Goal: Information Seeking & Learning: Learn about a topic

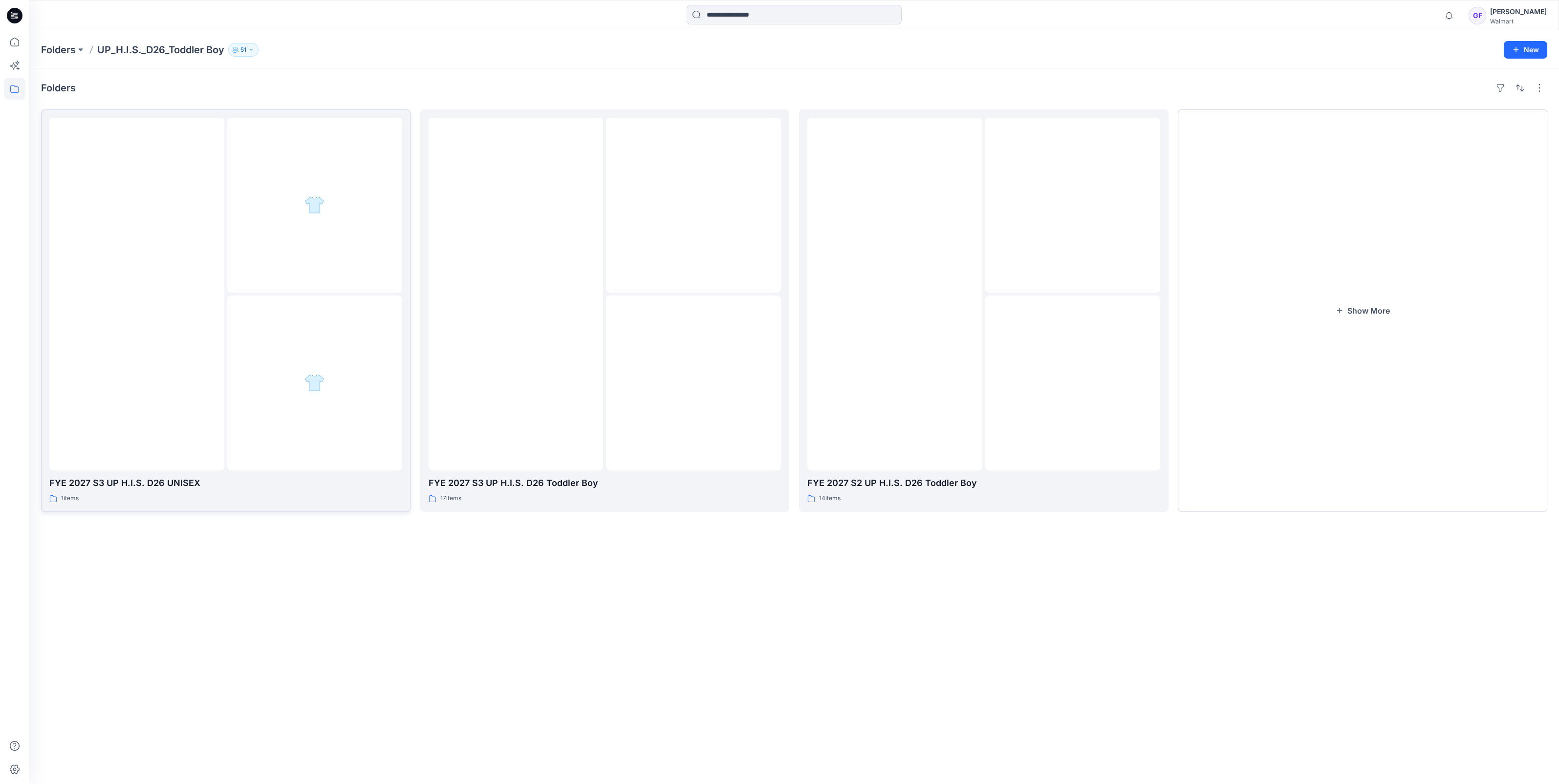
scroll to position [122, 0]
click at [1459, 21] on icon "button" at bounding box center [1449, 15] width 19 height 19
click at [53, 47] on p "Folders" at bounding box center [58, 50] width 35 height 14
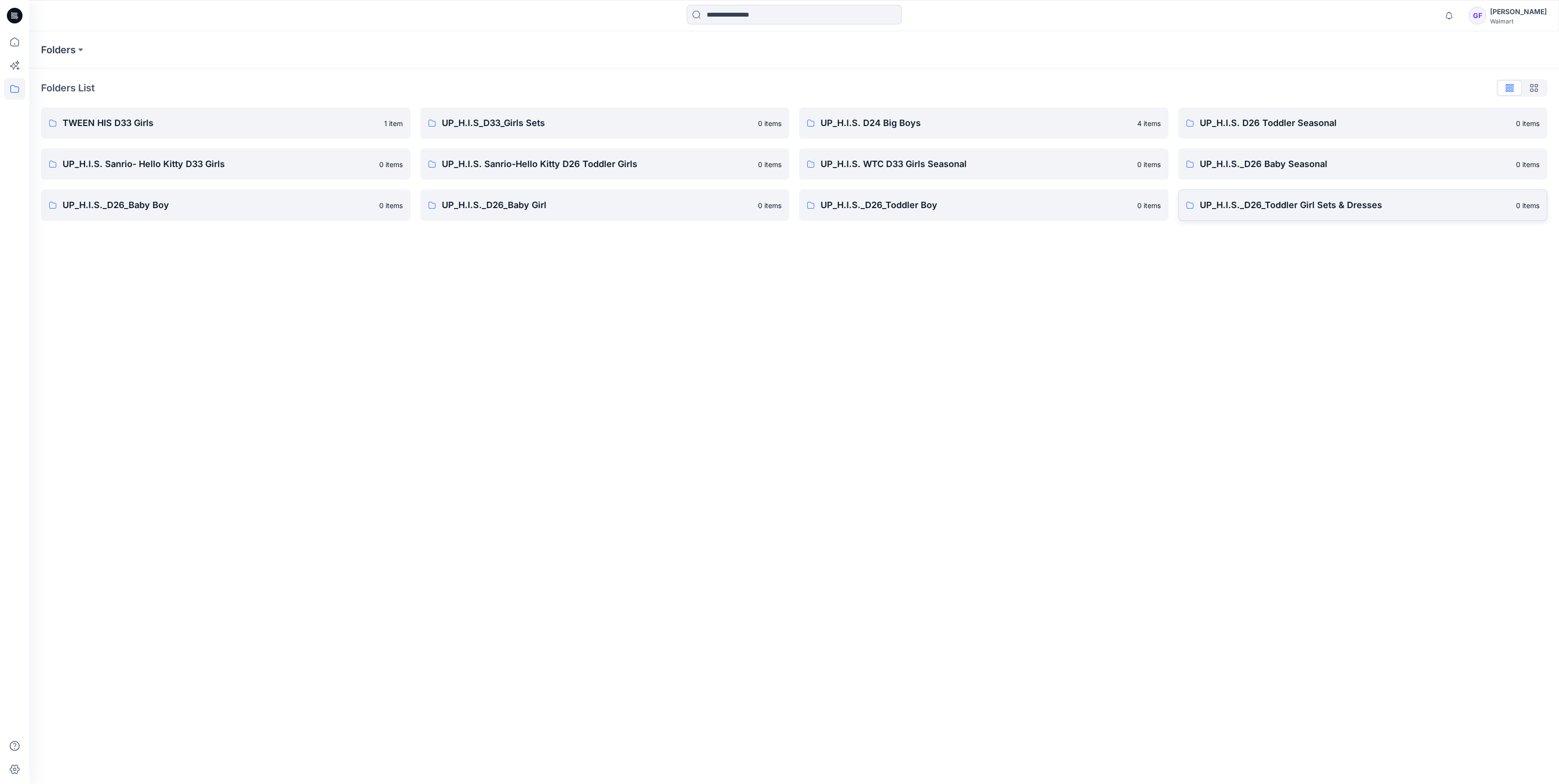
click at [1243, 207] on p "UP_H.I.S._D26_Toddler Girl Sets & Dresses" at bounding box center [1355, 206] width 311 height 14
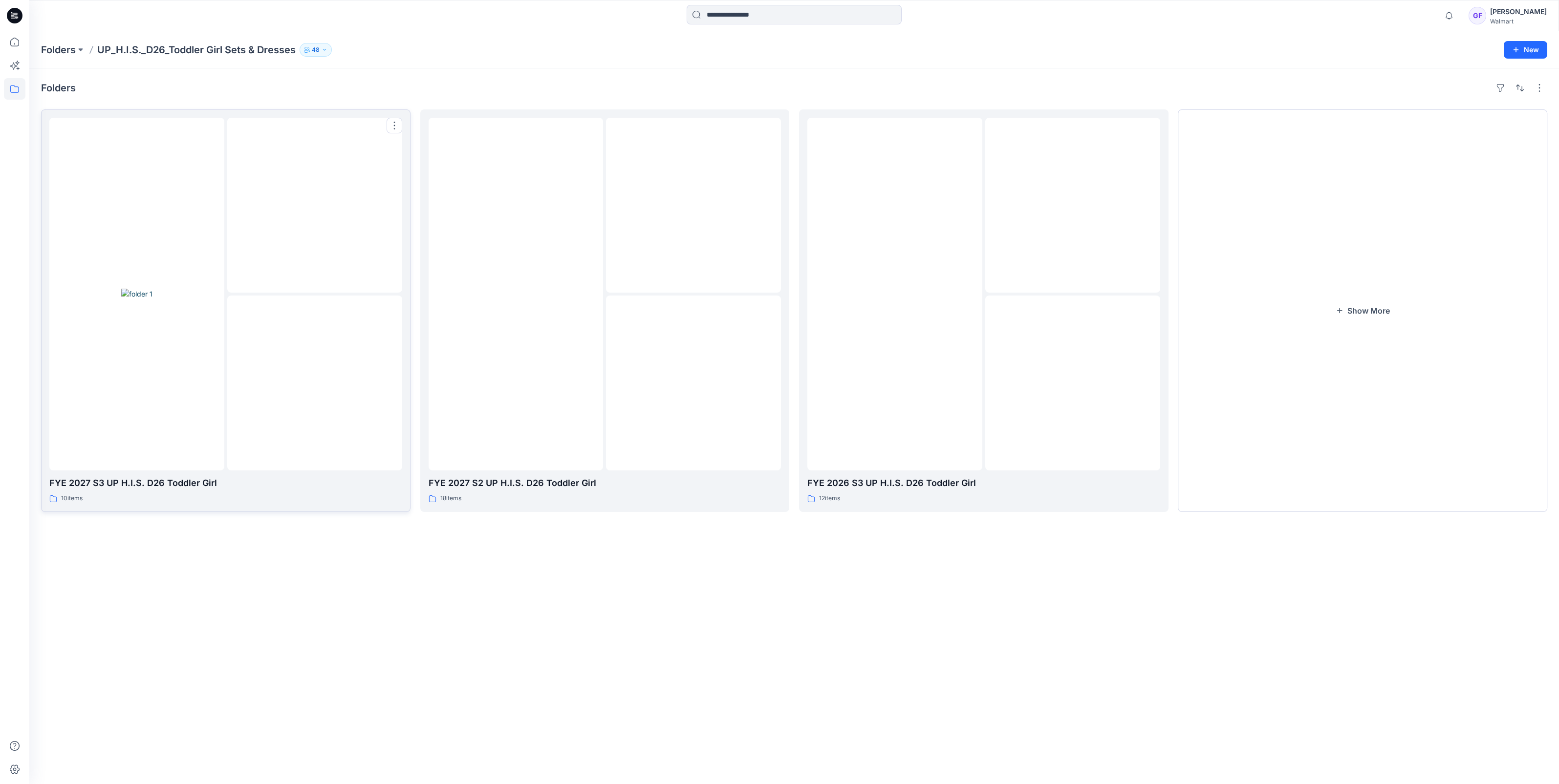
click at [315, 383] on img at bounding box center [315, 383] width 0 height 0
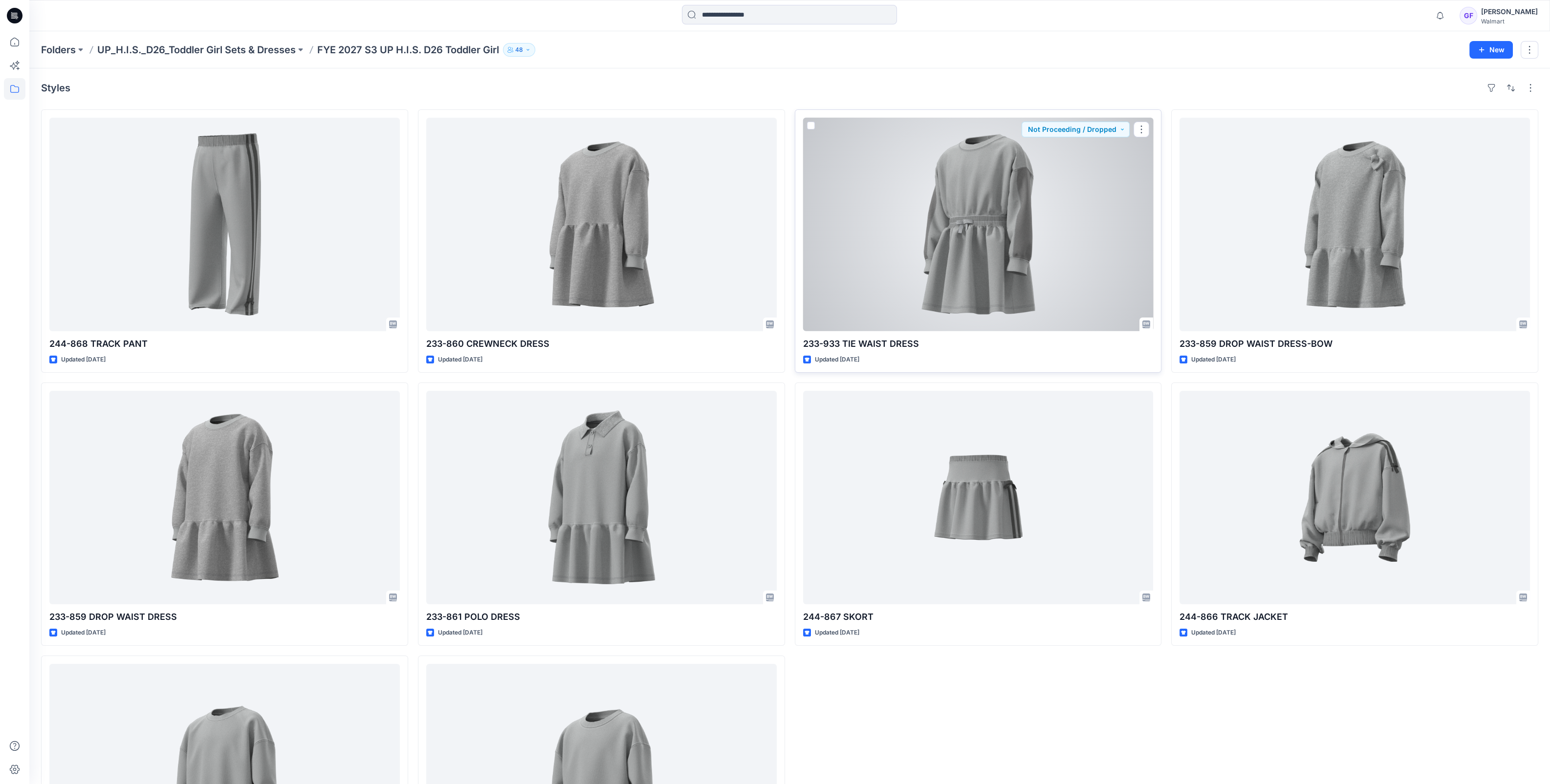
click at [1007, 273] on div at bounding box center [978, 224] width 350 height 214
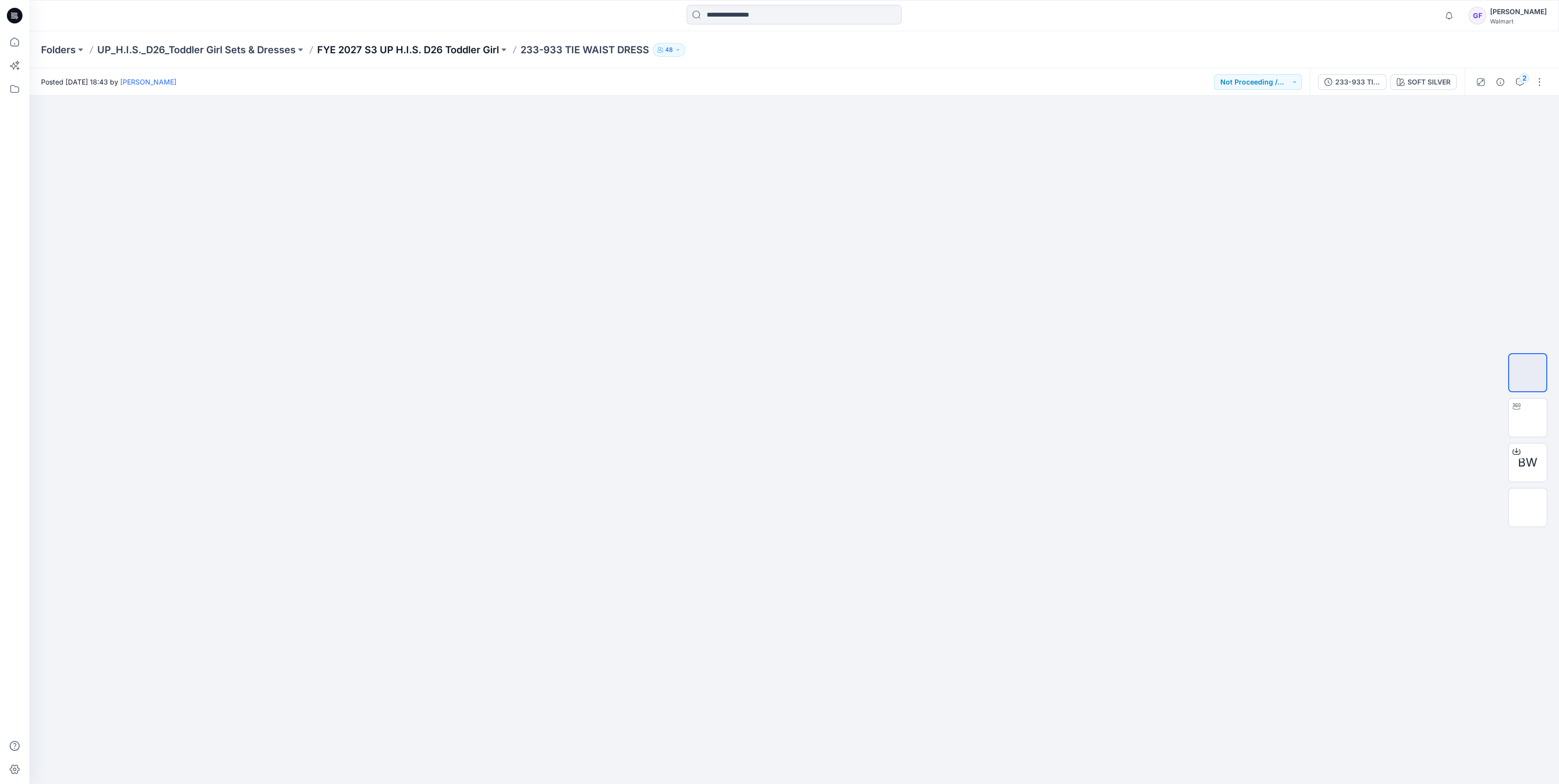
click at [459, 50] on p "FYE 2027 S3 UP H.I.S. D26 Toddler Girl" at bounding box center [408, 50] width 182 height 14
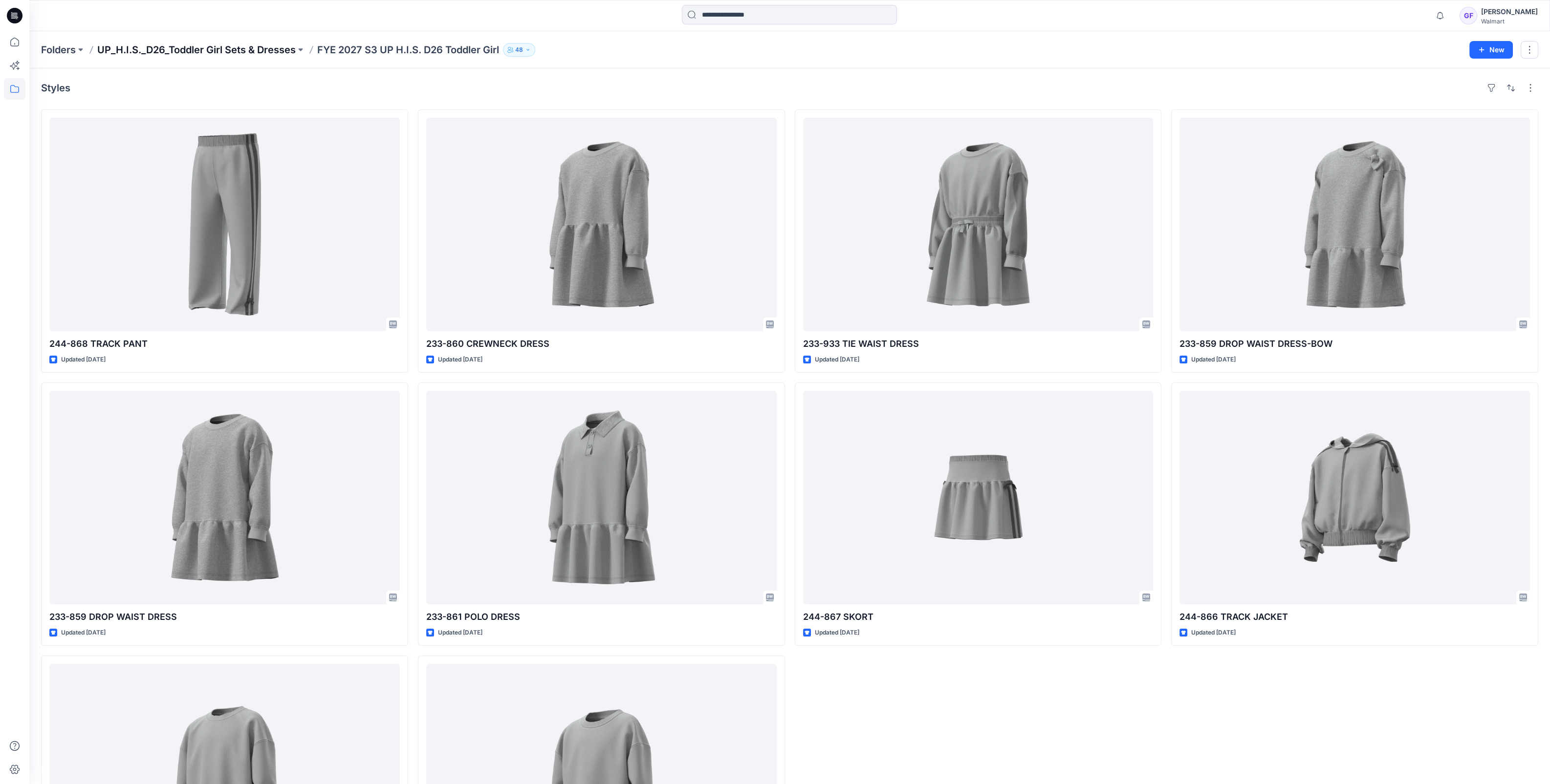
click at [227, 48] on p "UP_H.I.S._D26_Toddler Girl Sets & Dresses" at bounding box center [196, 50] width 199 height 14
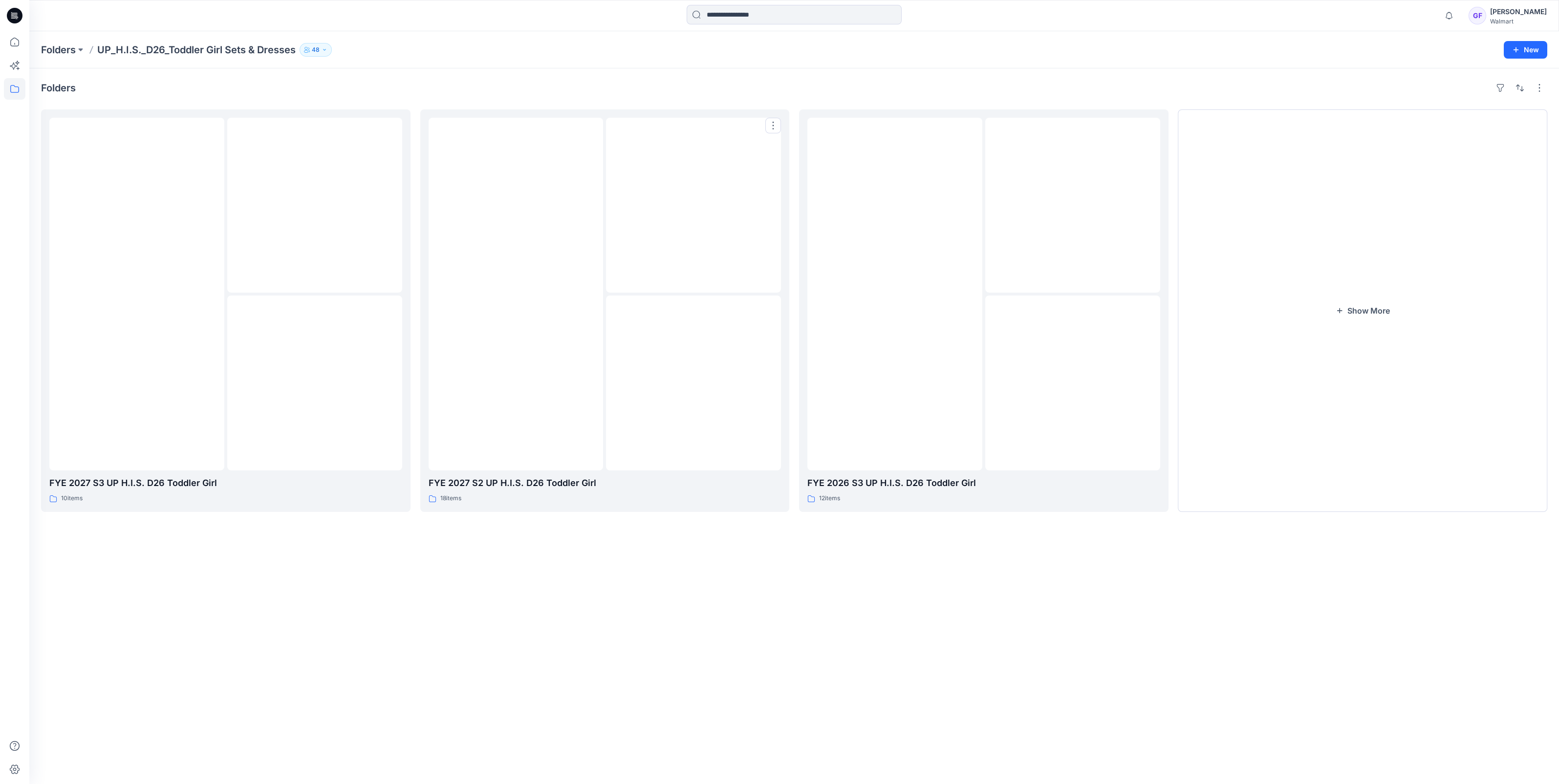
click at [516, 294] on img at bounding box center [516, 294] width 0 height 0
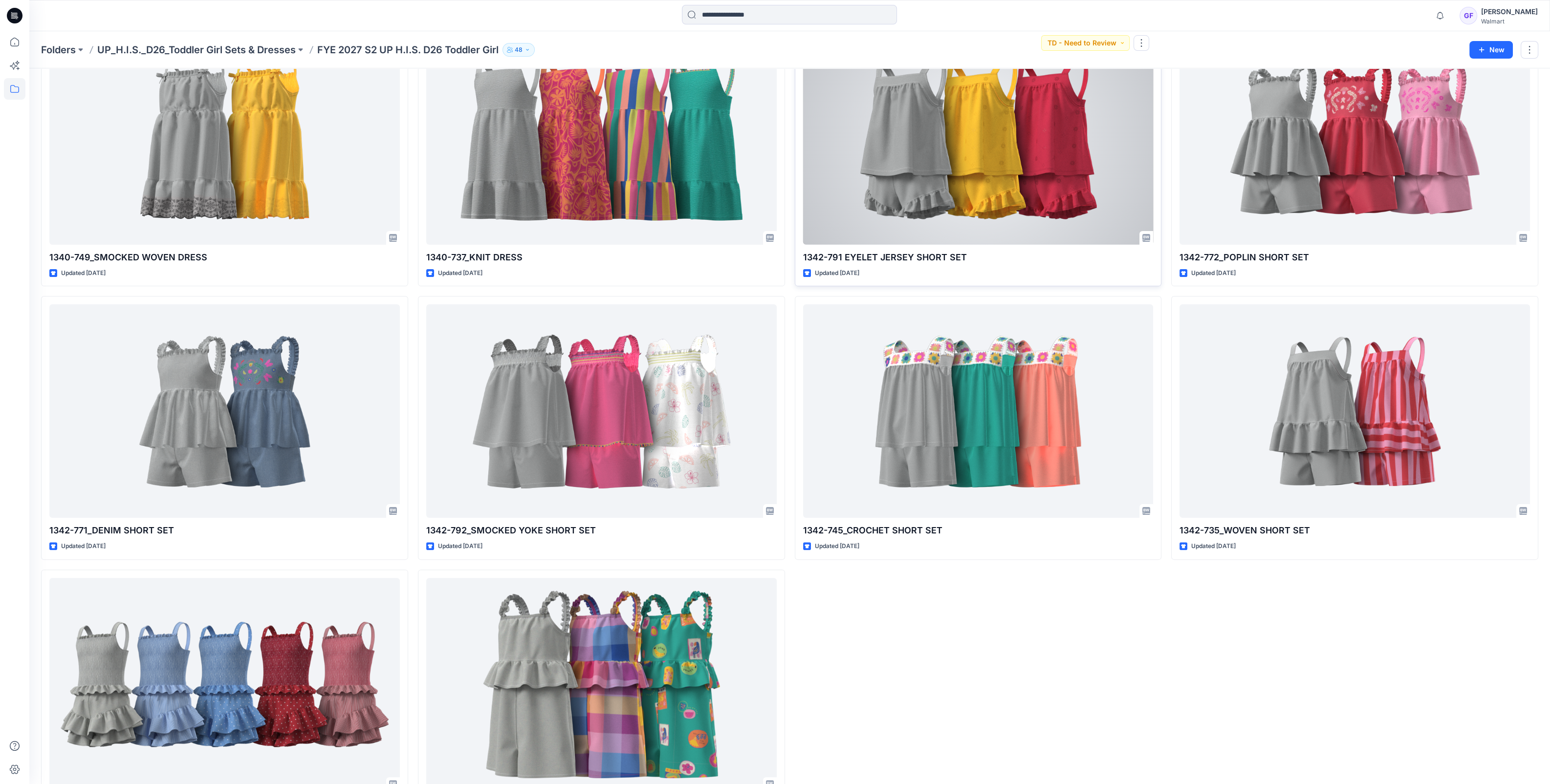
scroll to position [692, 0]
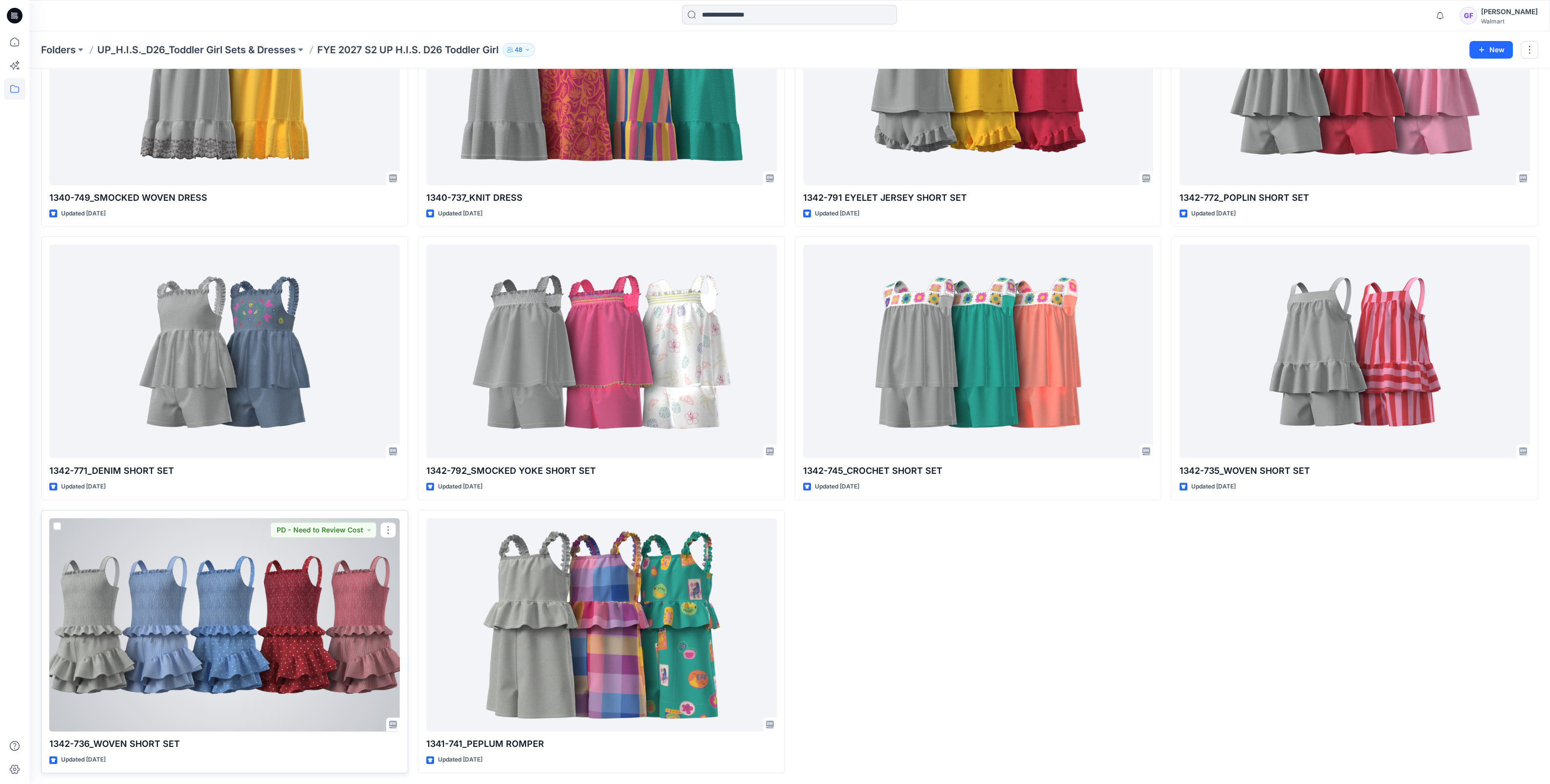
click at [188, 695] on div at bounding box center [224, 625] width 350 height 214
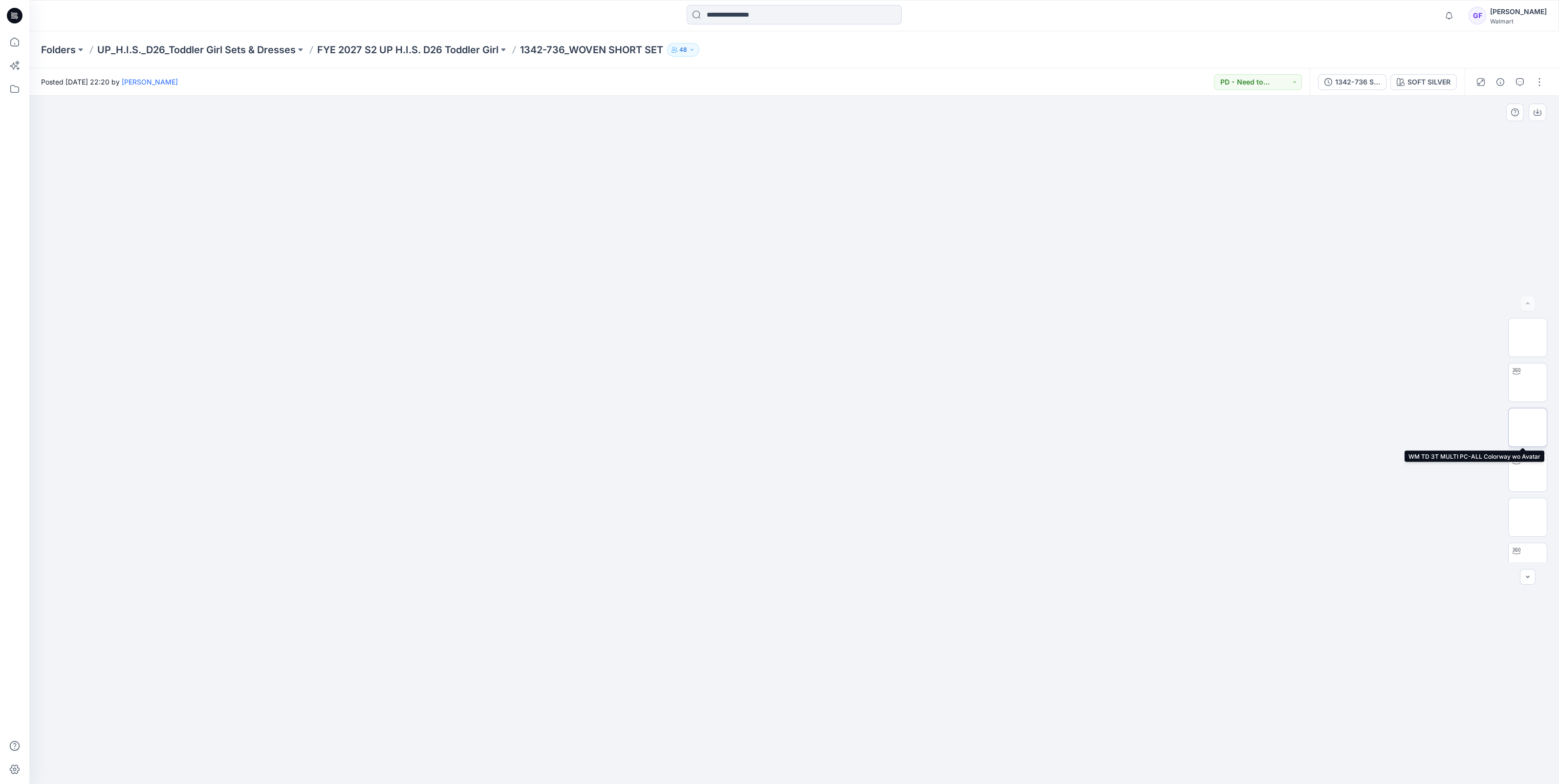
click at [1528, 428] on img at bounding box center [1528, 428] width 0 height 0
drag, startPoint x: 852, startPoint y: 500, endPoint x: 719, endPoint y: 500, distance: 133.0
click at [712, 195] on img at bounding box center [794, 195] width 489 height 0
click at [1528, 473] on img at bounding box center [1528, 473] width 0 height 0
drag, startPoint x: 901, startPoint y: 767, endPoint x: 778, endPoint y: 768, distance: 123.0
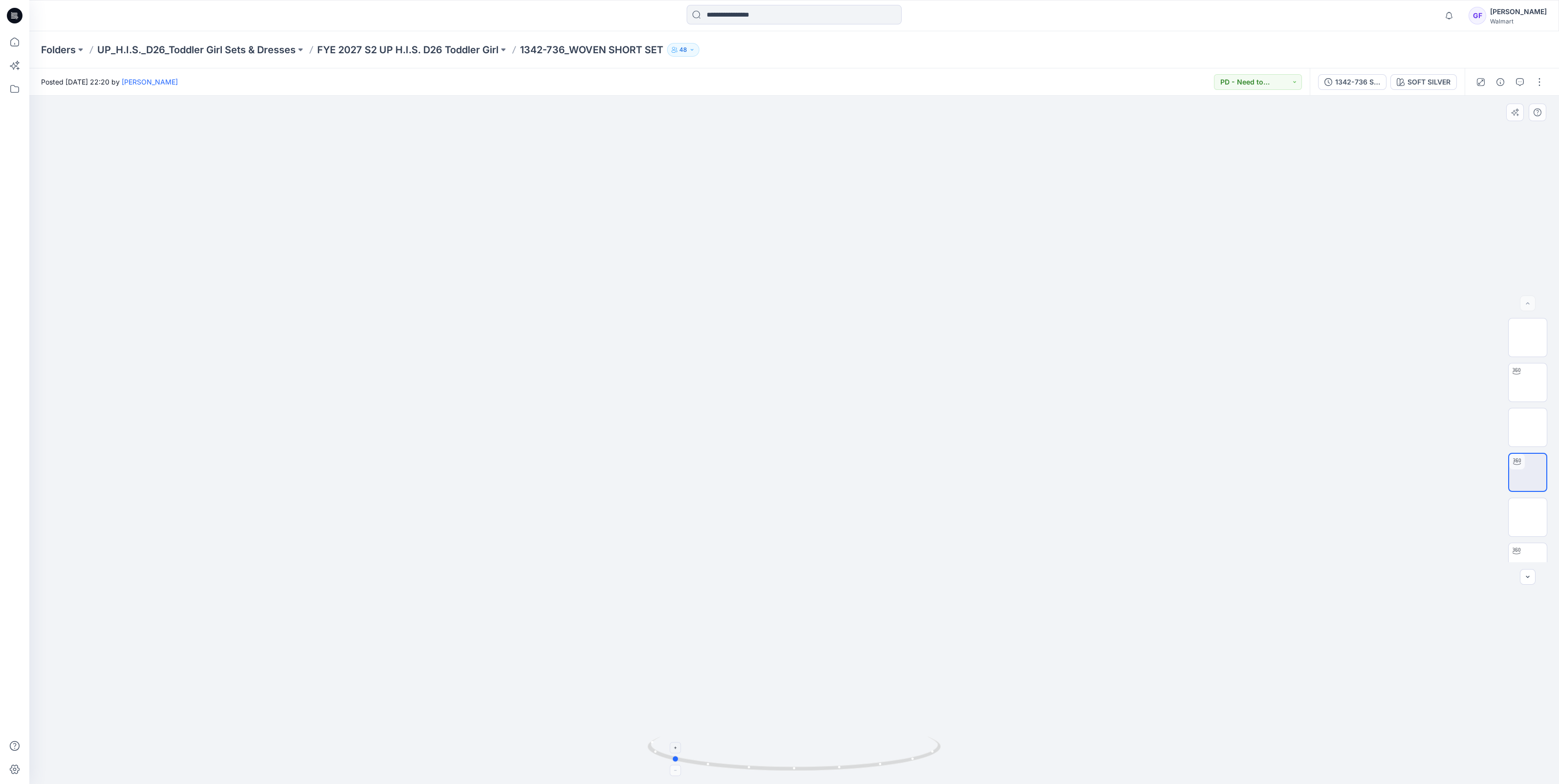
click at [778, 768] on icon at bounding box center [795, 755] width 296 height 37
click at [439, 49] on p "FYE 2027 S2 UP H.I.S. D26 Toddler Girl" at bounding box center [408, 50] width 181 height 14
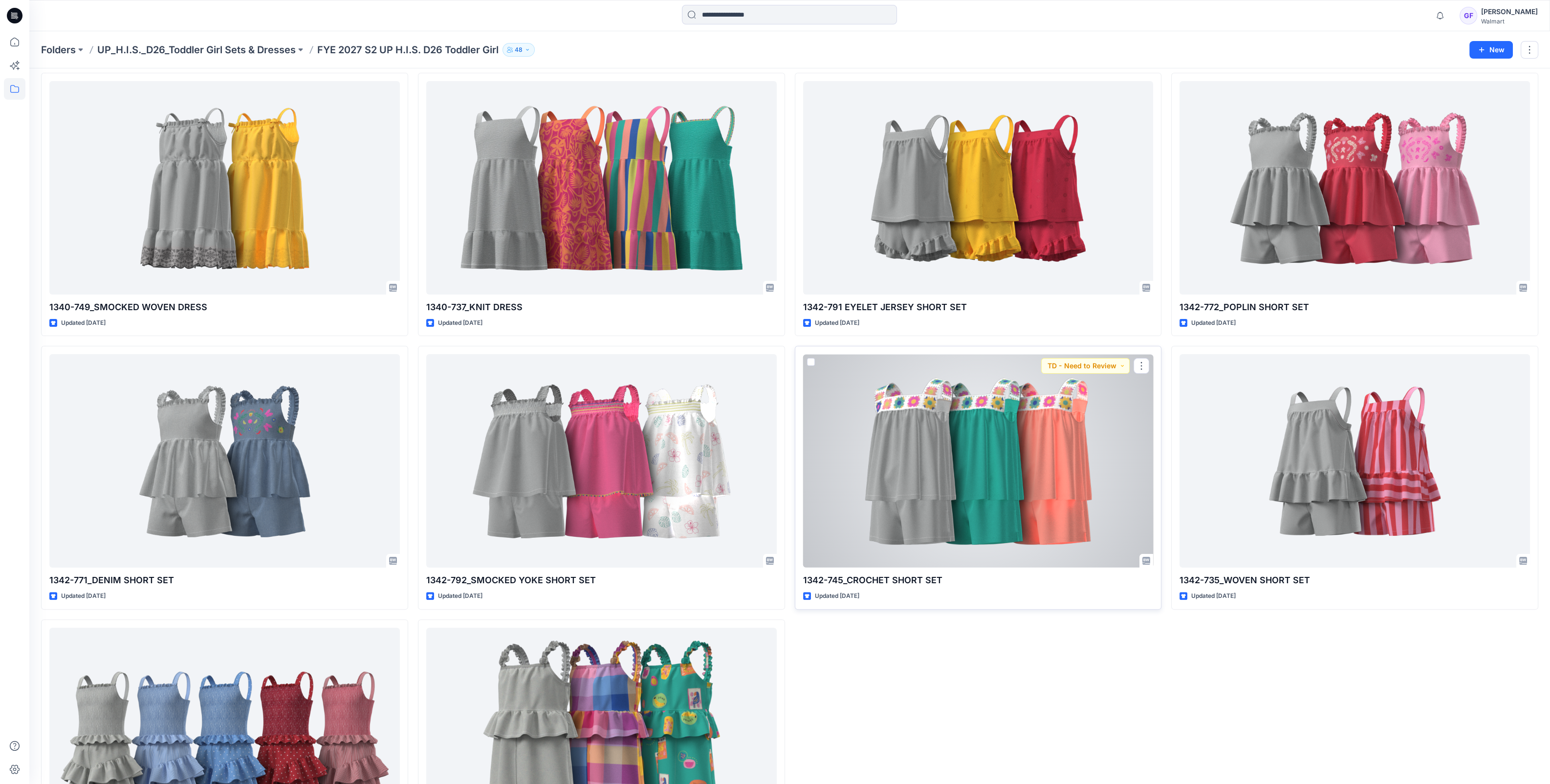
scroll to position [610, 0]
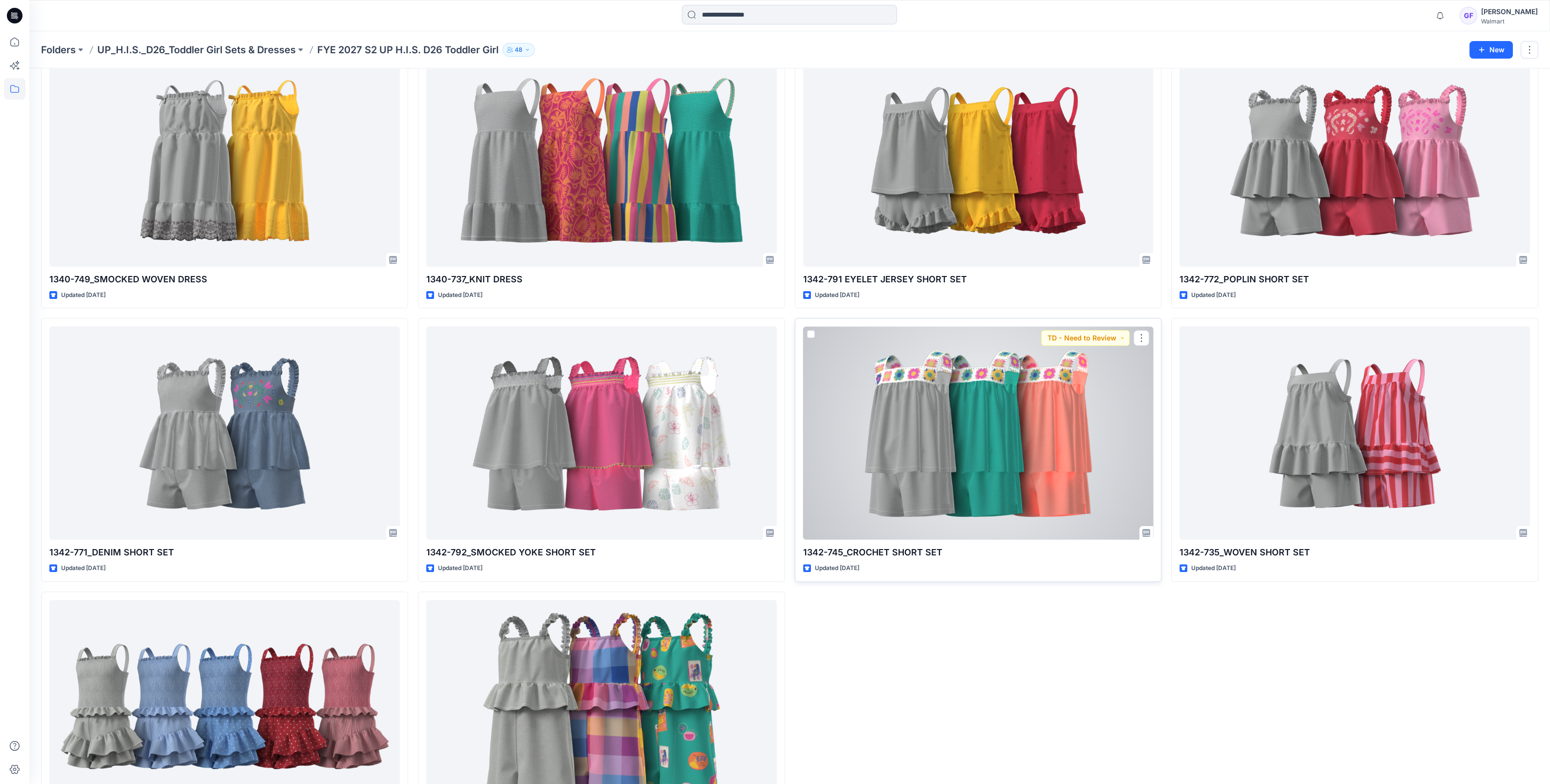
drag, startPoint x: 973, startPoint y: 507, endPoint x: 980, endPoint y: 508, distance: 7.1
click at [973, 507] on div at bounding box center [978, 433] width 350 height 214
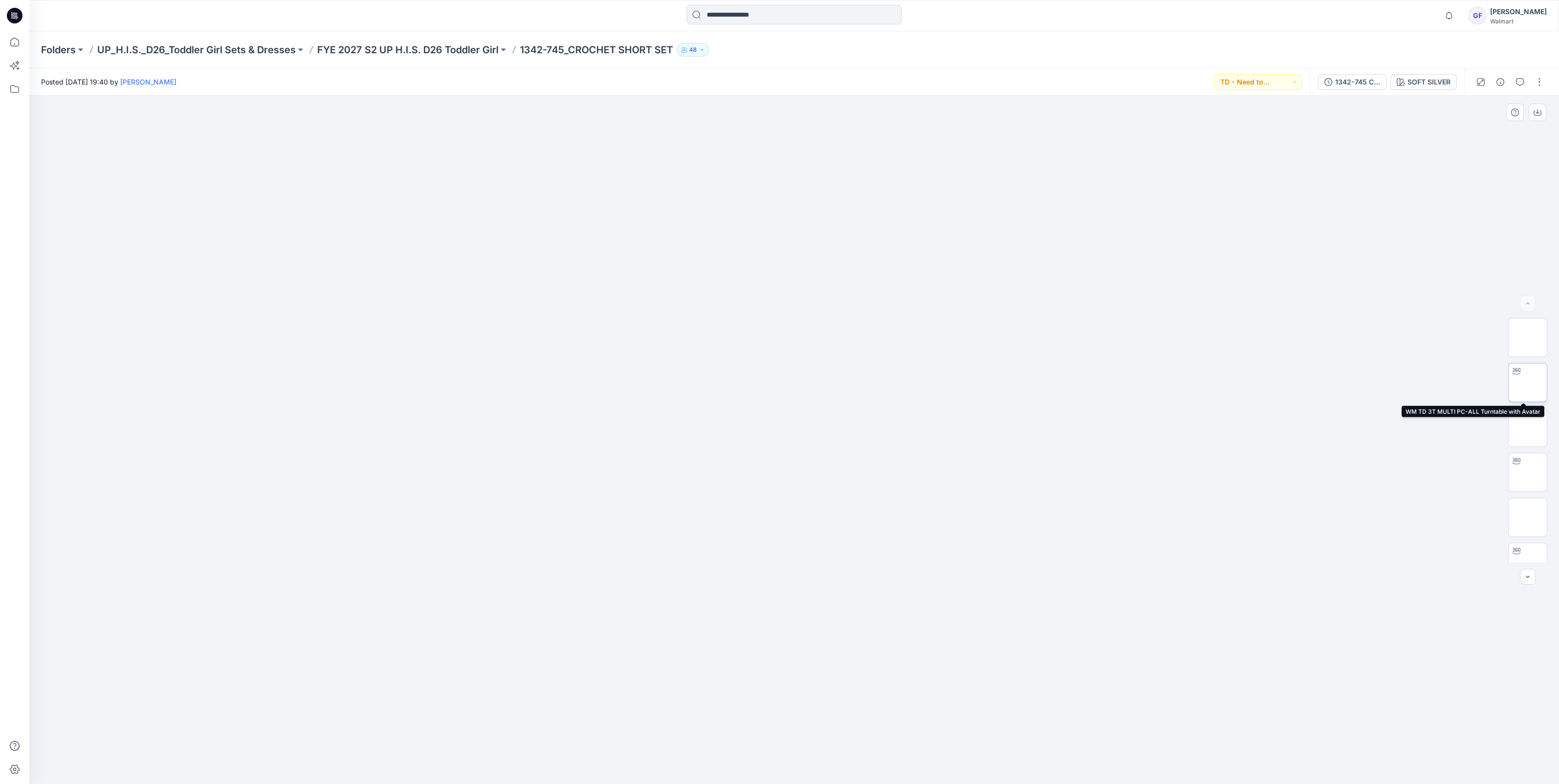
click at [1528, 383] on img at bounding box center [1528, 383] width 0 height 0
drag, startPoint x: 870, startPoint y: 772, endPoint x: 886, endPoint y: 784, distance: 20.0
click at [886, 783] on html "Notifications Your style 304-929 TRACK JACKET AND PANT SET is ready Friday, Sep…" at bounding box center [780, 392] width 1559 height 784
click at [456, 51] on p "FYE 2027 S2 UP H.I.S. D26 Toddler Girl" at bounding box center [408, 50] width 181 height 14
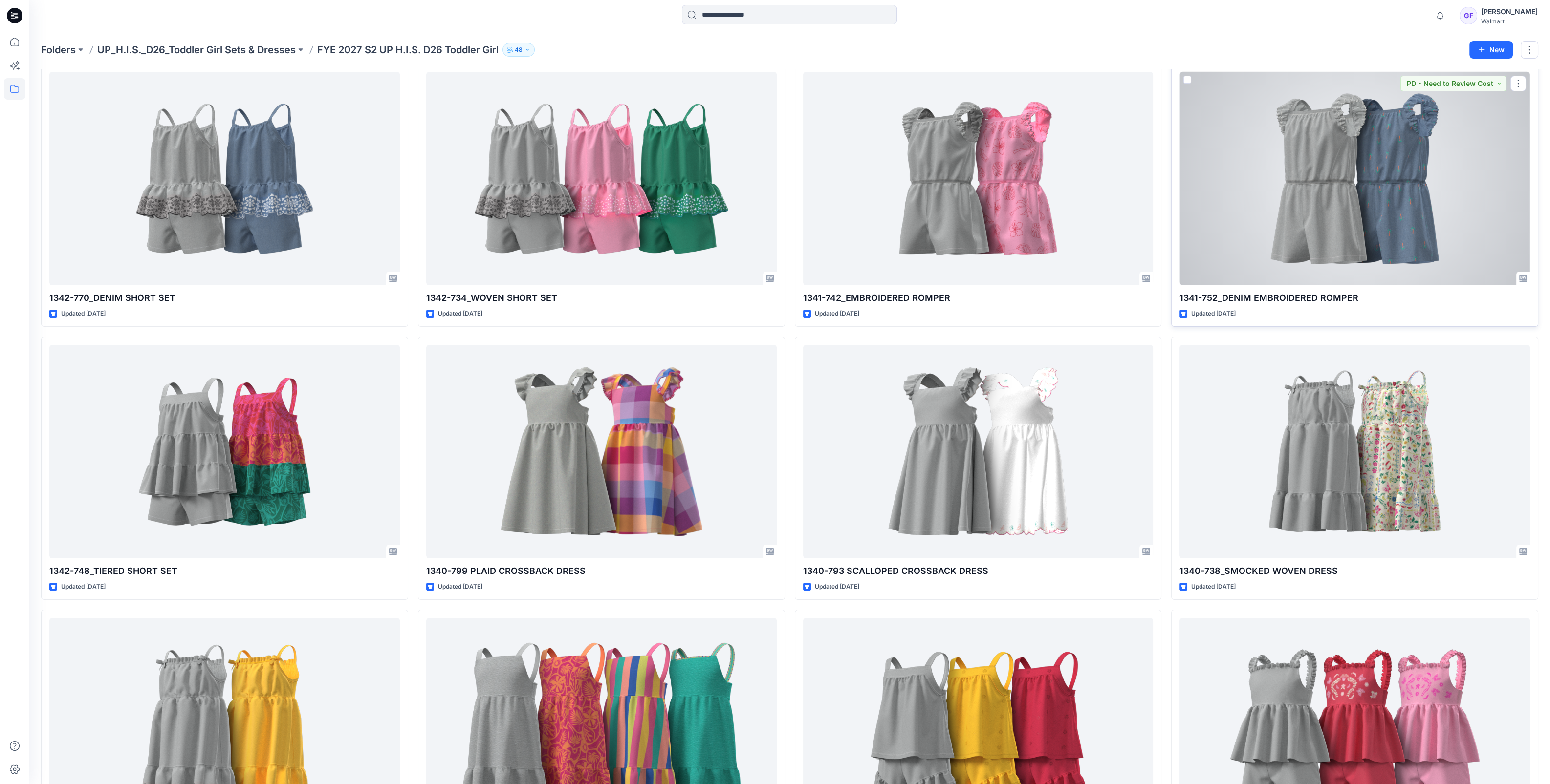
scroll to position [21, 0]
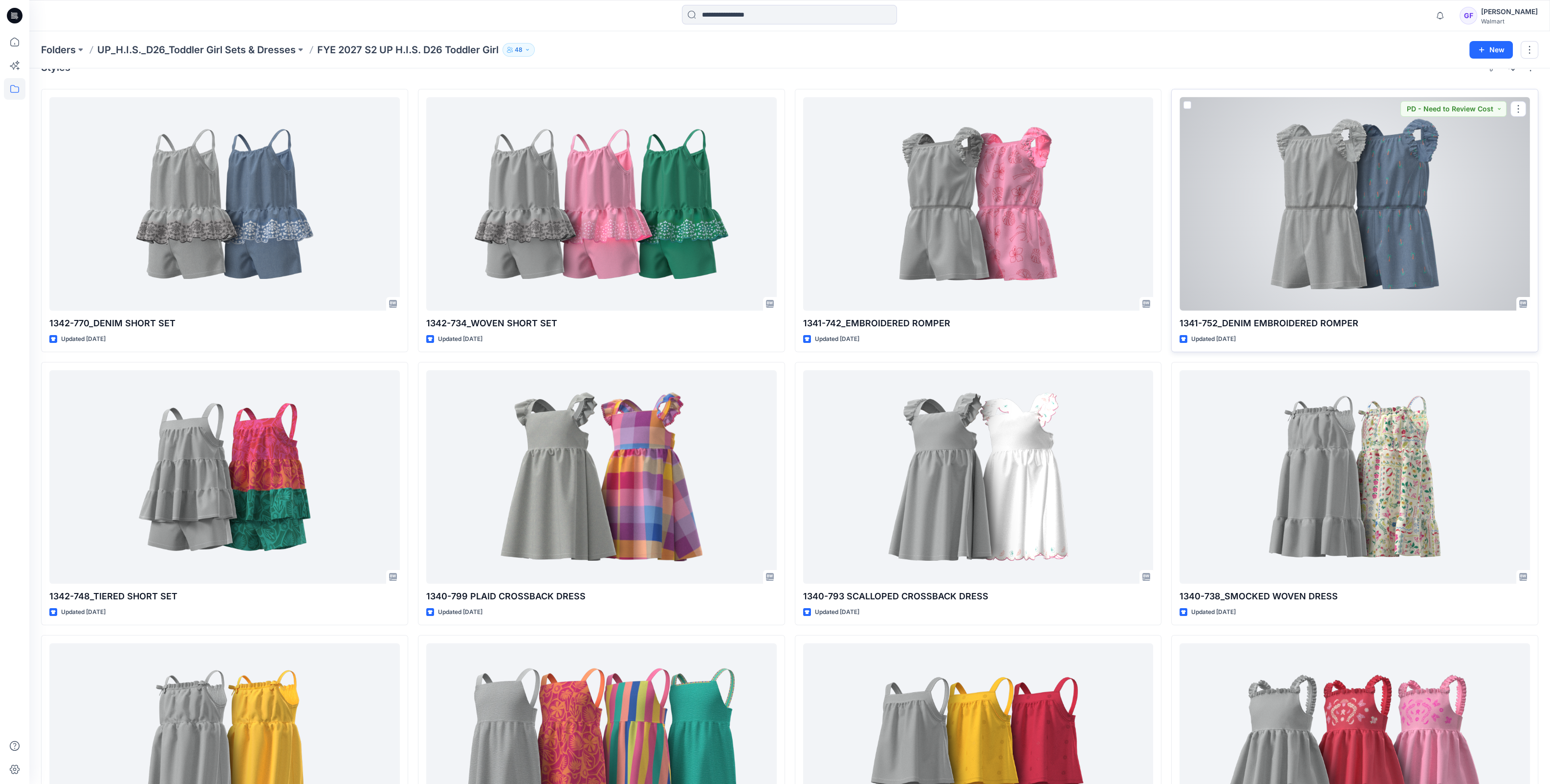
click at [1393, 276] on div at bounding box center [1354, 203] width 350 height 214
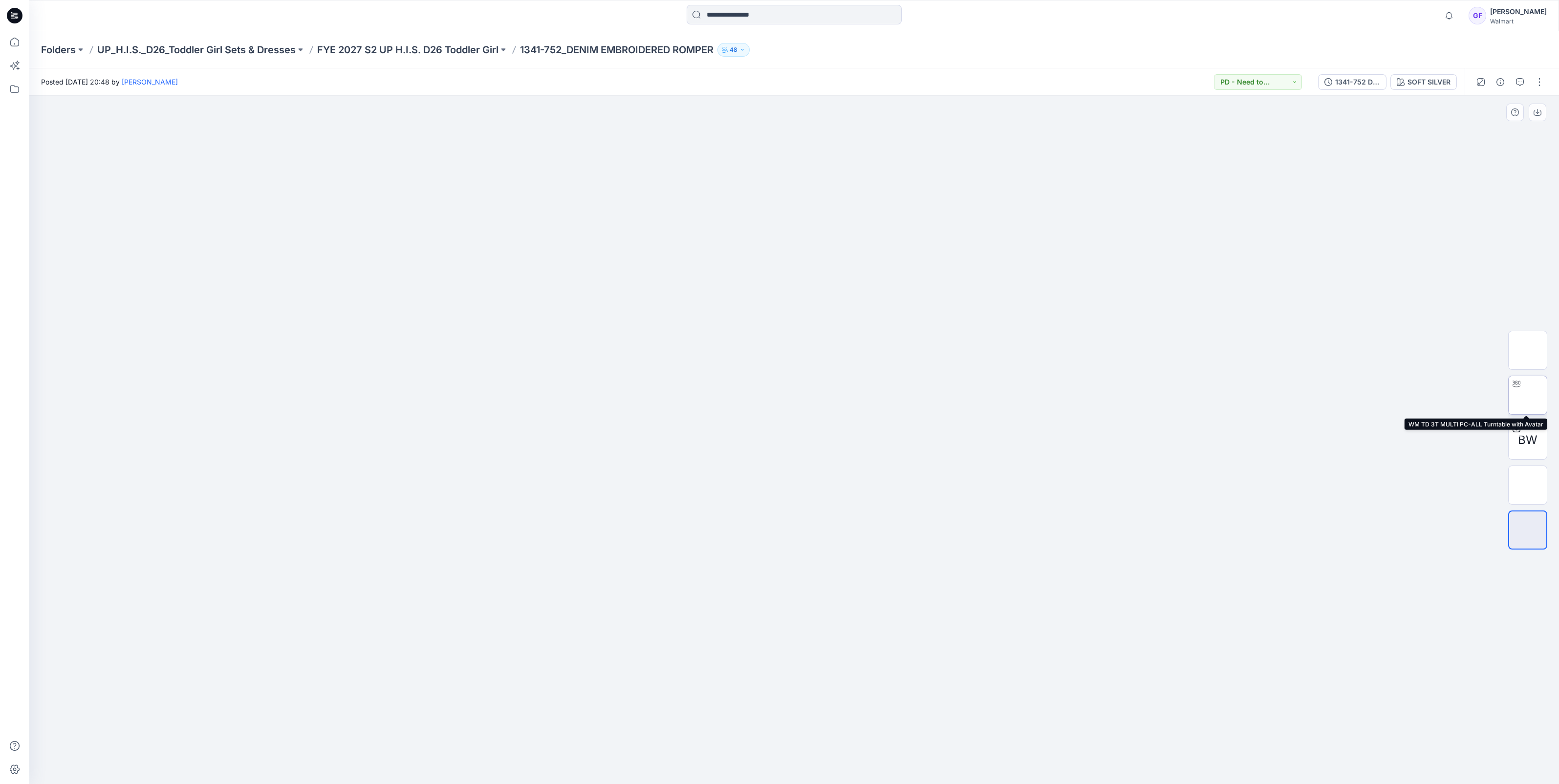
click at [1528, 395] on img at bounding box center [1528, 395] width 0 height 0
drag, startPoint x: 863, startPoint y: 755, endPoint x: 888, endPoint y: 747, distance: 26.2
click at [888, 747] on icon at bounding box center [795, 755] width 296 height 37
click at [411, 34] on div "Folders UP_H.I.S._D26_Toddler Girl Sets & Dresses FYE 2027 S2 UP H.I.S. D26 Tod…" at bounding box center [794, 50] width 1530 height 37
click at [416, 48] on p "FYE 2027 S2 UP H.I.S. D26 Toddler Girl" at bounding box center [408, 50] width 181 height 14
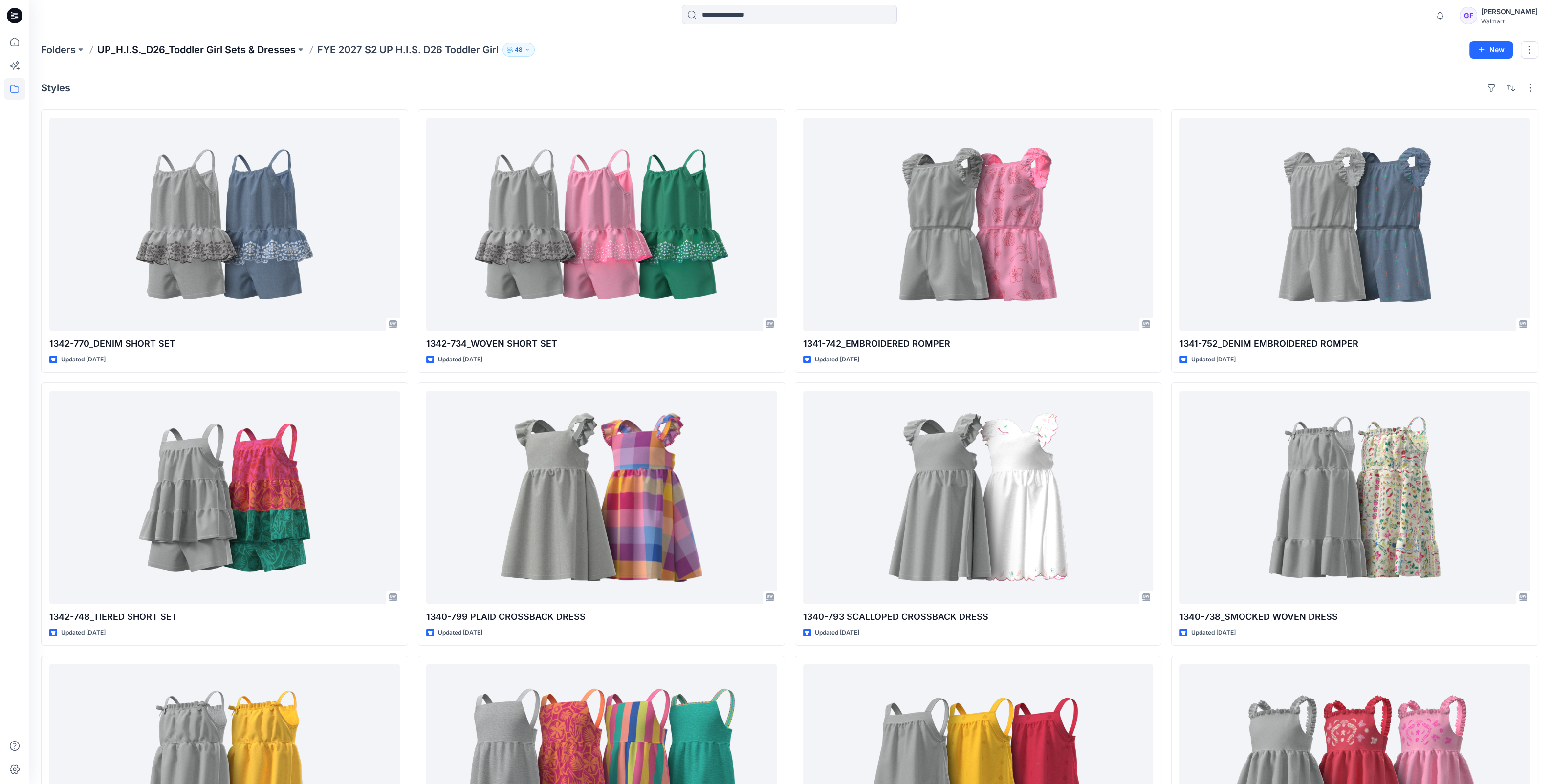
click at [149, 50] on p "UP_H.I.S._D26_Toddler Girl Sets & Dresses" at bounding box center [196, 50] width 199 height 14
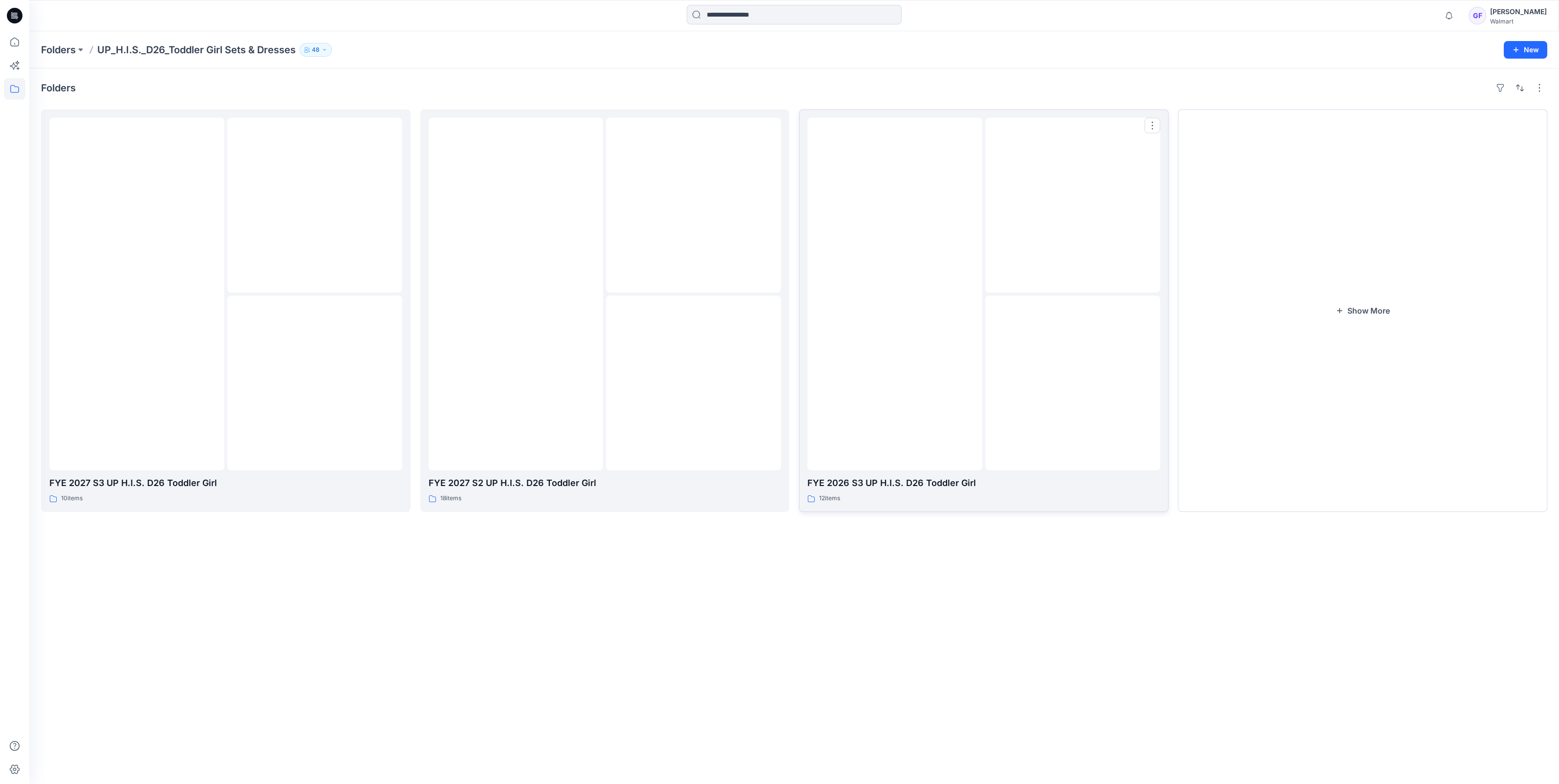
click at [1073, 383] on img at bounding box center [1073, 383] width 0 height 0
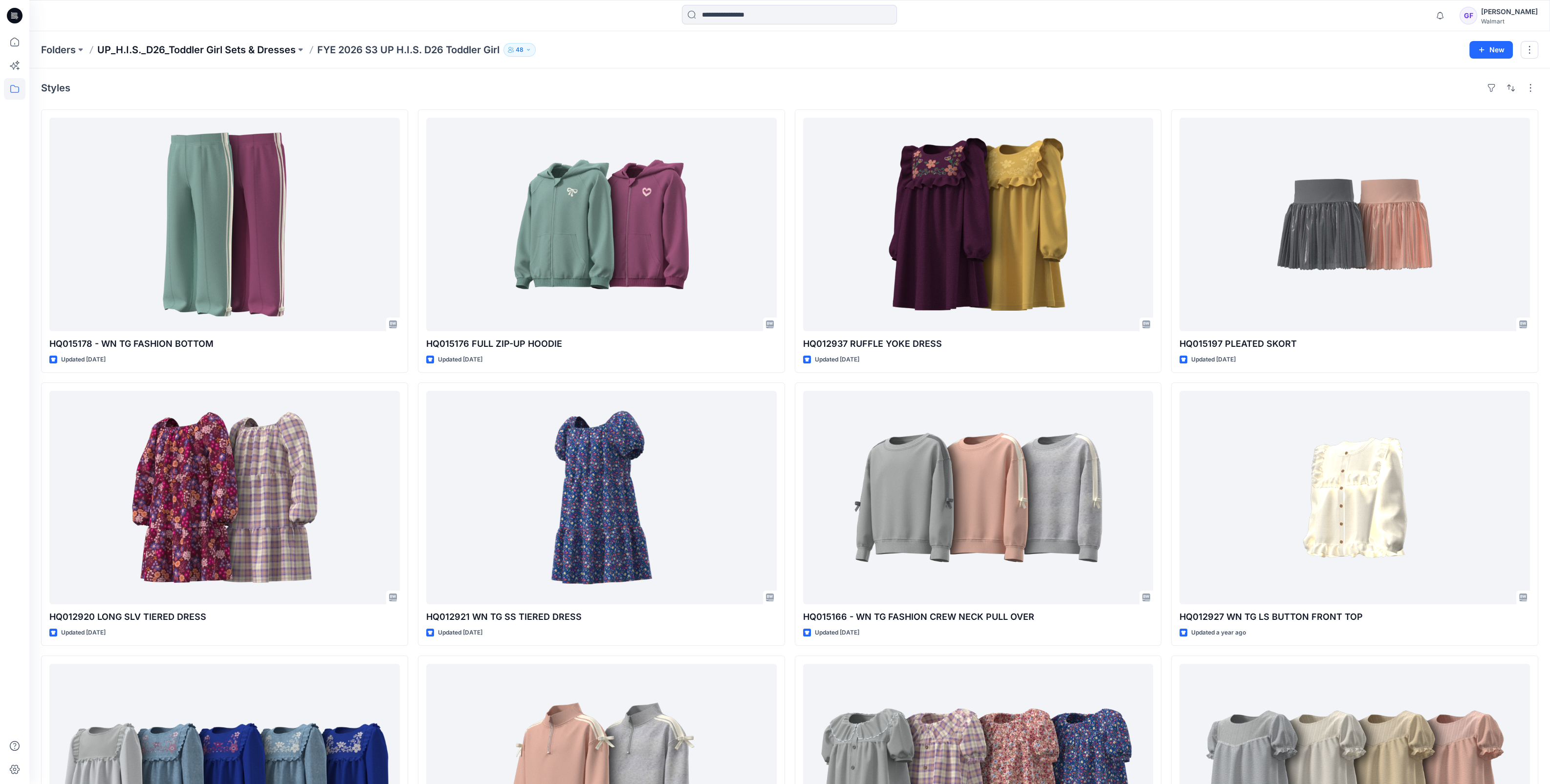
click at [242, 48] on p "UP_H.I.S._D26_Toddler Girl Sets & Dresses" at bounding box center [196, 50] width 199 height 14
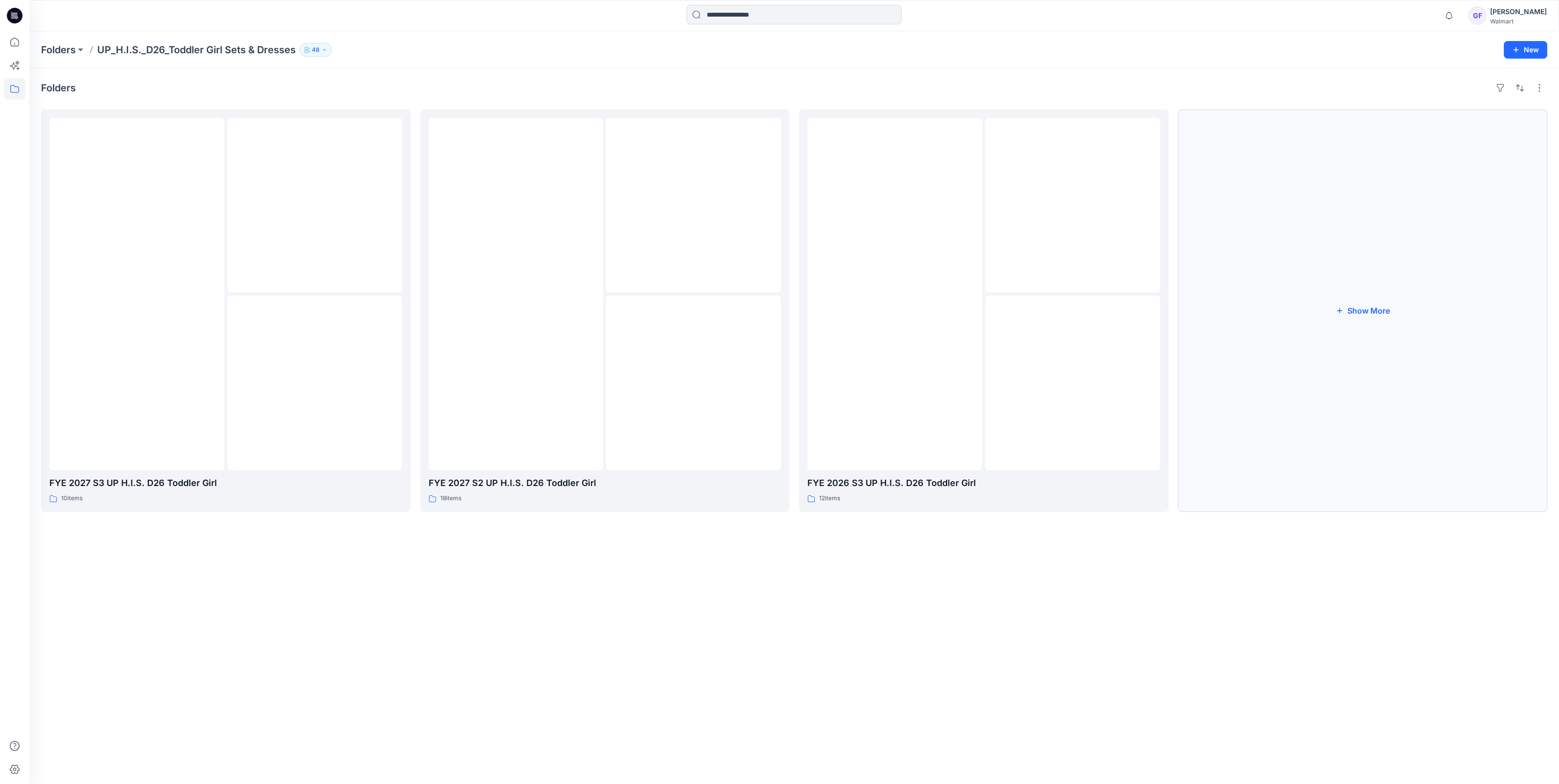
click at [1346, 312] on button "Show More" at bounding box center [1363, 311] width 370 height 403
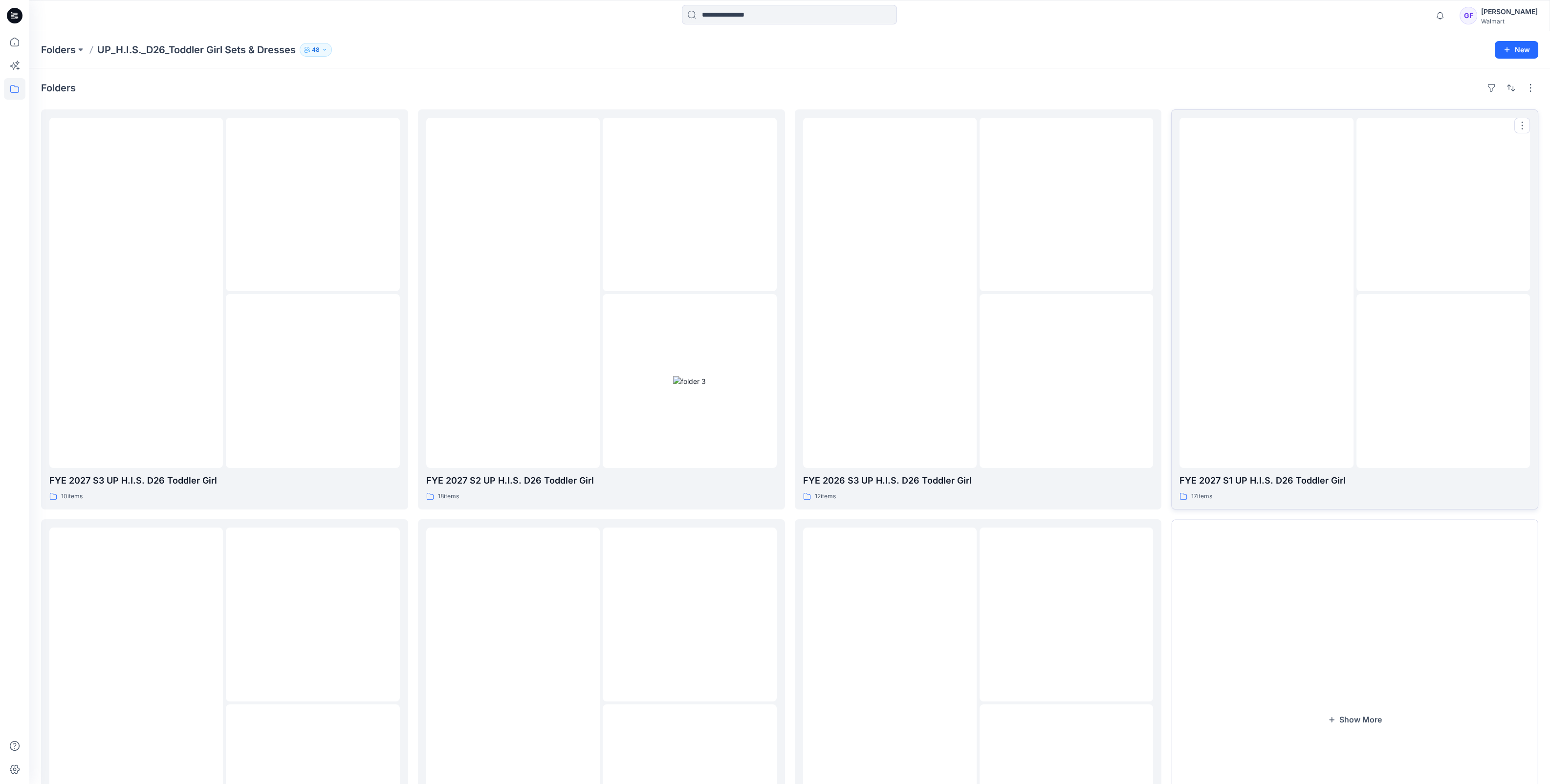
click at [1266, 293] on img at bounding box center [1266, 293] width 0 height 0
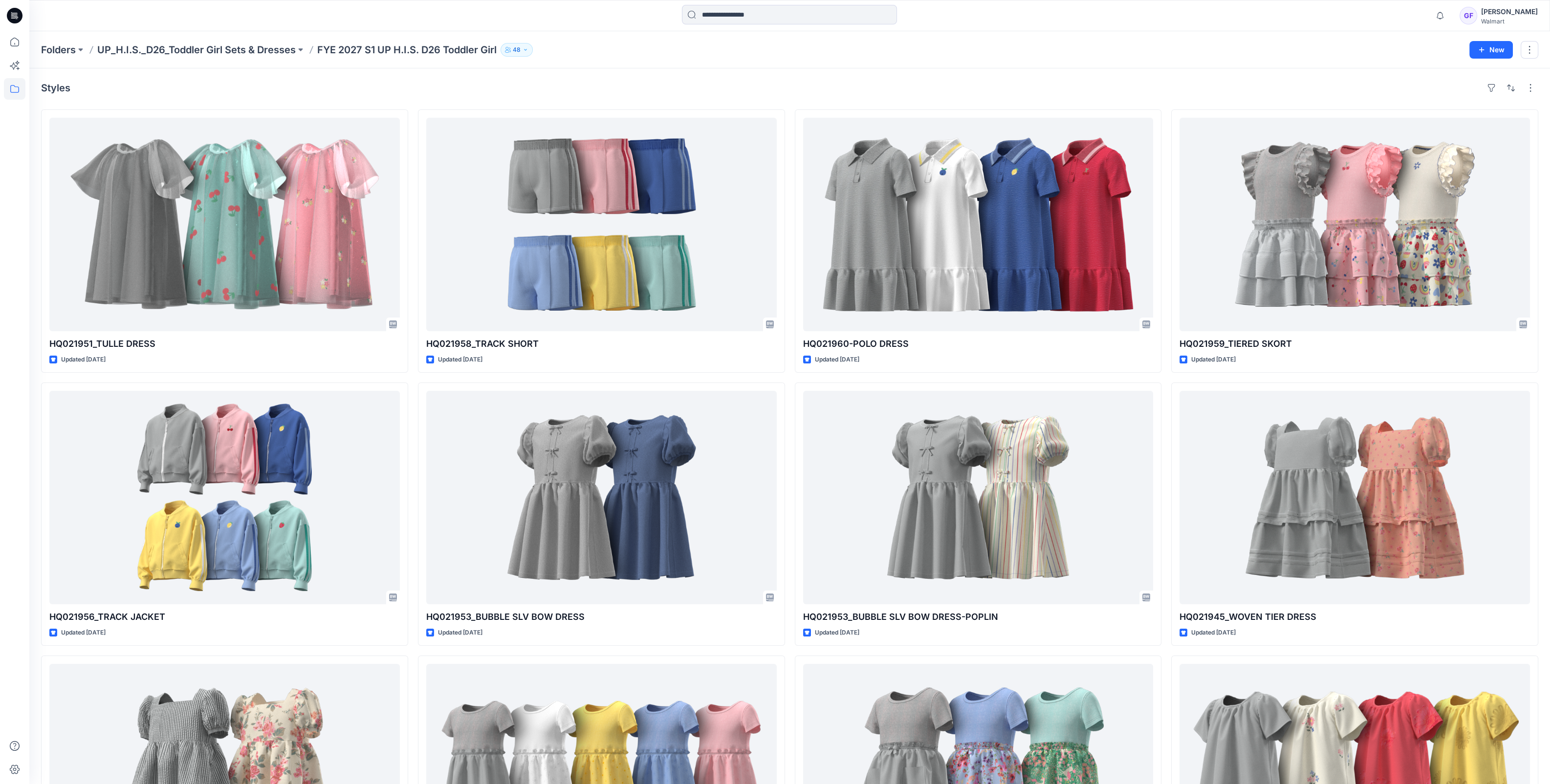
click at [245, 42] on div "Folders UP_H.I.S._D26_Toddler Girl Sets & Dresses FYE 2027 S1 UP H.I.S. D26 Tod…" at bounding box center [789, 50] width 1520 height 37
click at [252, 51] on p "UP_H.I.S._D26_Toddler Girl Sets & Dresses" at bounding box center [196, 50] width 199 height 14
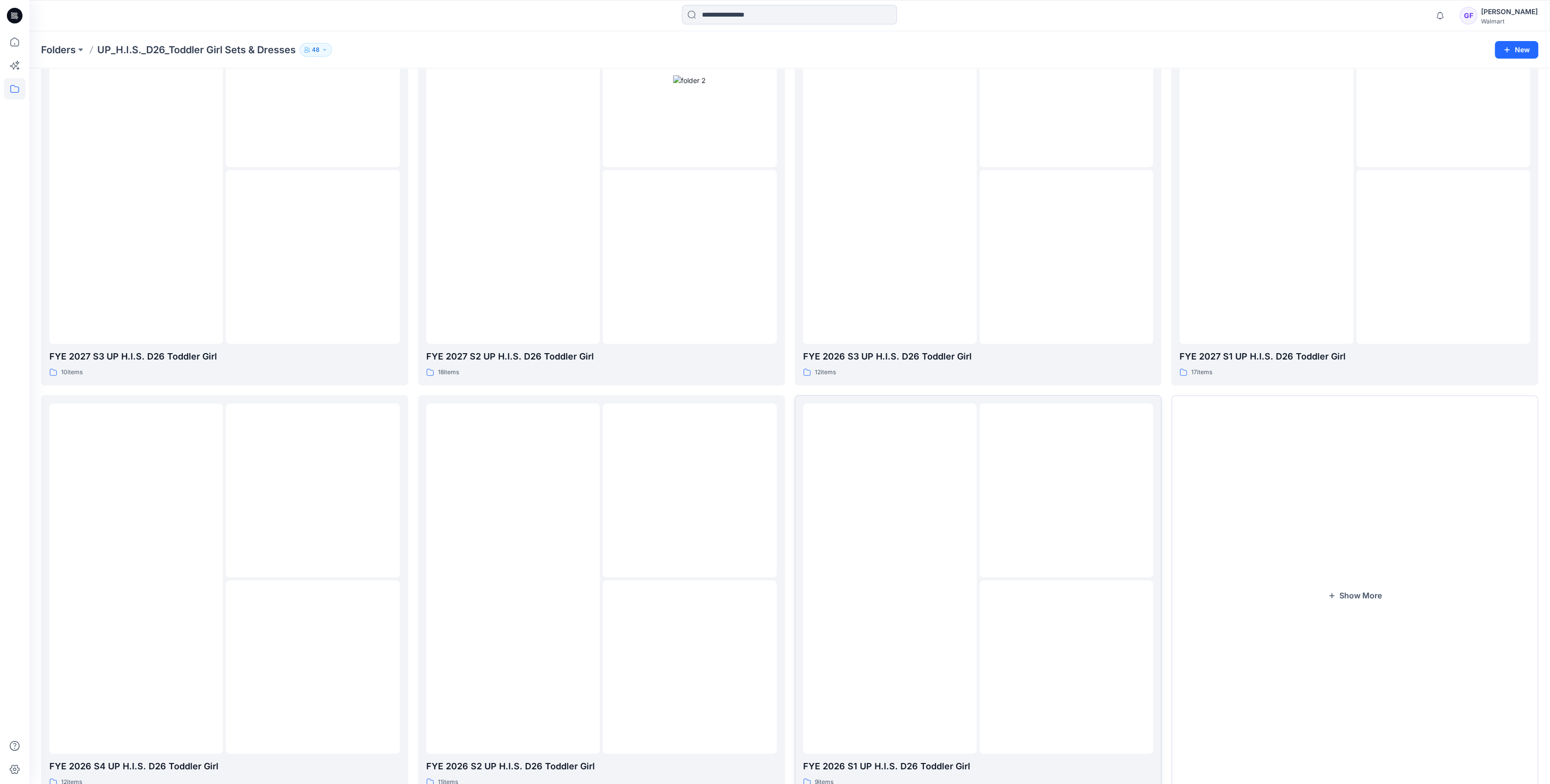
scroll to position [163, 0]
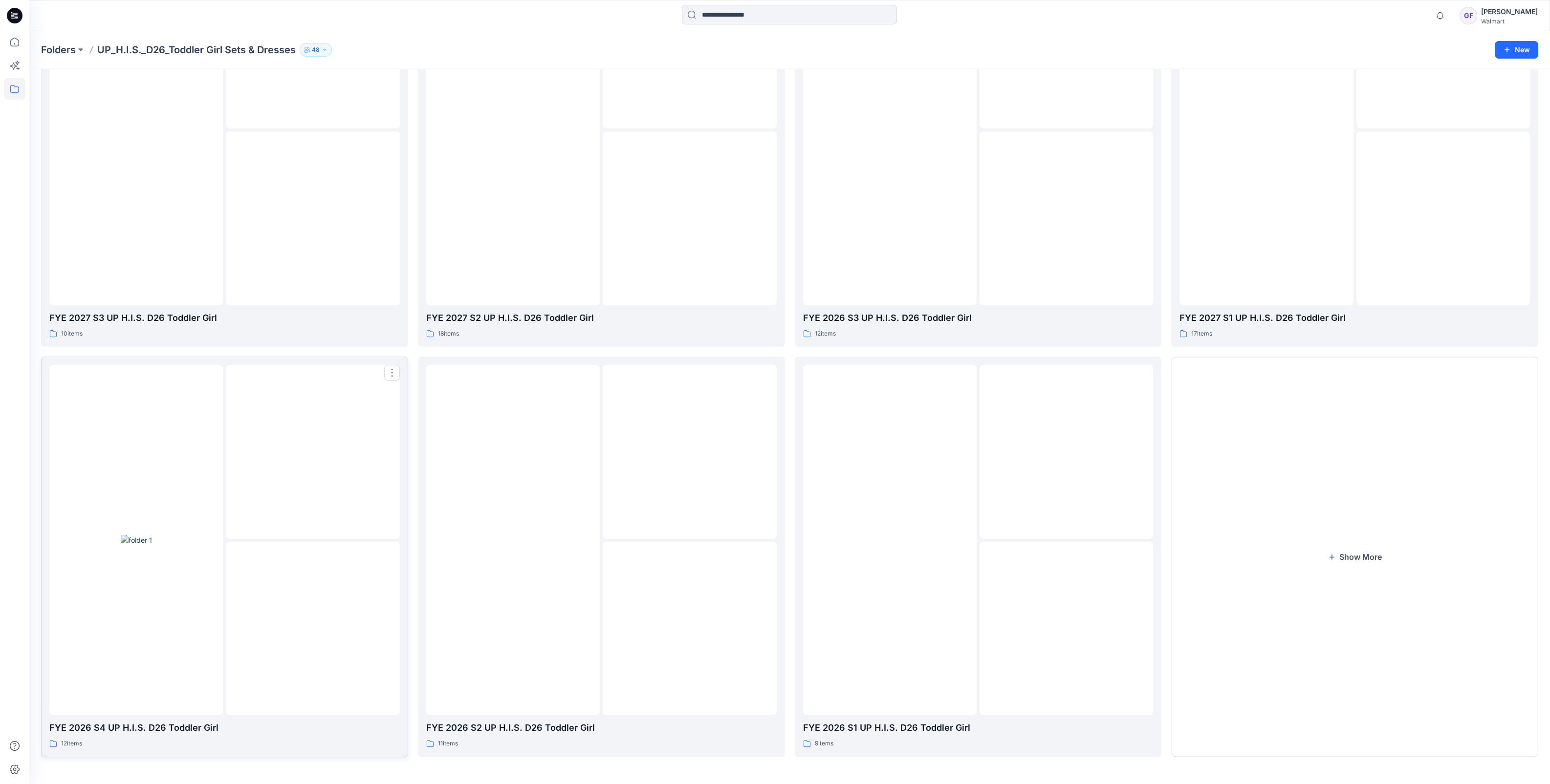
click at [278, 529] on div at bounding box center [312, 451] width 174 height 174
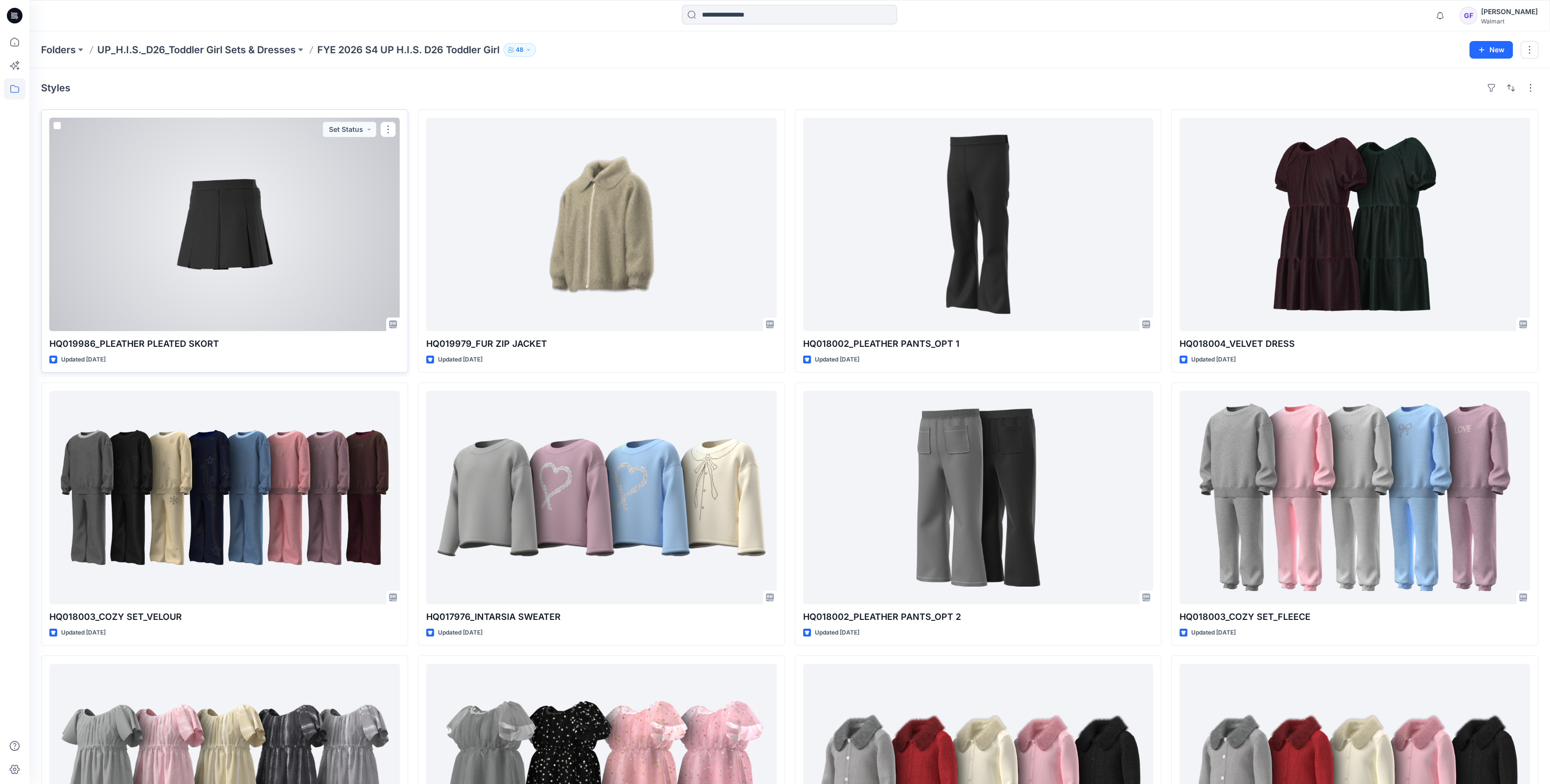
click at [217, 290] on div at bounding box center [224, 224] width 350 height 214
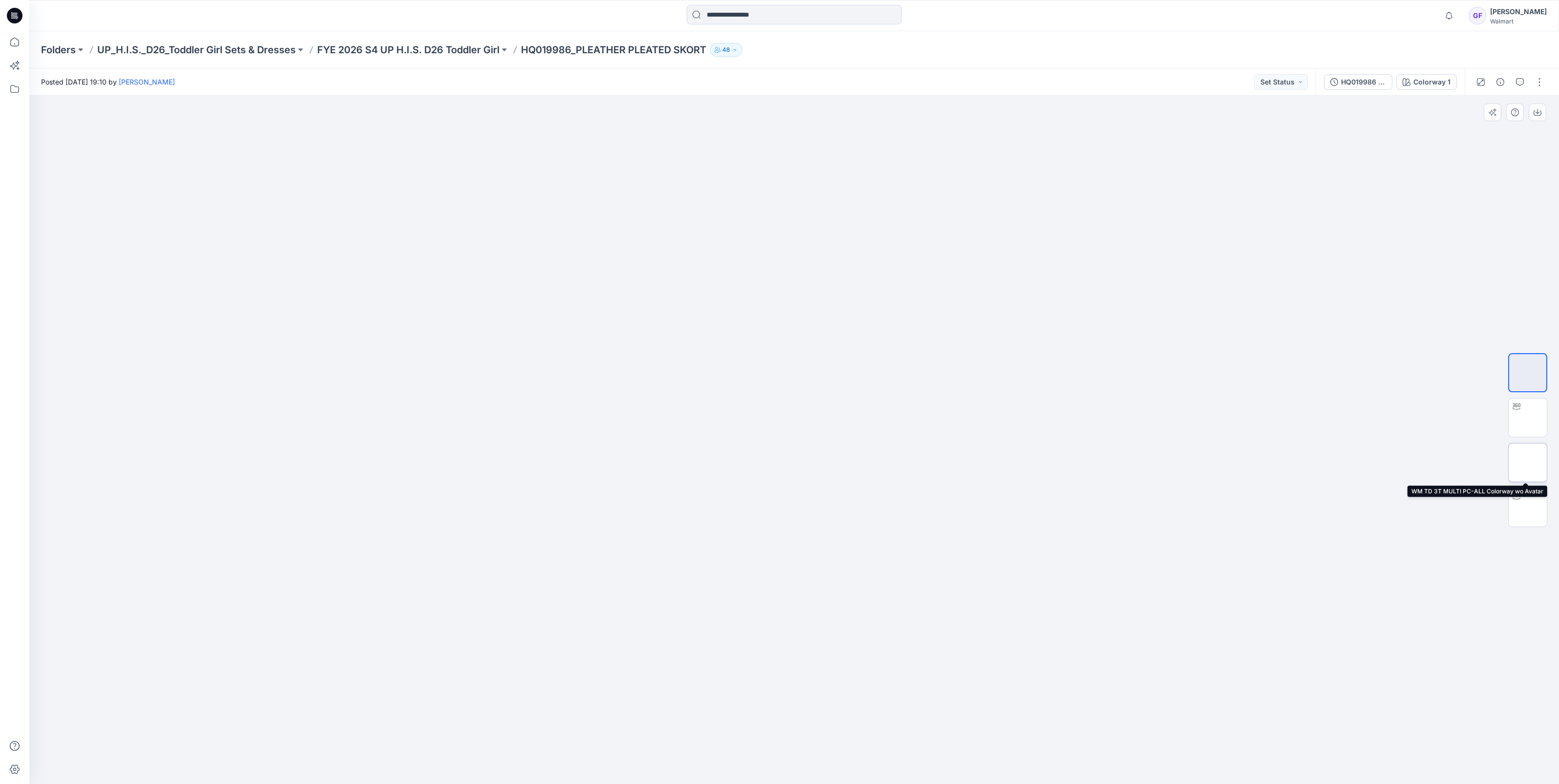
click at [1528, 463] on img at bounding box center [1528, 463] width 0 height 0
click at [1528, 507] on img at bounding box center [1528, 507] width 0 height 0
drag, startPoint x: 923, startPoint y: 755, endPoint x: 928, endPoint y: 741, distance: 14.9
click at [928, 741] on icon at bounding box center [795, 755] width 296 height 37
click at [379, 49] on p "FYE 2026 S4 UP H.I.S. D26 Toddler Girl" at bounding box center [408, 50] width 182 height 14
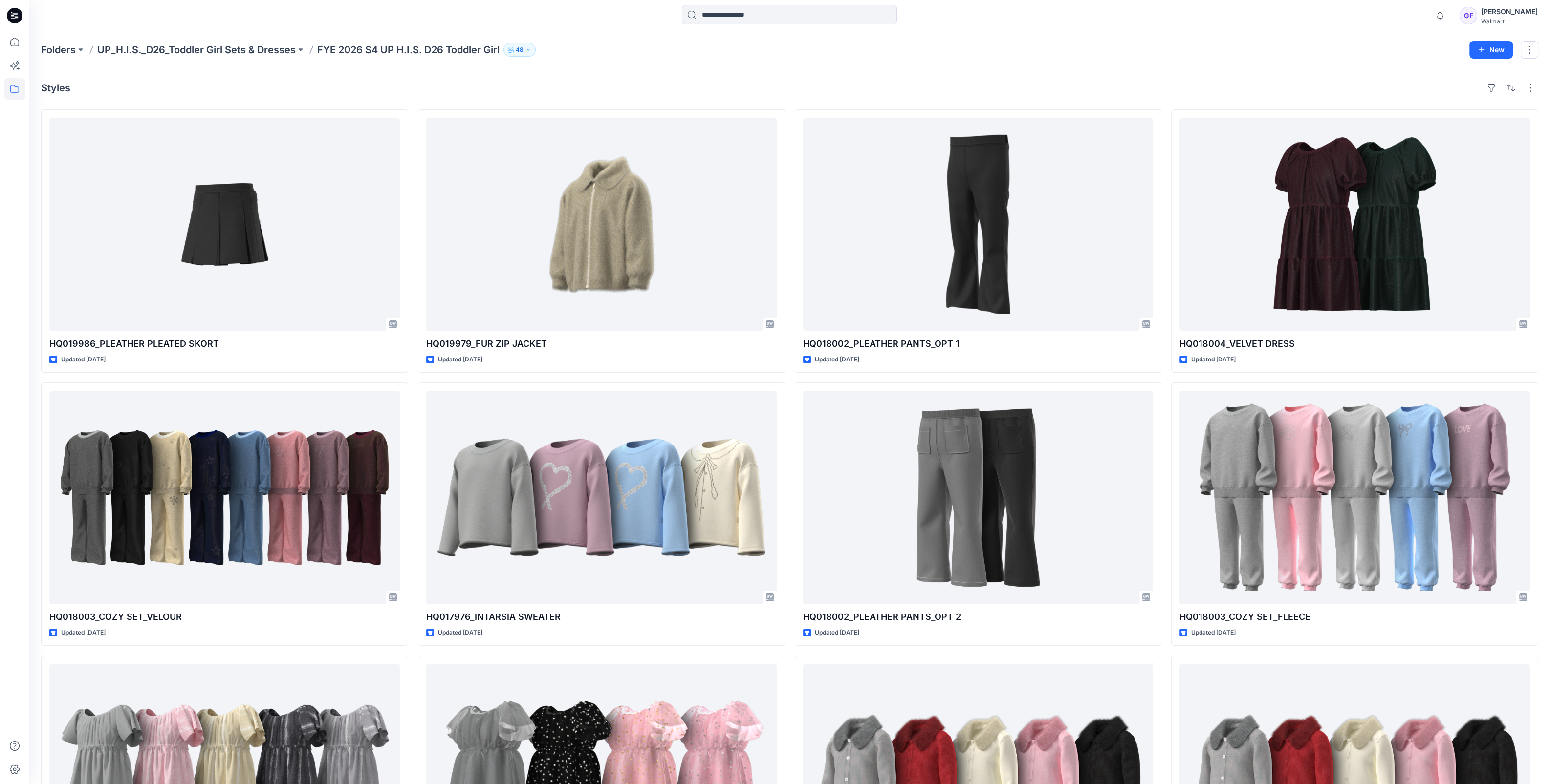
click at [234, 52] on p "UP_H.I.S._D26_Toddler Girl Sets & Dresses" at bounding box center [196, 50] width 199 height 14
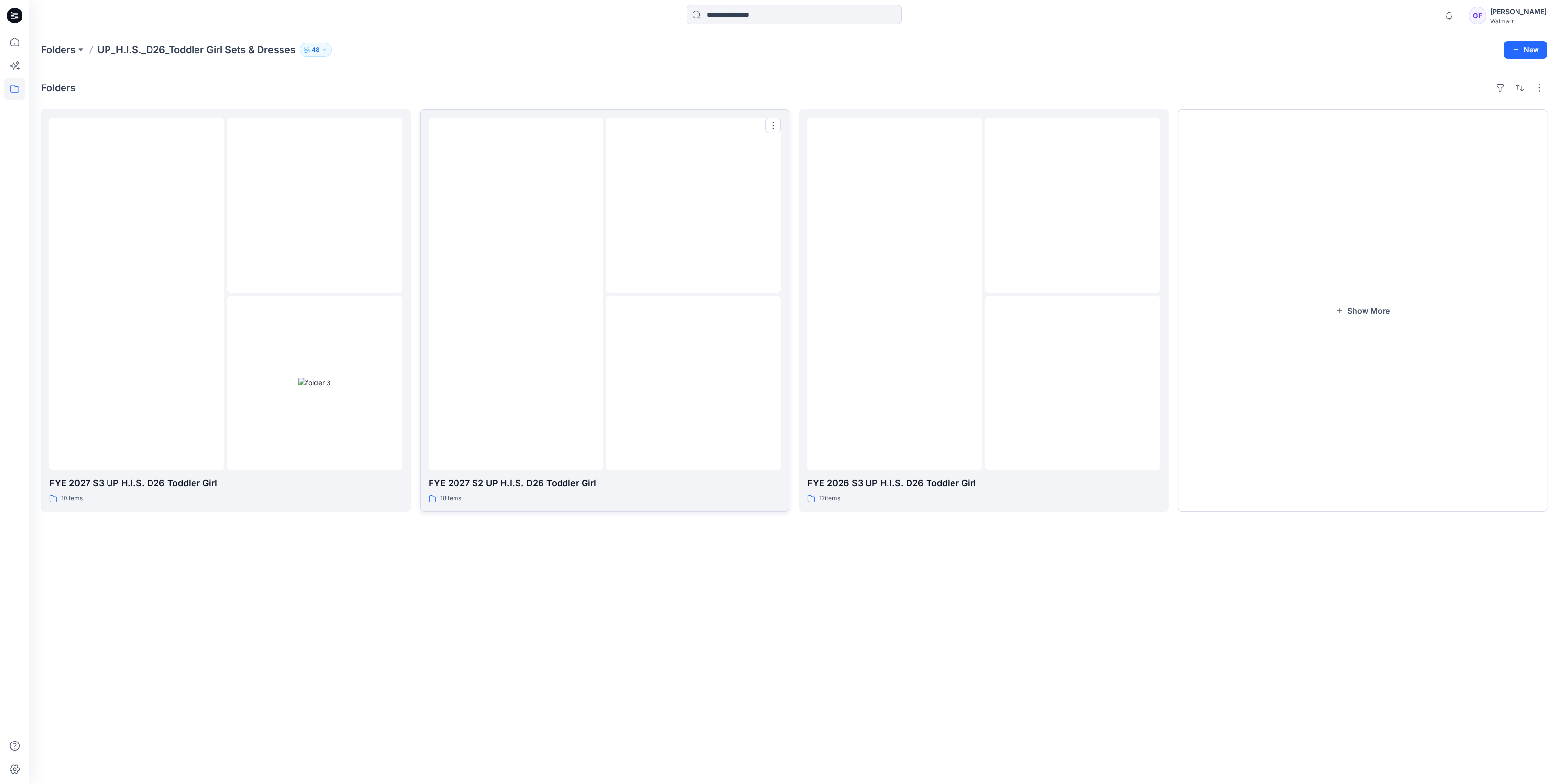
click at [516, 294] on img at bounding box center [516, 294] width 0 height 0
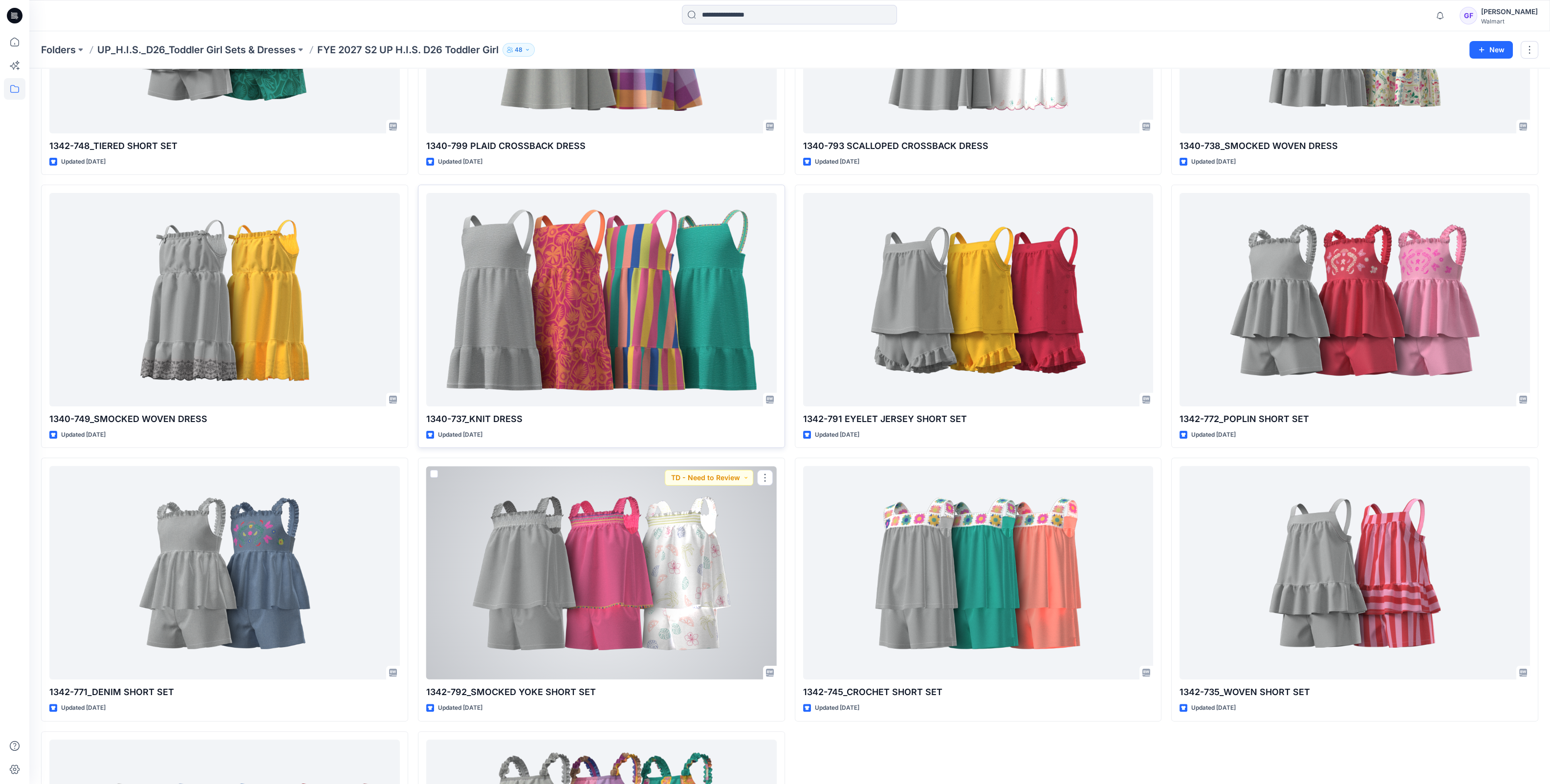
scroll to position [610, 0]
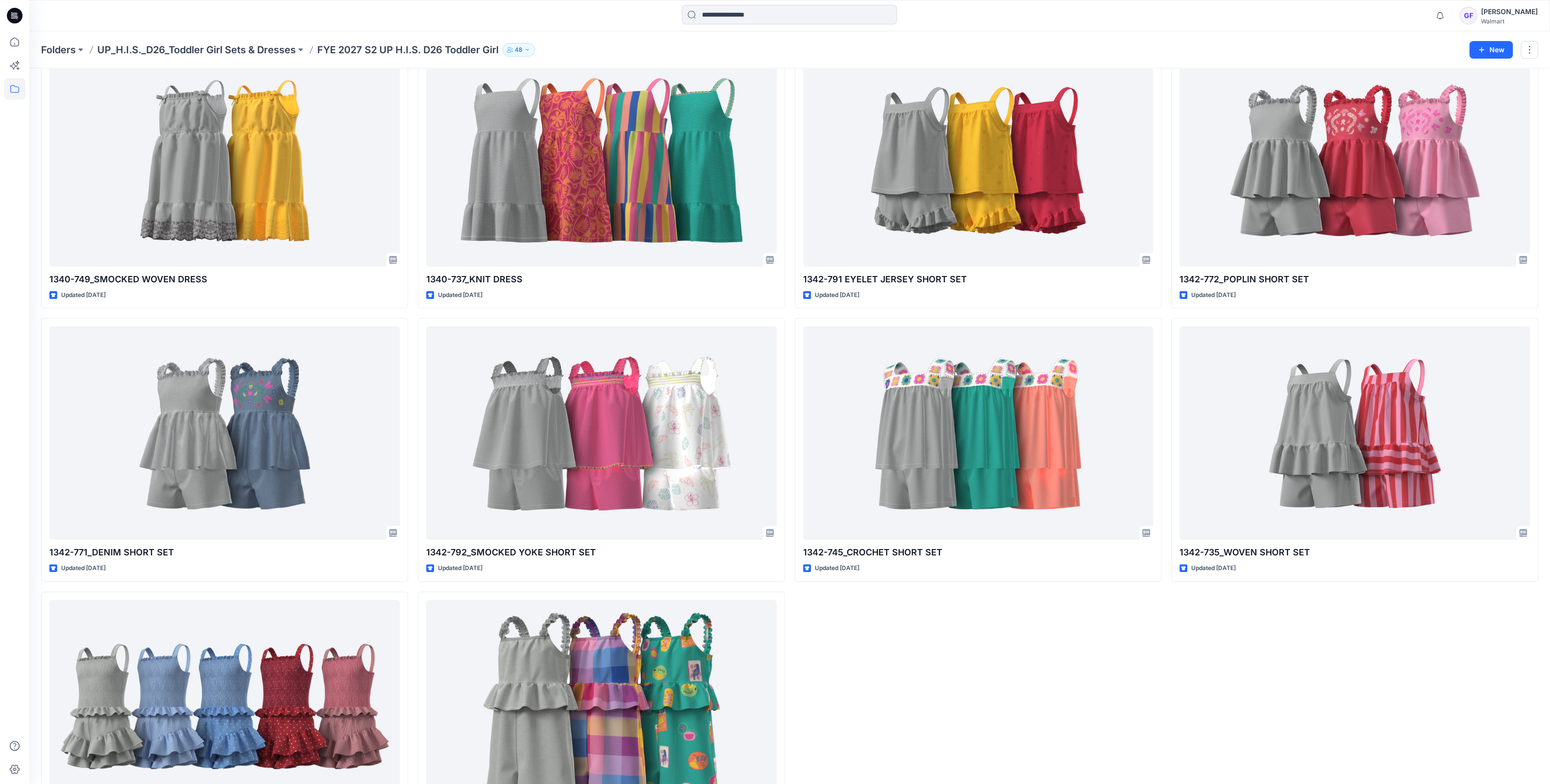
click at [1356, 608] on div "1341-752_DENIM EMBROIDERED ROMPER Updated 19 days ago 1340-738_SMOCKED WOVEN DR…" at bounding box center [1354, 177] width 367 height 1356
click at [206, 53] on p "UP_H.I.S._D26_Toddler Girl Sets & Dresses" at bounding box center [196, 50] width 199 height 14
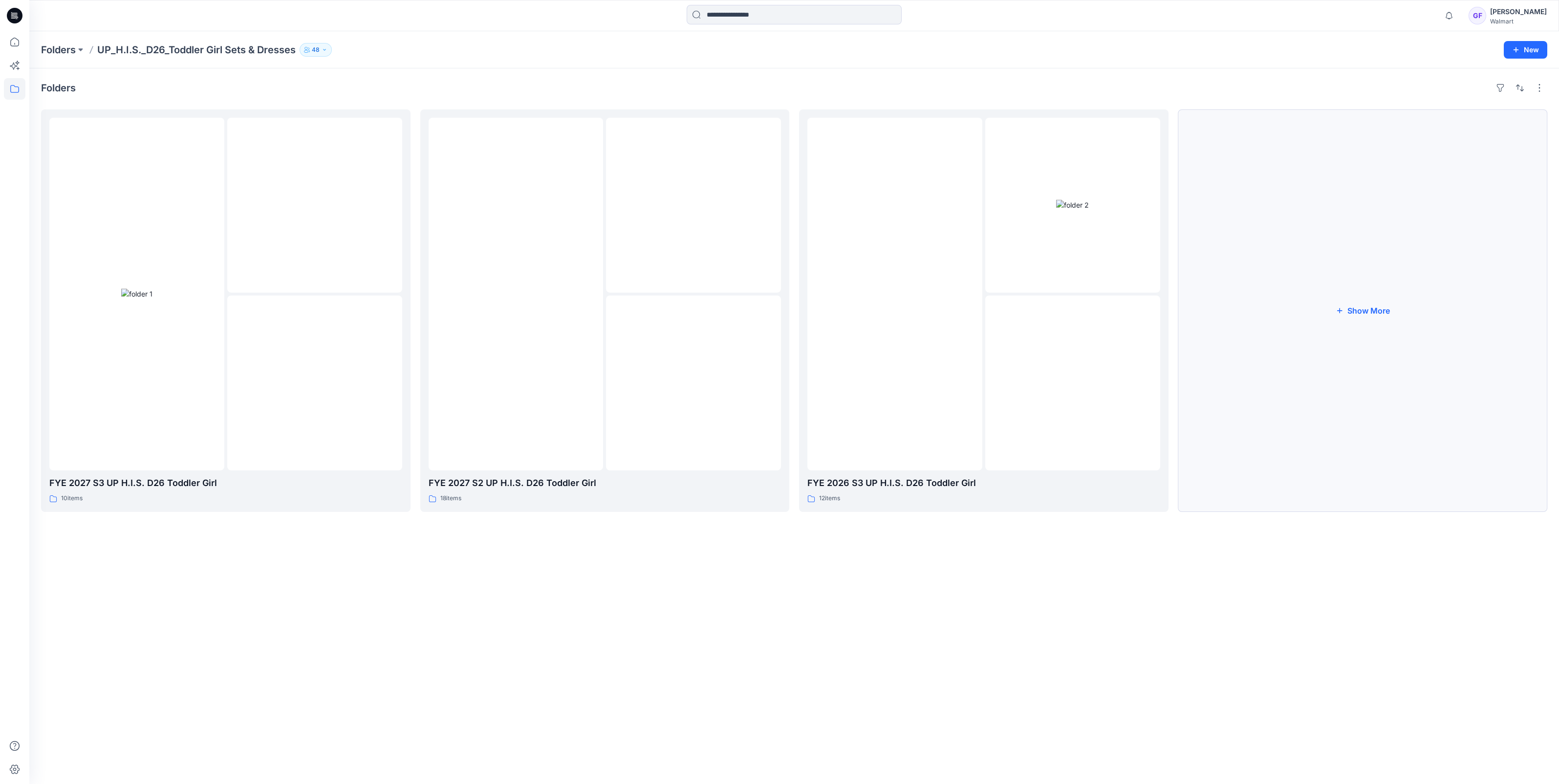
click at [1379, 307] on button "Show More" at bounding box center [1363, 311] width 370 height 403
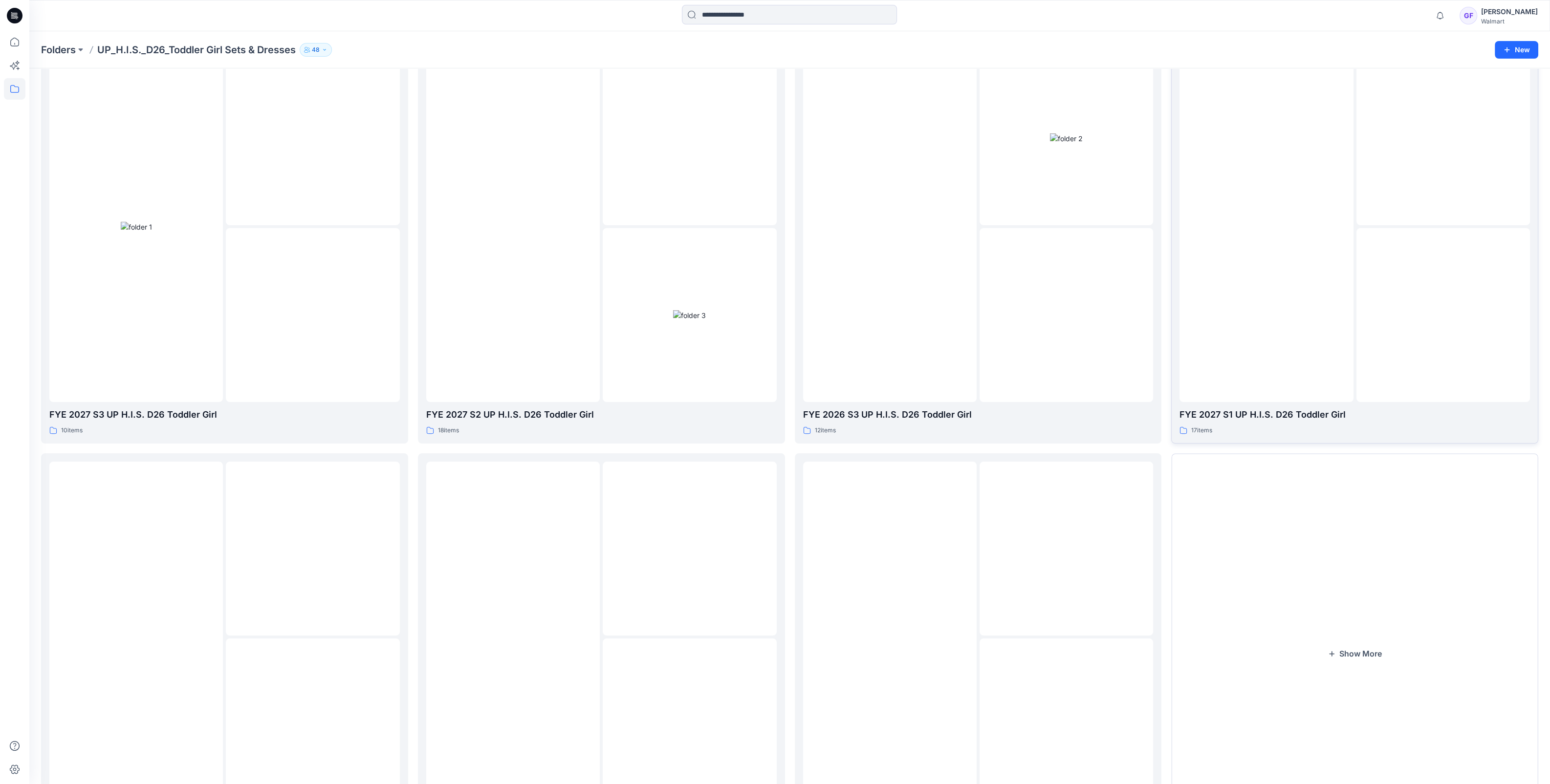
scroll to position [163, 0]
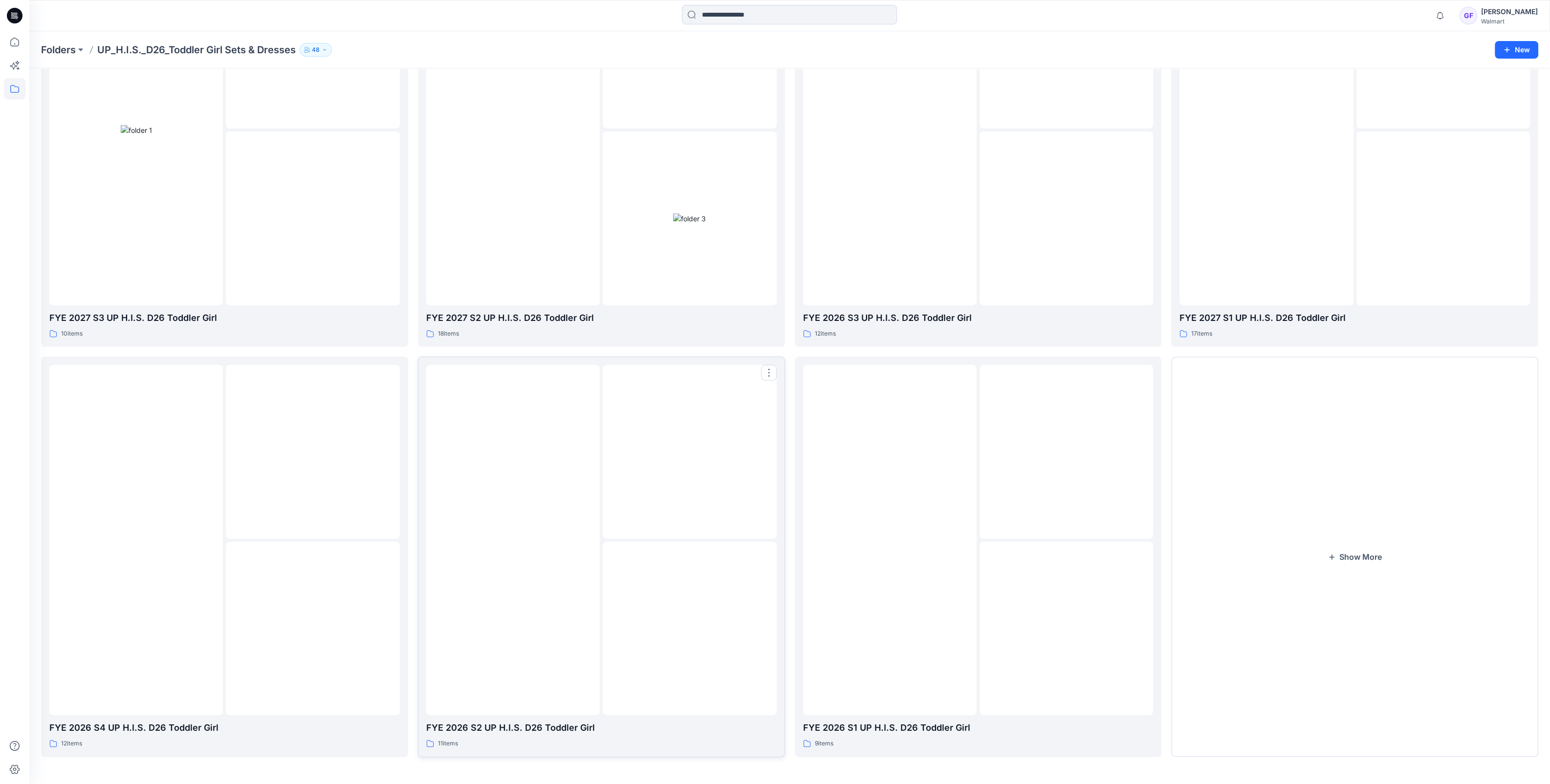
click at [577, 602] on div at bounding box center [513, 540] width 174 height 350
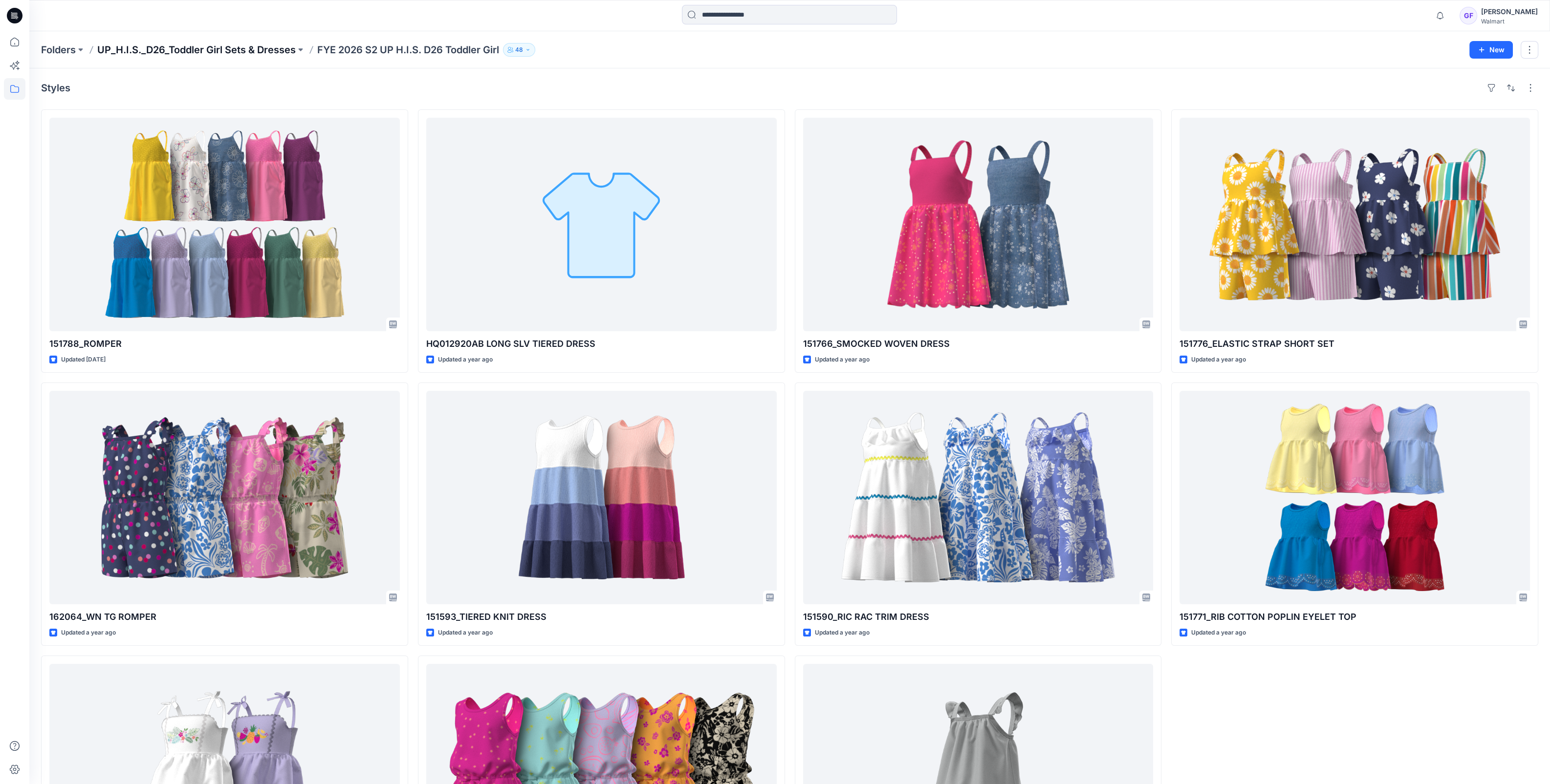
click at [258, 49] on p "UP_H.I.S._D26_Toddler Girl Sets & Dresses" at bounding box center [196, 50] width 199 height 14
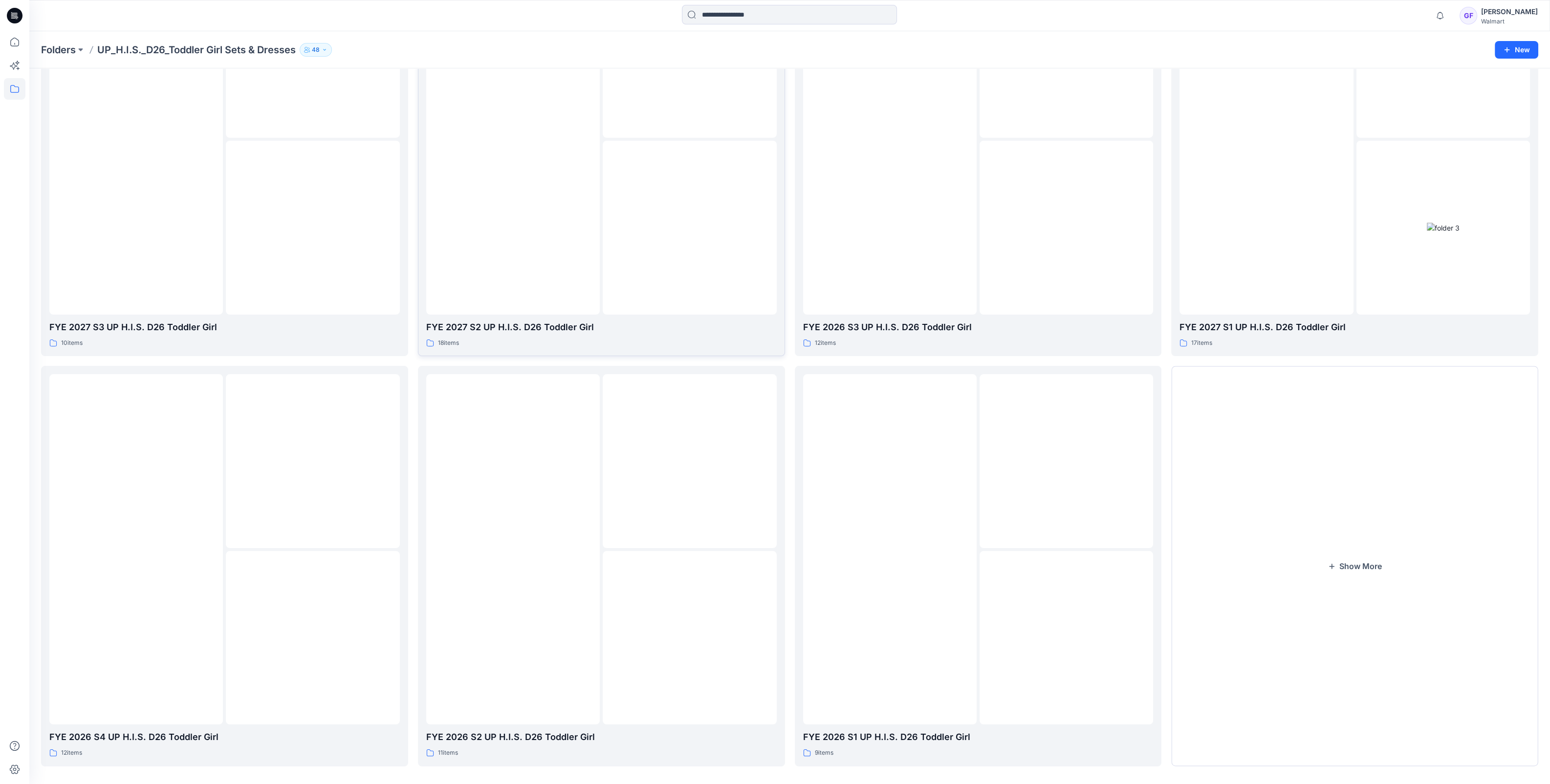
scroll to position [163, 0]
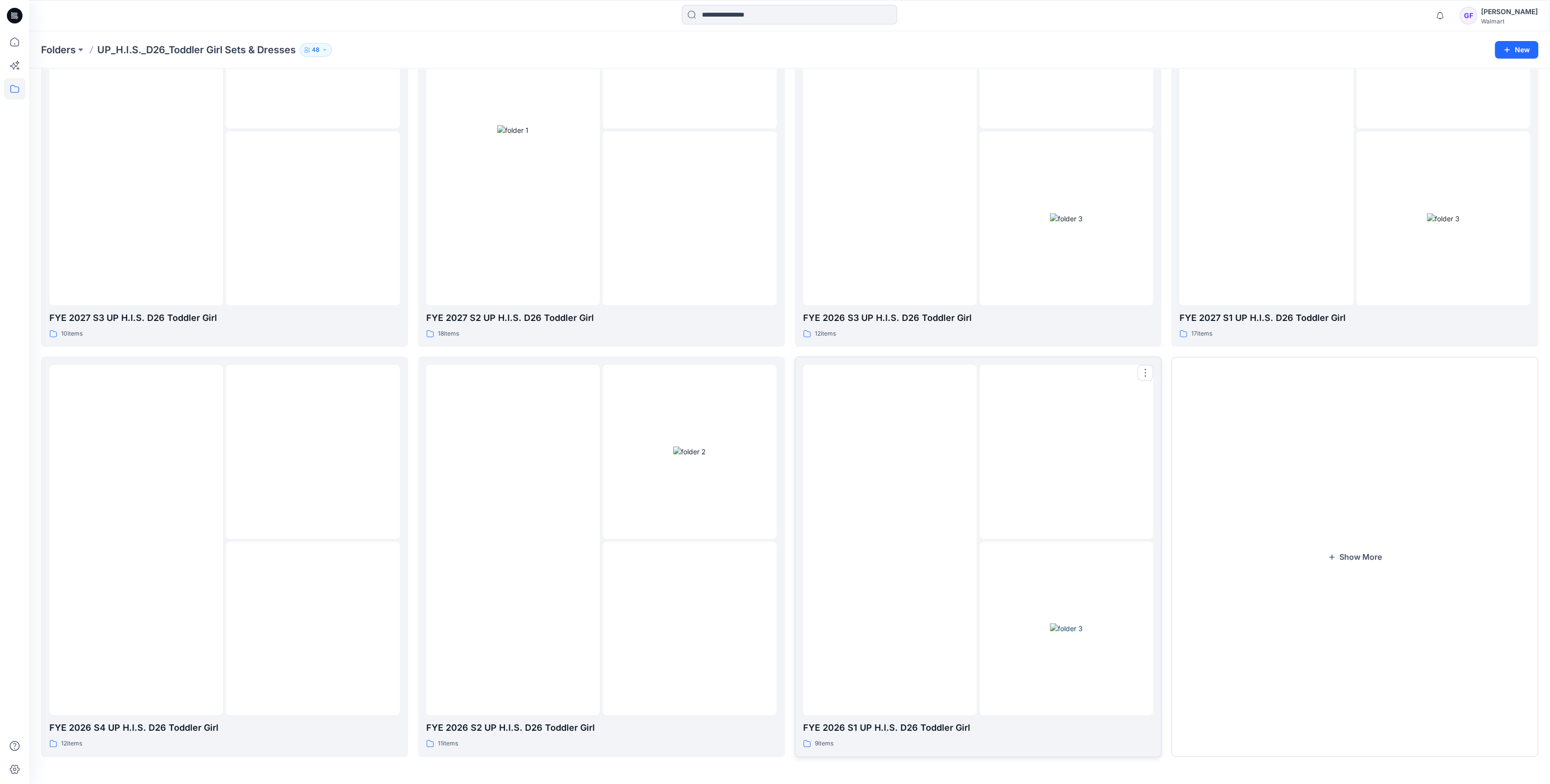
click at [928, 728] on p "FYE 2026 S1 UP H.I.S. D26 Toddler Girl" at bounding box center [978, 728] width 350 height 14
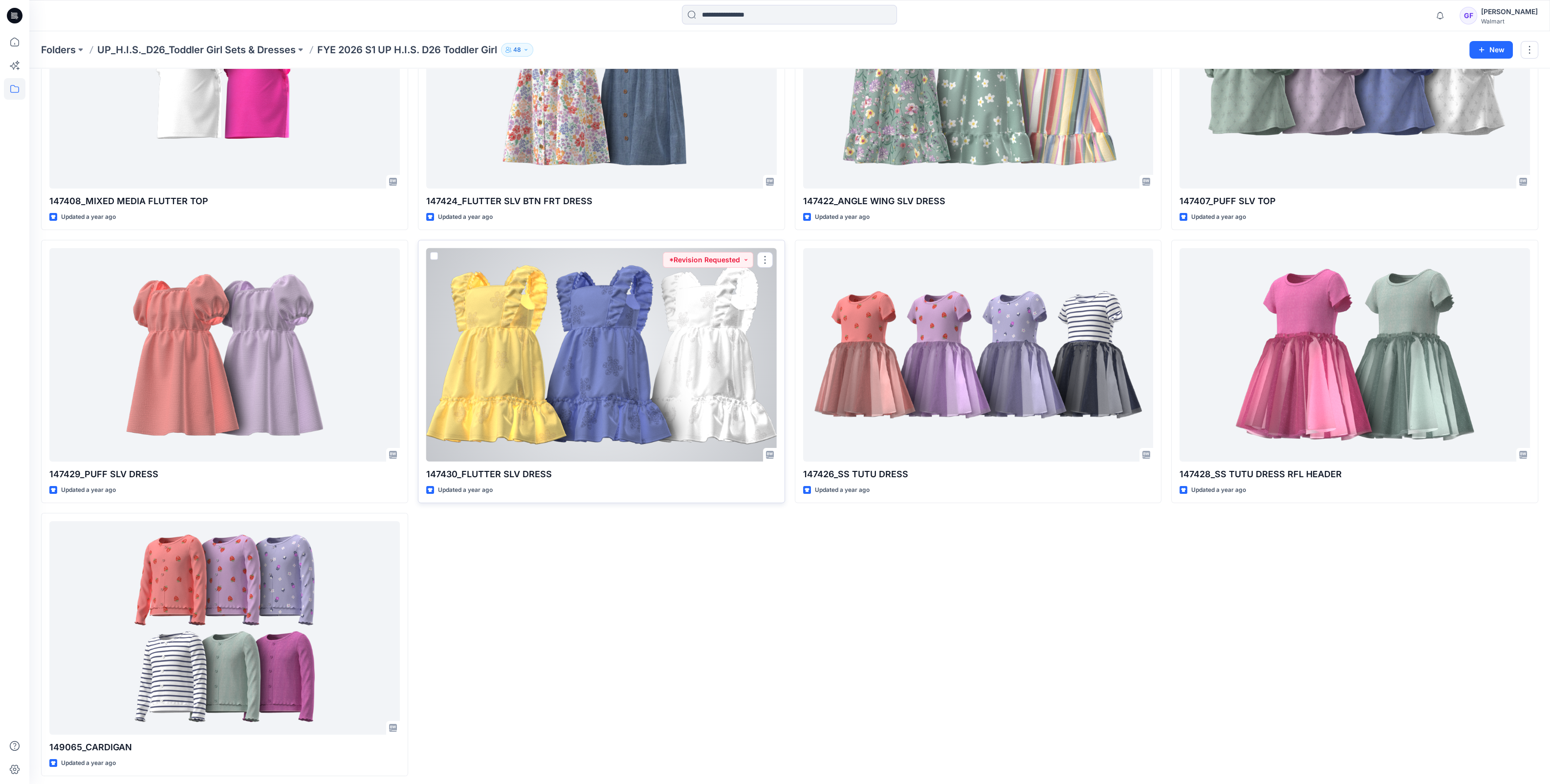
scroll to position [146, 0]
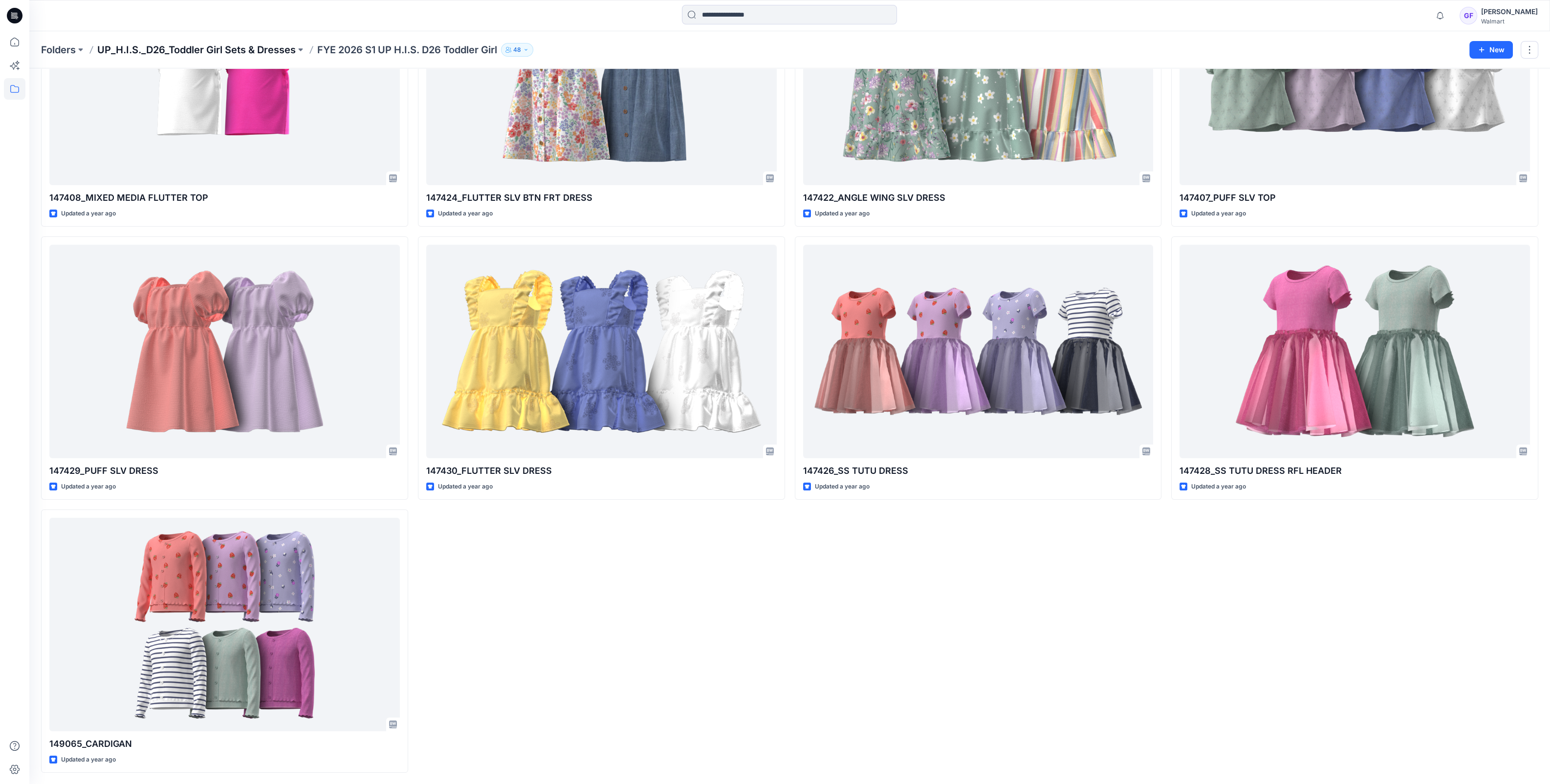
click at [243, 50] on p "UP_H.I.S._D26_Toddler Girl Sets & Dresses" at bounding box center [196, 50] width 199 height 14
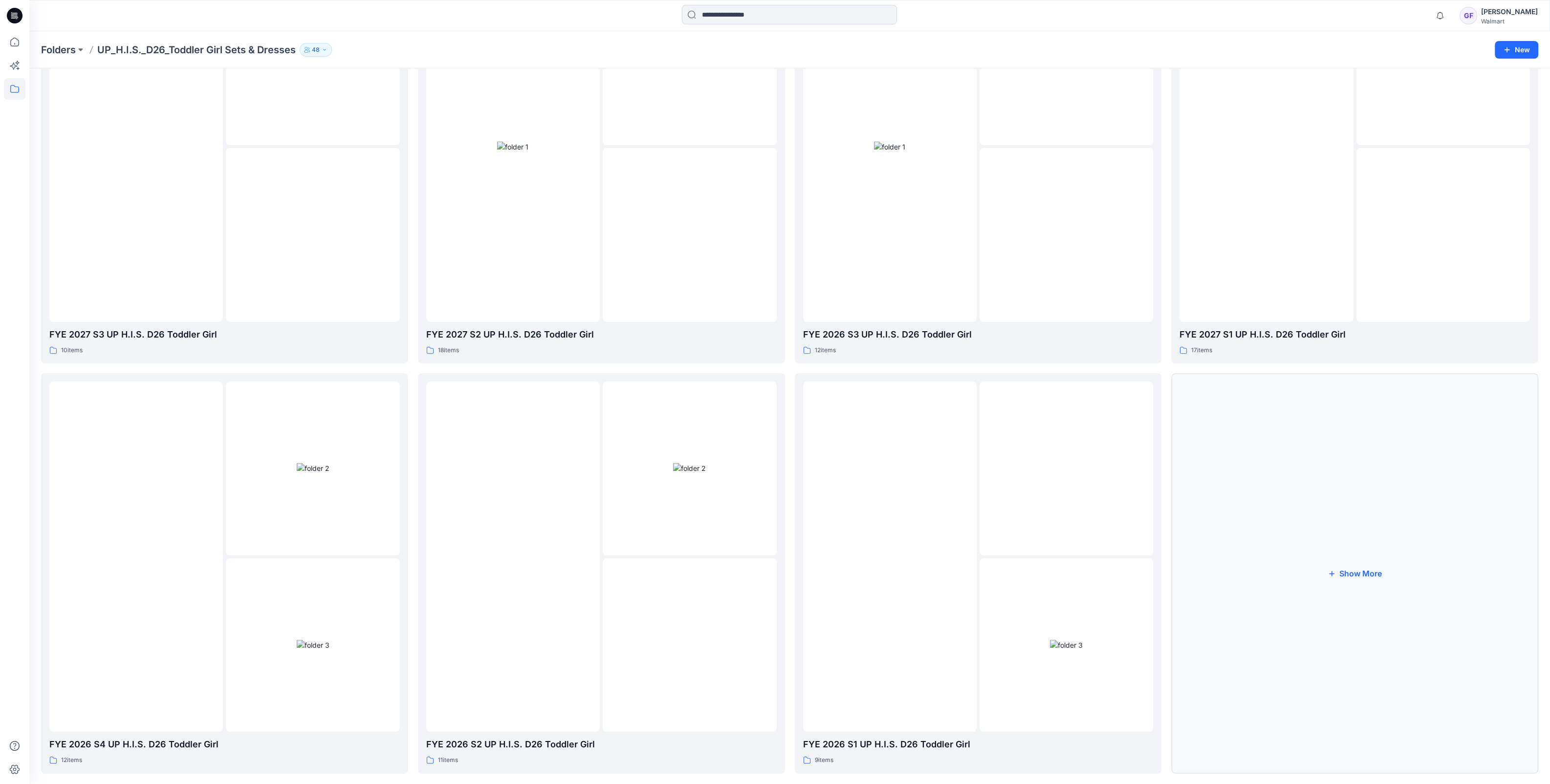
click at [1360, 564] on button "Show More" at bounding box center [1354, 573] width 367 height 400
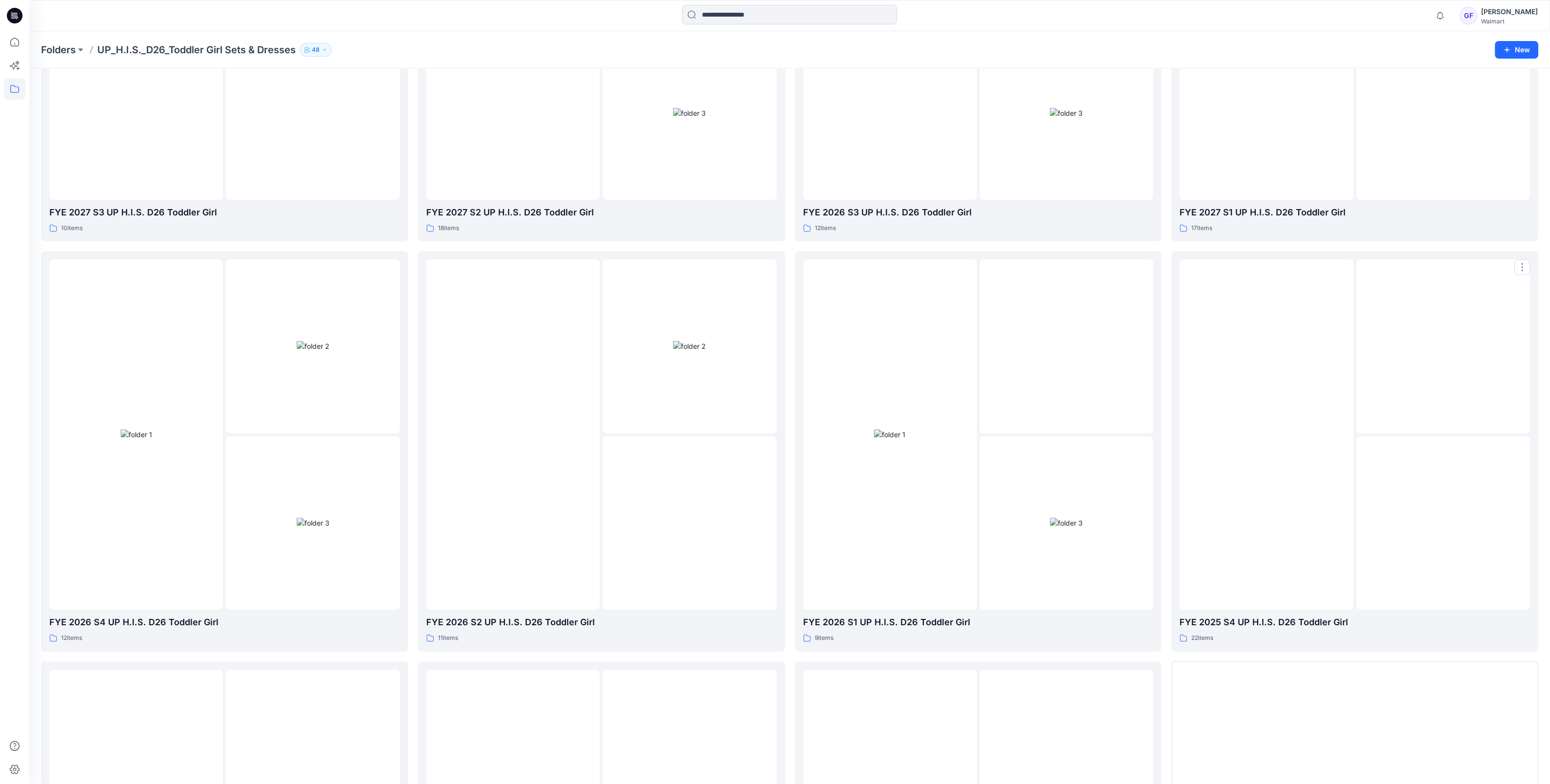
scroll to position [329, 0]
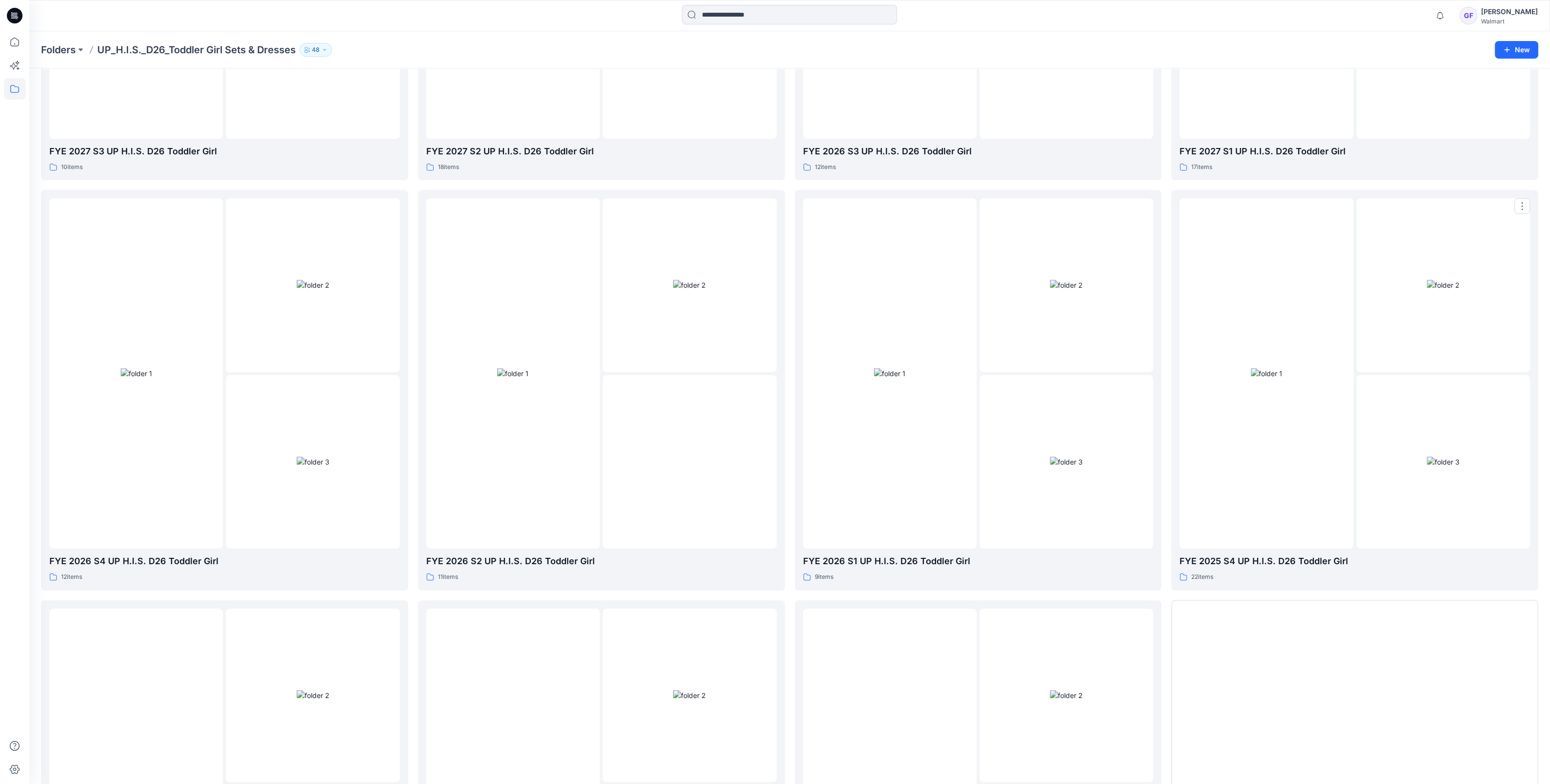
click at [1292, 446] on div at bounding box center [1265, 374] width 174 height 350
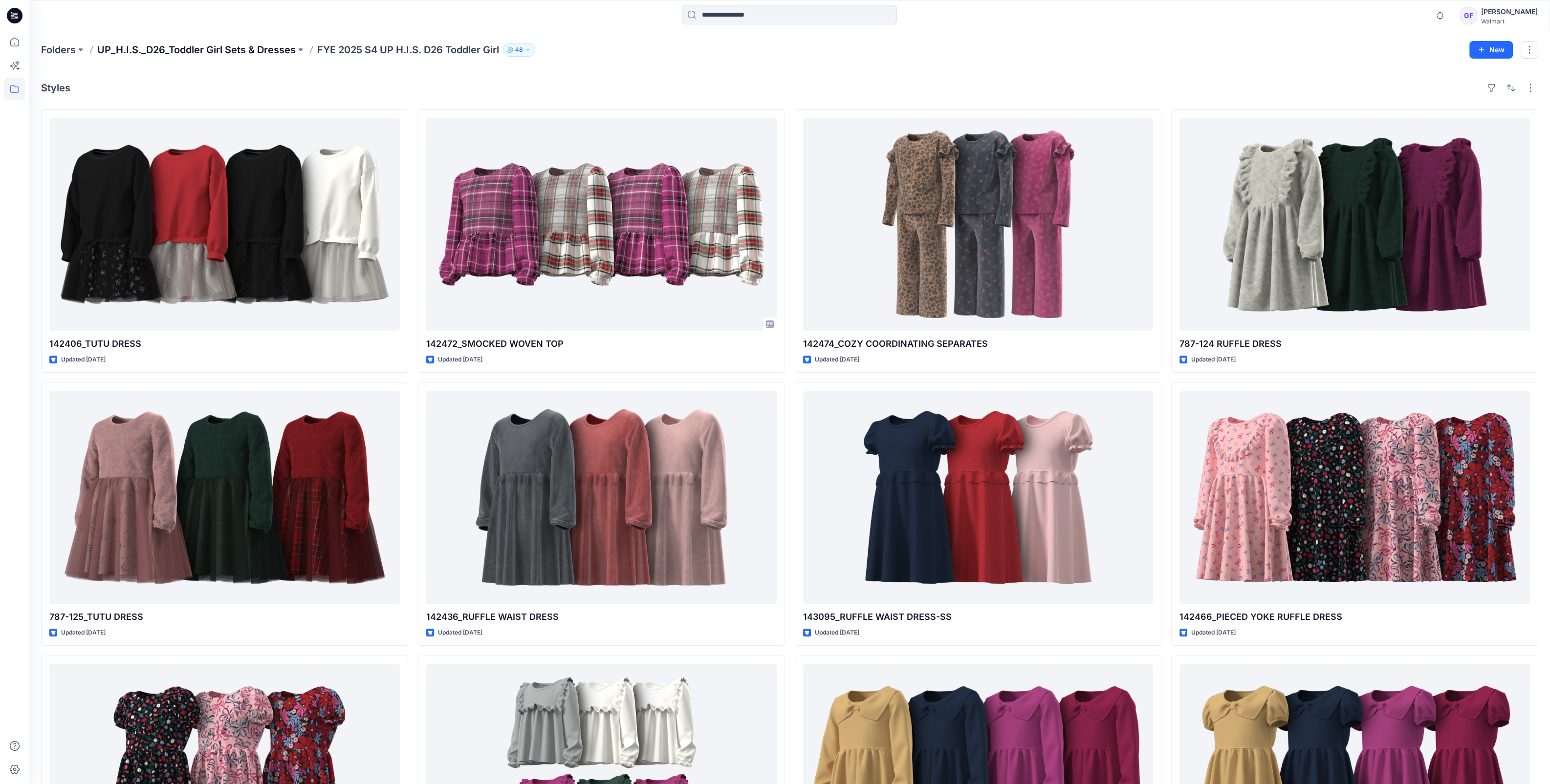
click at [225, 54] on p "UP_H.I.S._D26_Toddler Girl Sets & Dresses" at bounding box center [196, 50] width 199 height 14
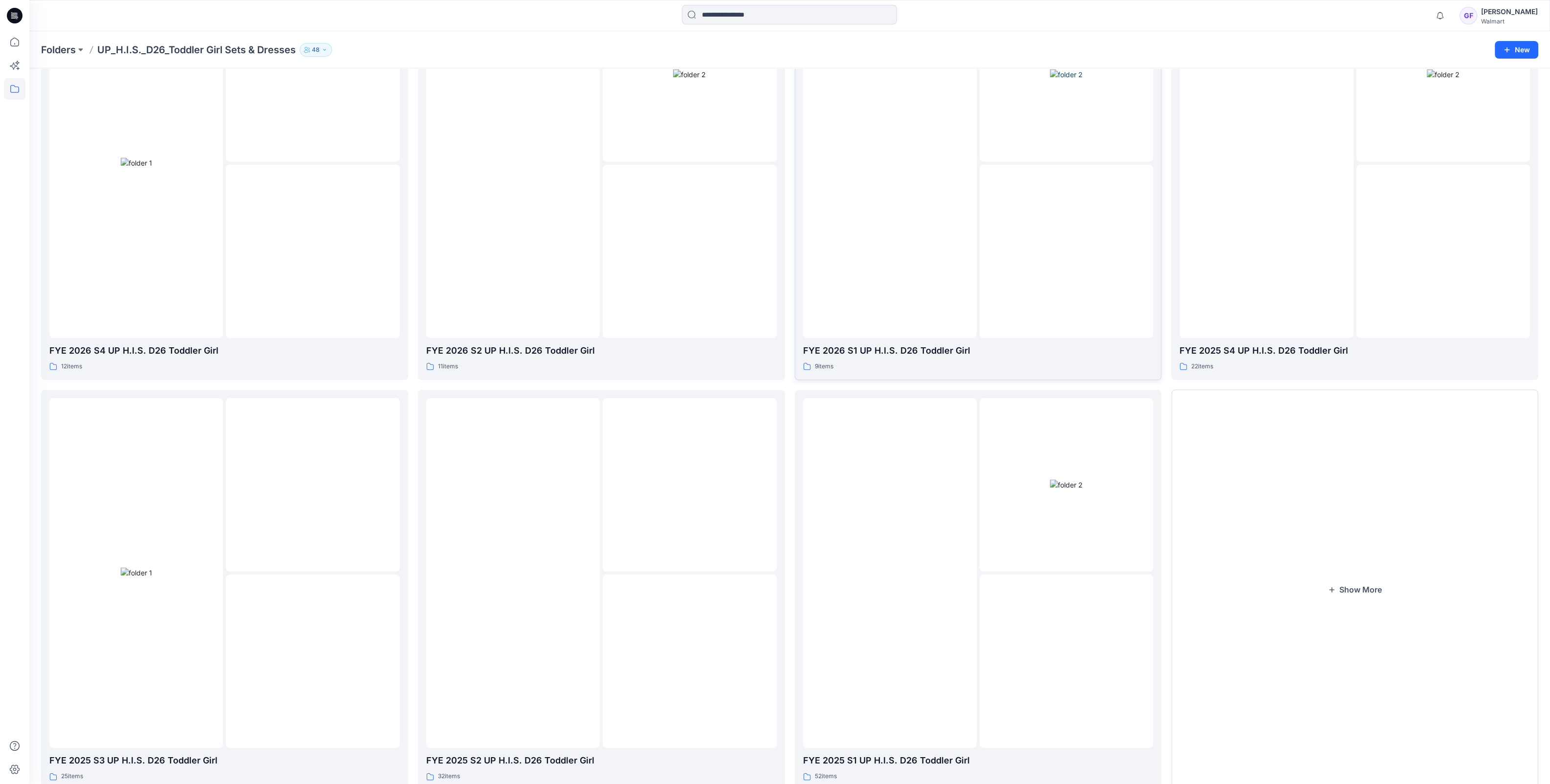
scroll to position [572, 0]
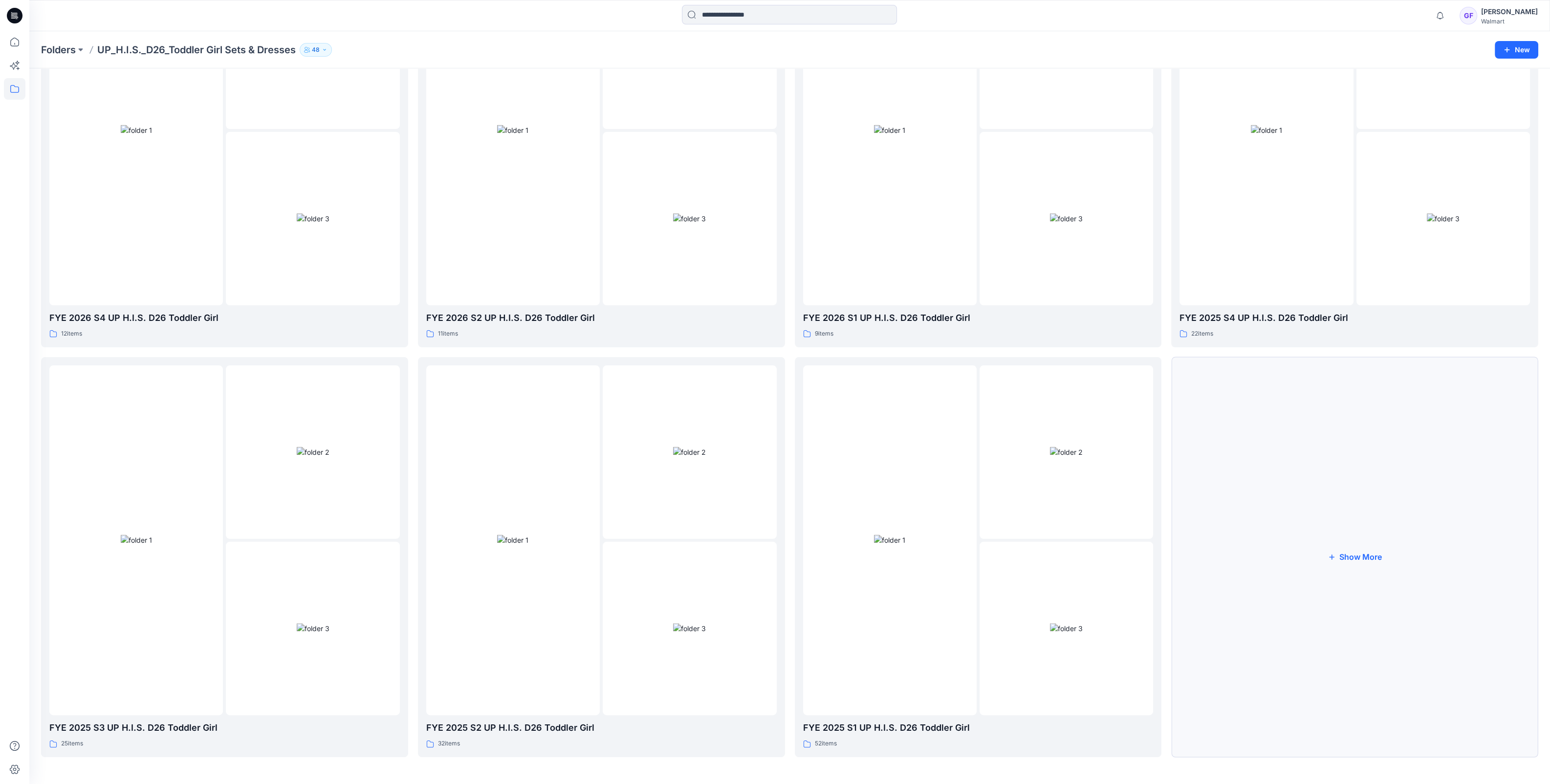
click at [1369, 560] on button "Show More" at bounding box center [1354, 557] width 367 height 400
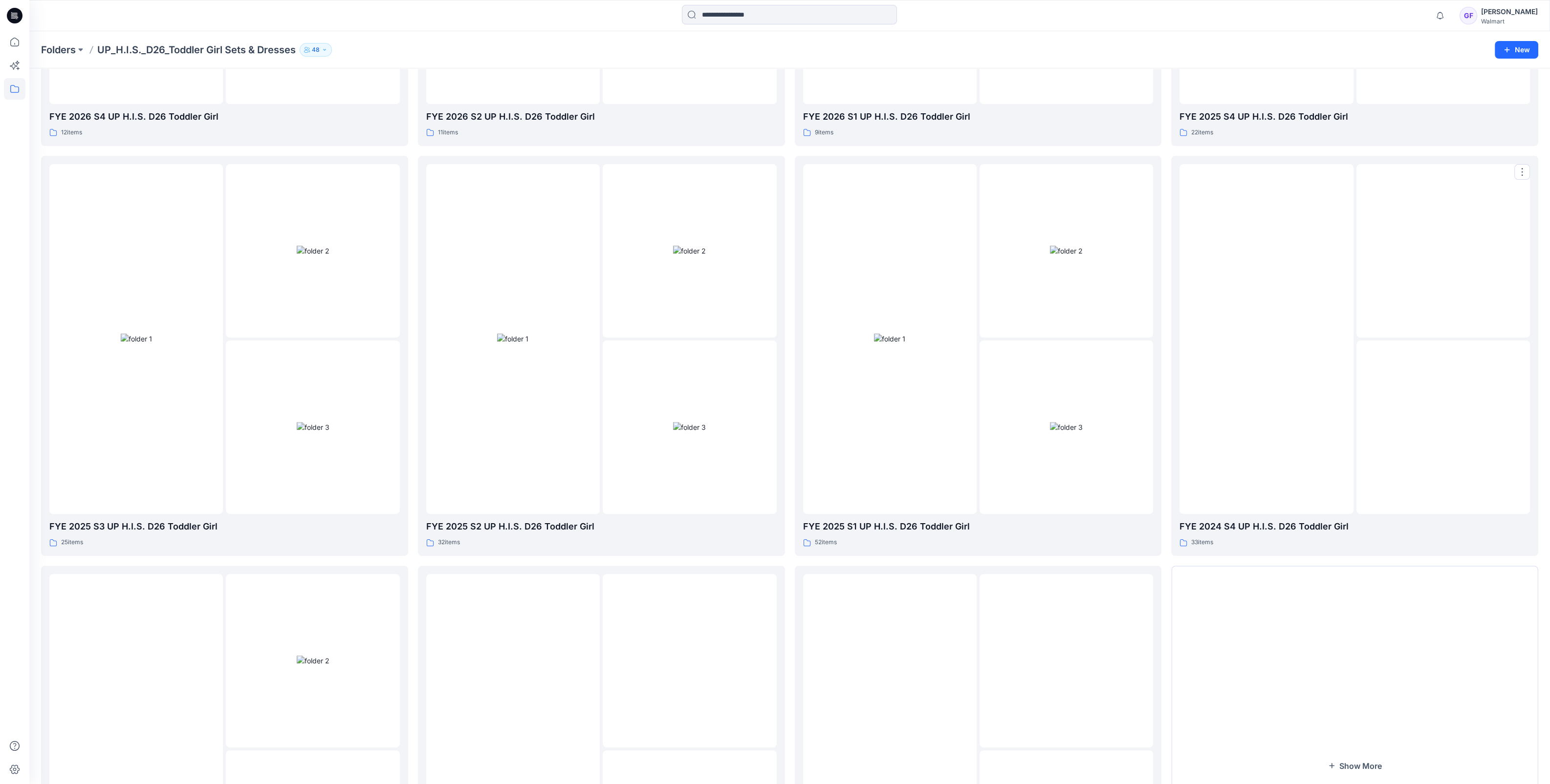
scroll to position [817, 0]
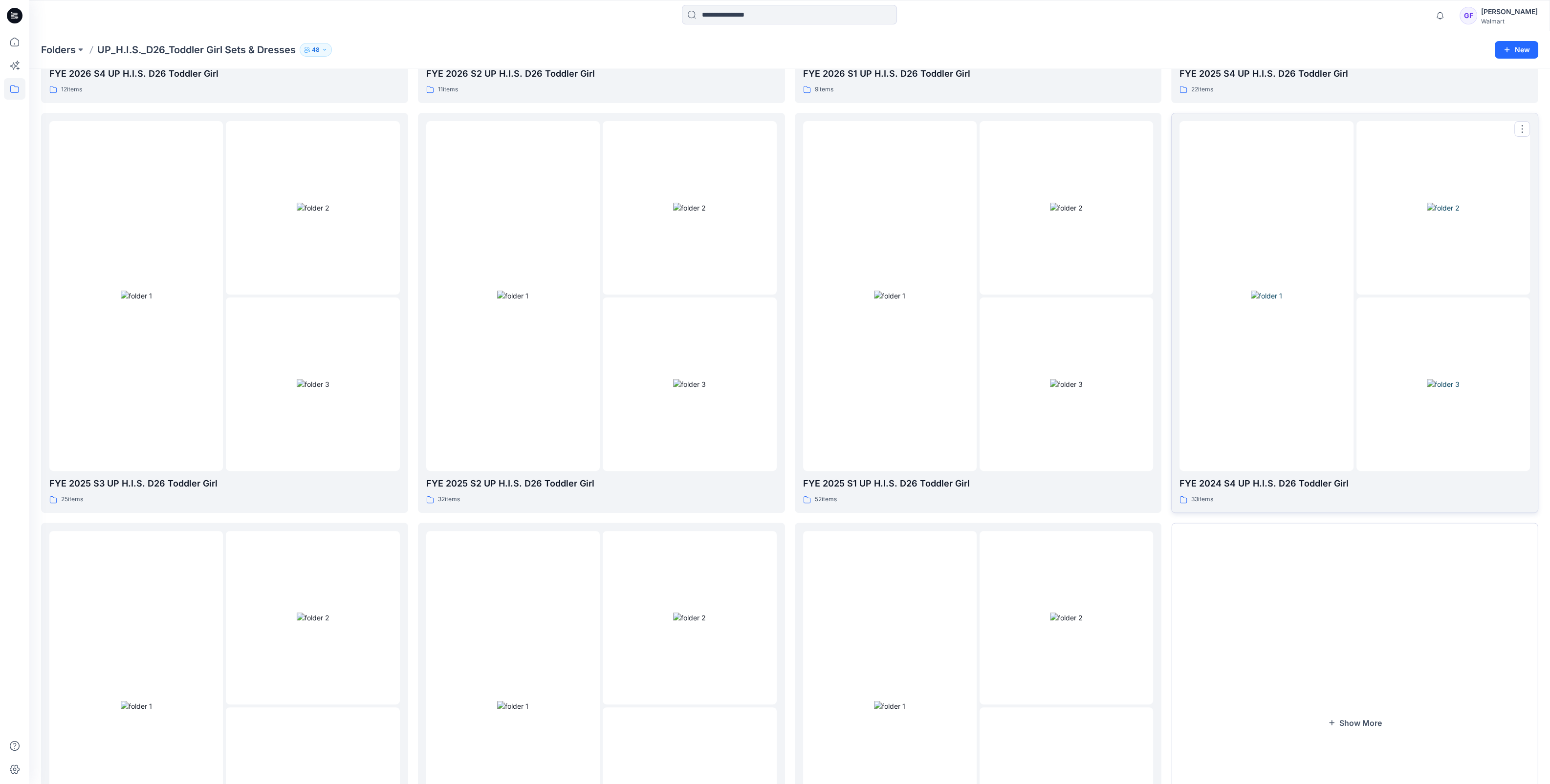
click at [1282, 301] on img at bounding box center [1266, 295] width 31 height 10
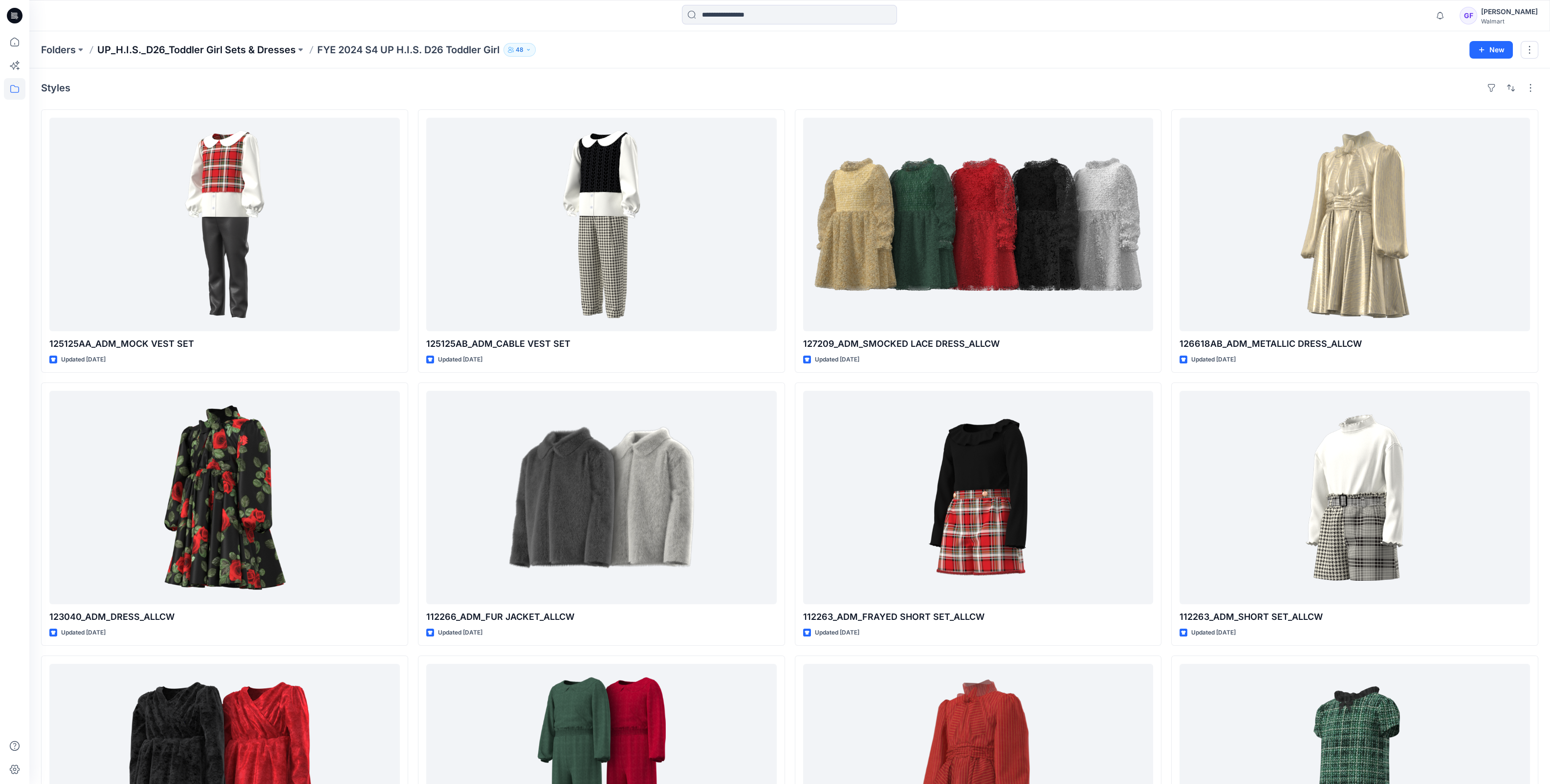
click at [206, 44] on p "UP_H.I.S._D26_Toddler Girl Sets & Dresses" at bounding box center [196, 50] width 199 height 14
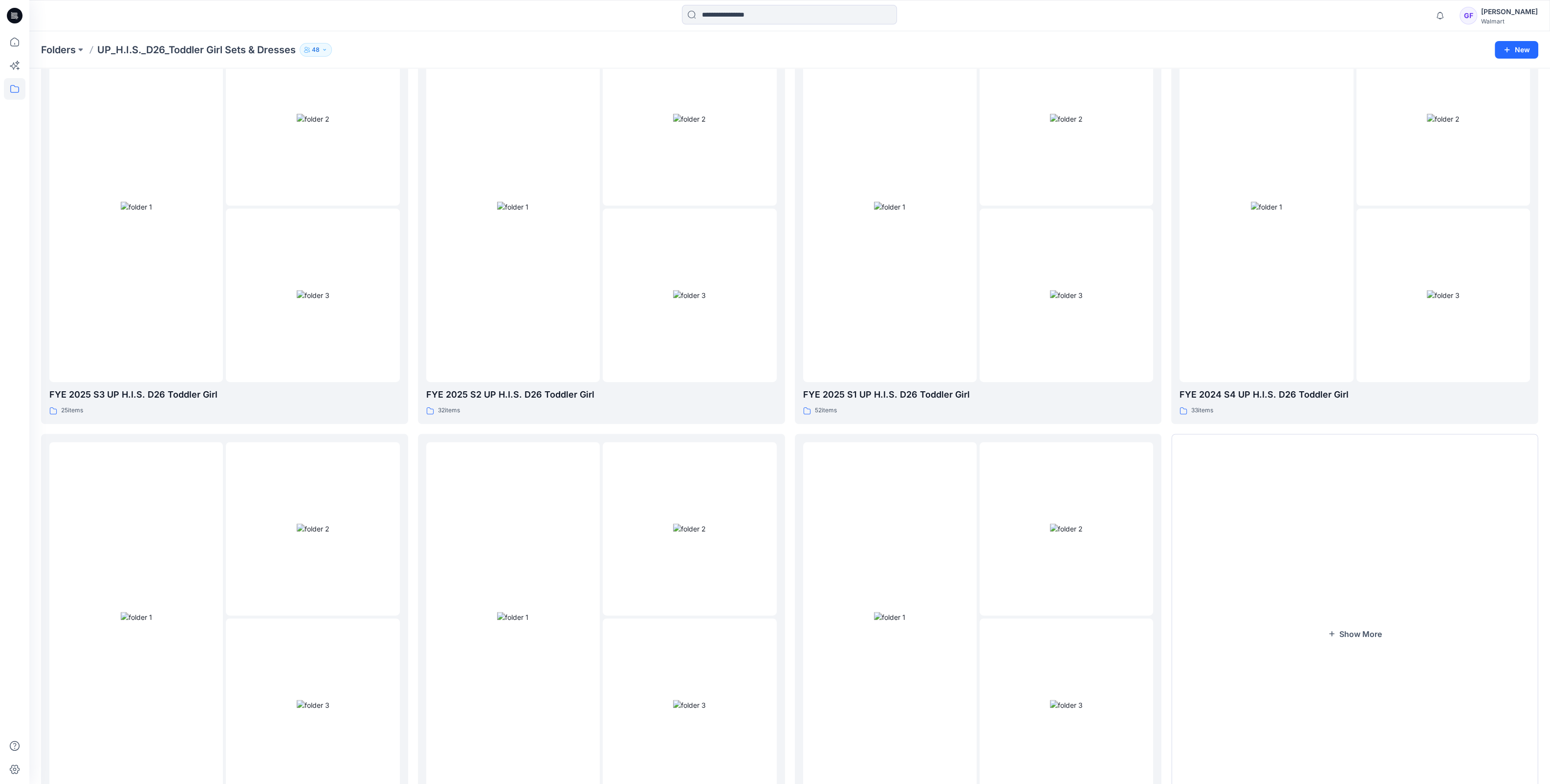
scroll to position [983, 0]
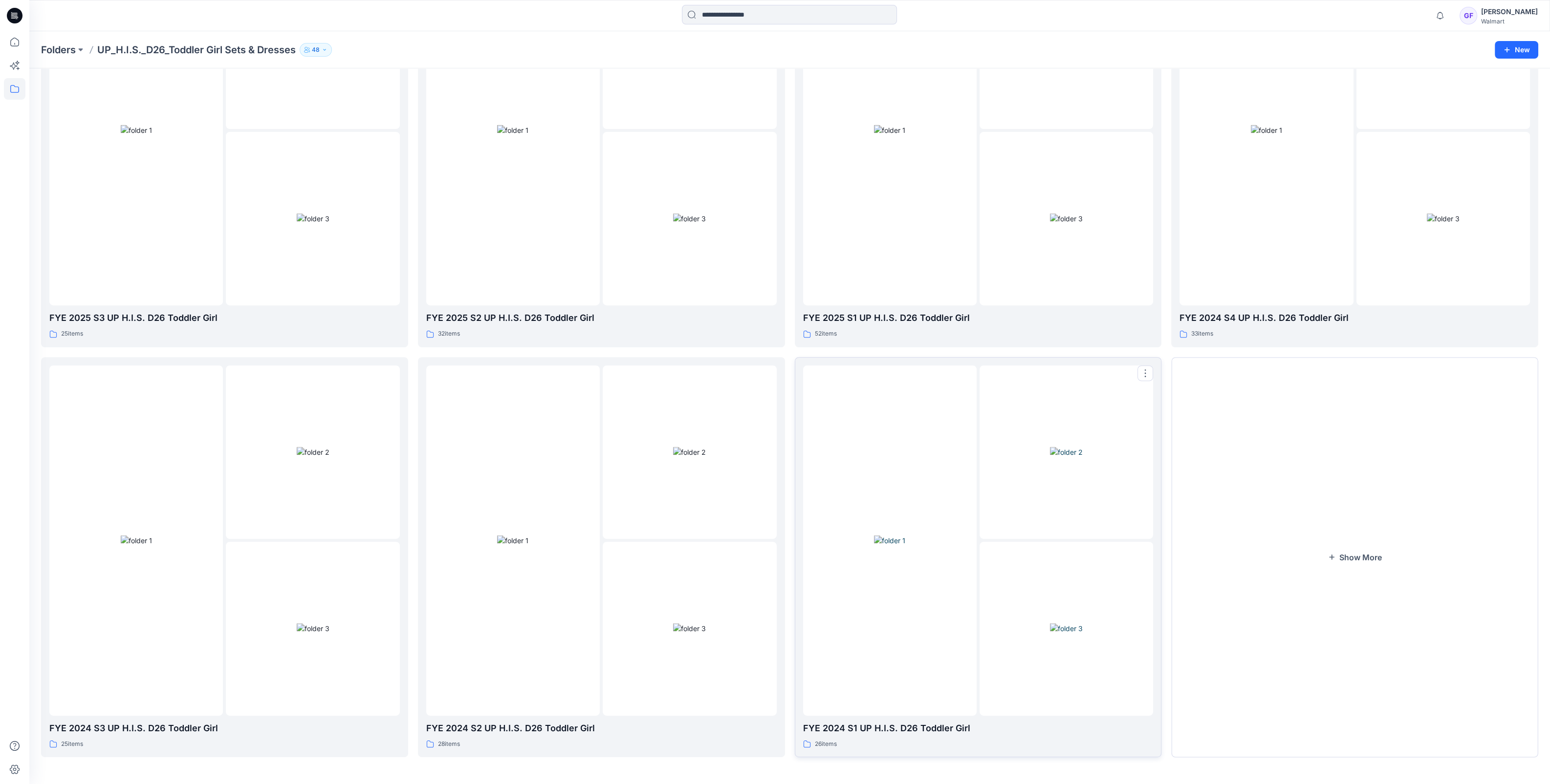
click at [902, 546] on img at bounding box center [889, 540] width 31 height 10
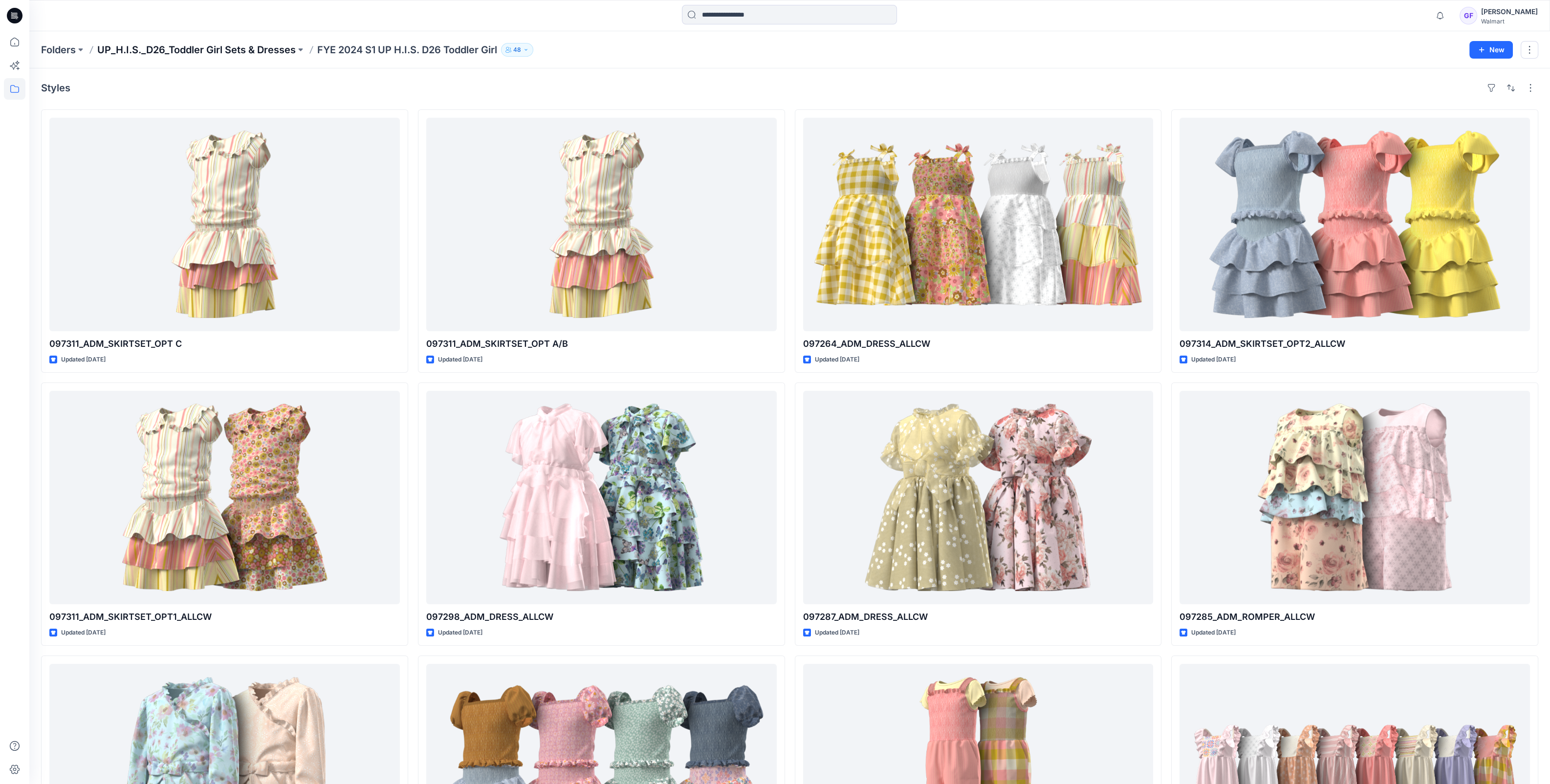
click at [220, 48] on p "UP_H.I.S._D26_Toddler Girl Sets & Dresses" at bounding box center [196, 50] width 199 height 14
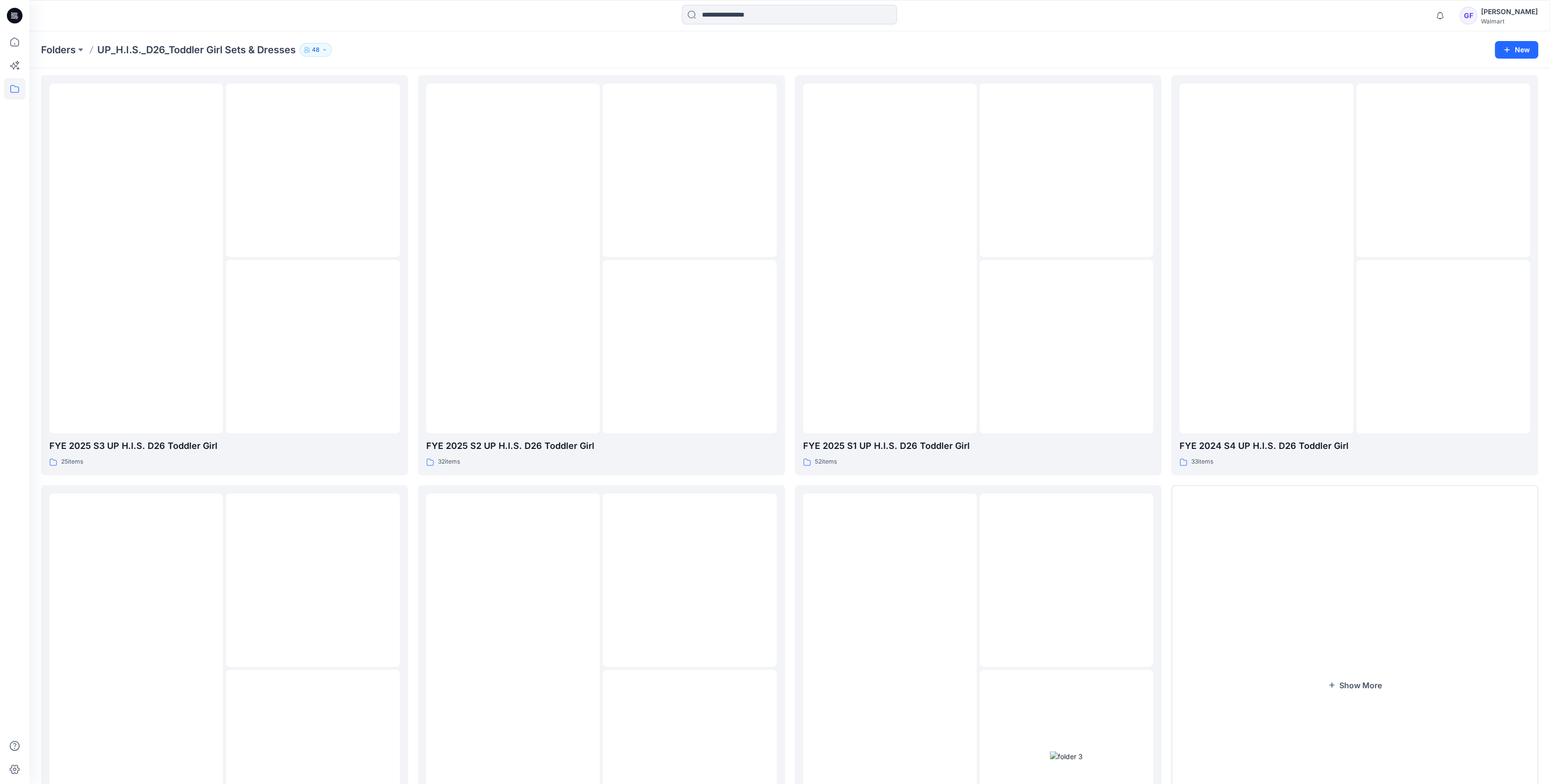
scroll to position [983, 0]
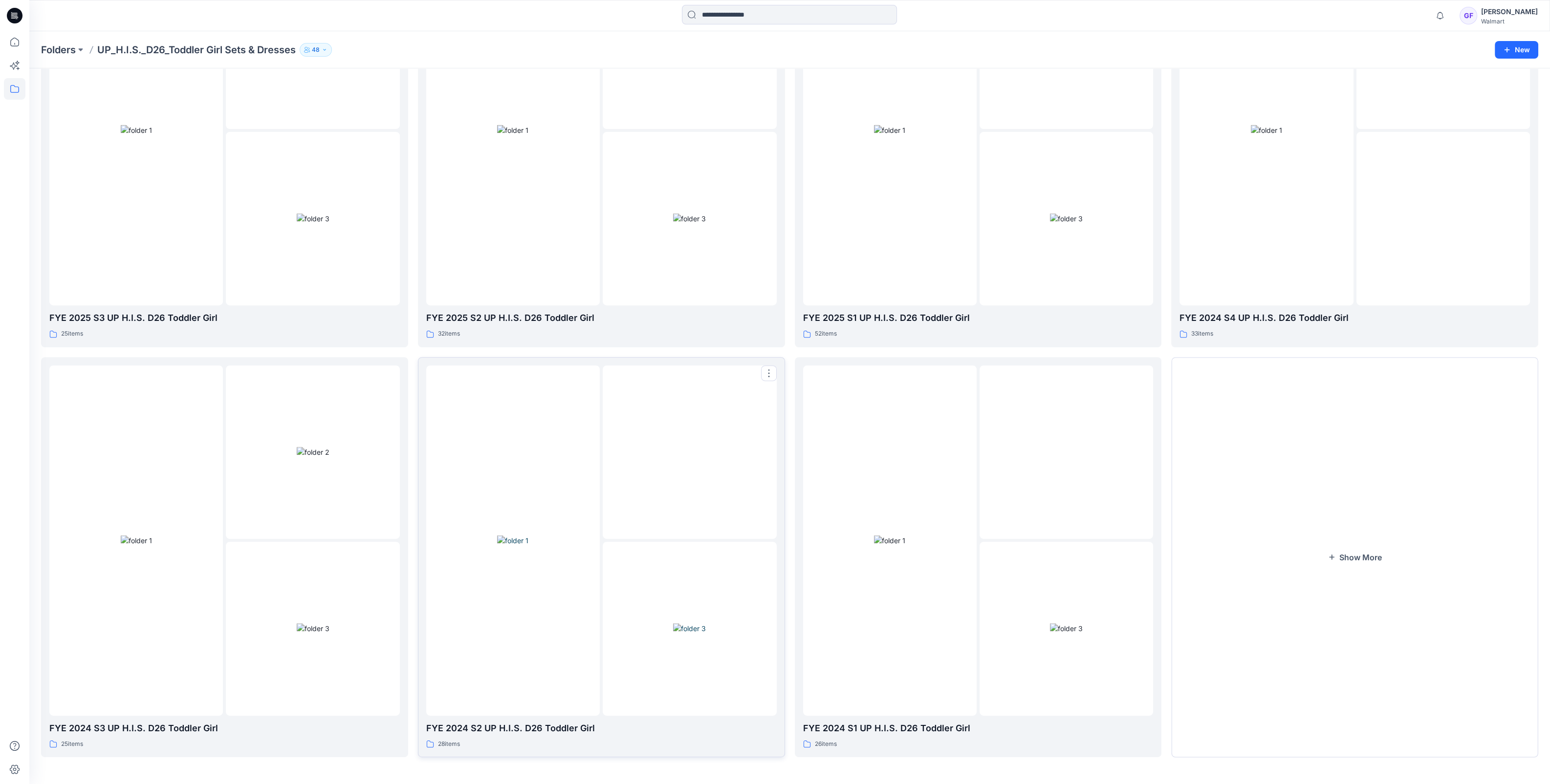
click at [673, 623] on img at bounding box center [689, 628] width 33 height 10
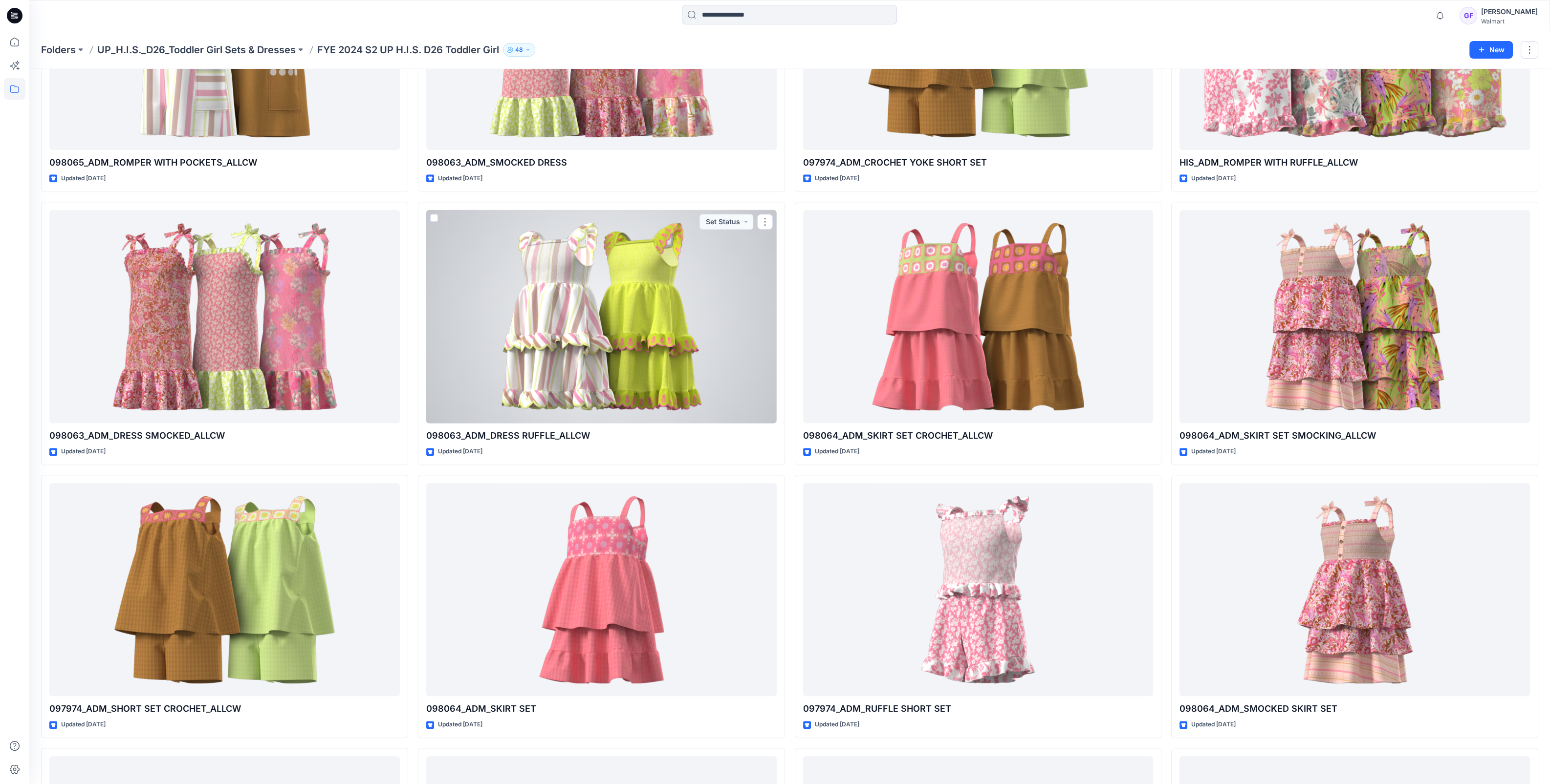
scroll to position [1239, 0]
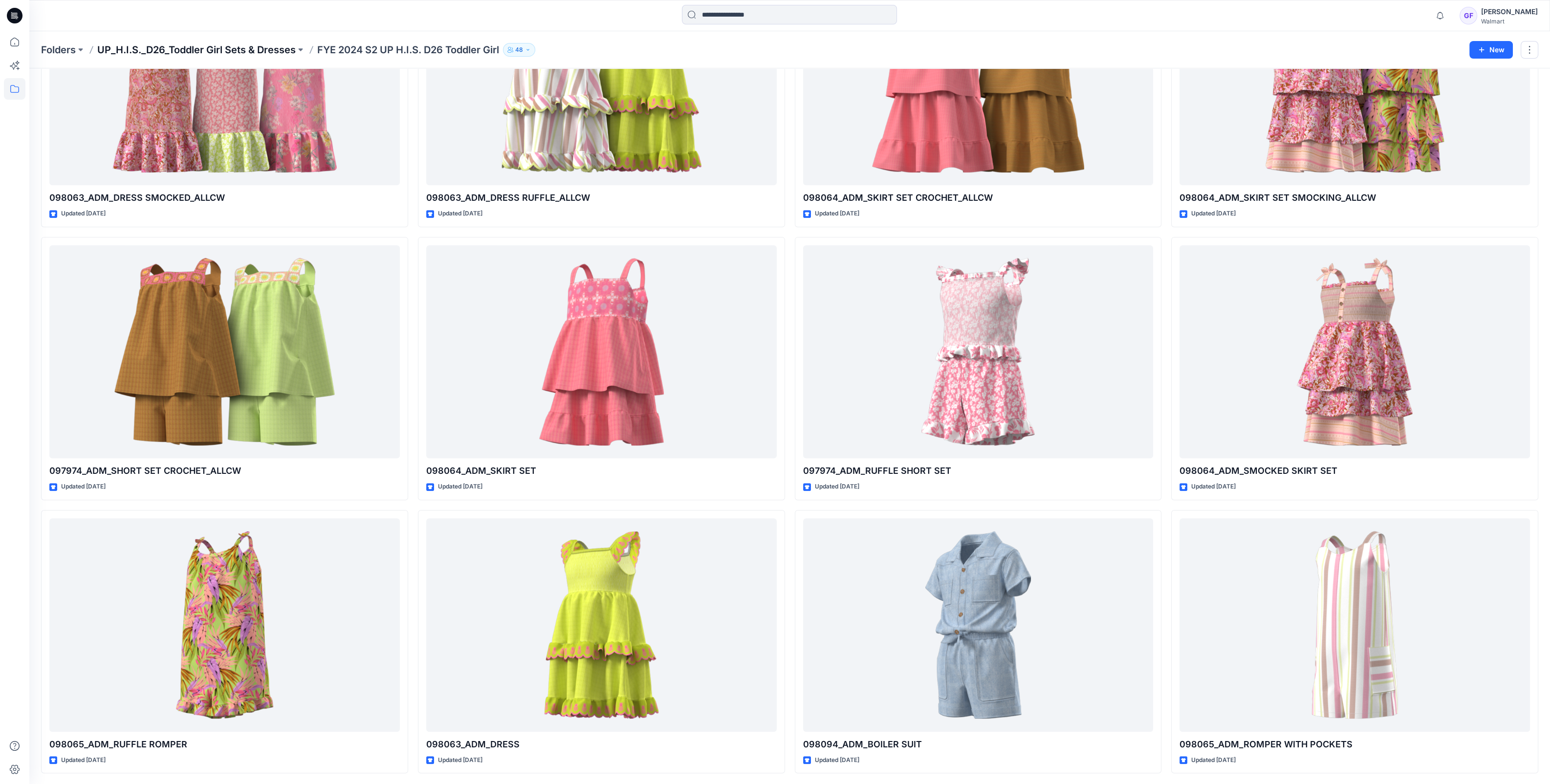
click at [252, 46] on p "UP_H.I.S._D26_Toddler Girl Sets & Dresses" at bounding box center [196, 50] width 199 height 14
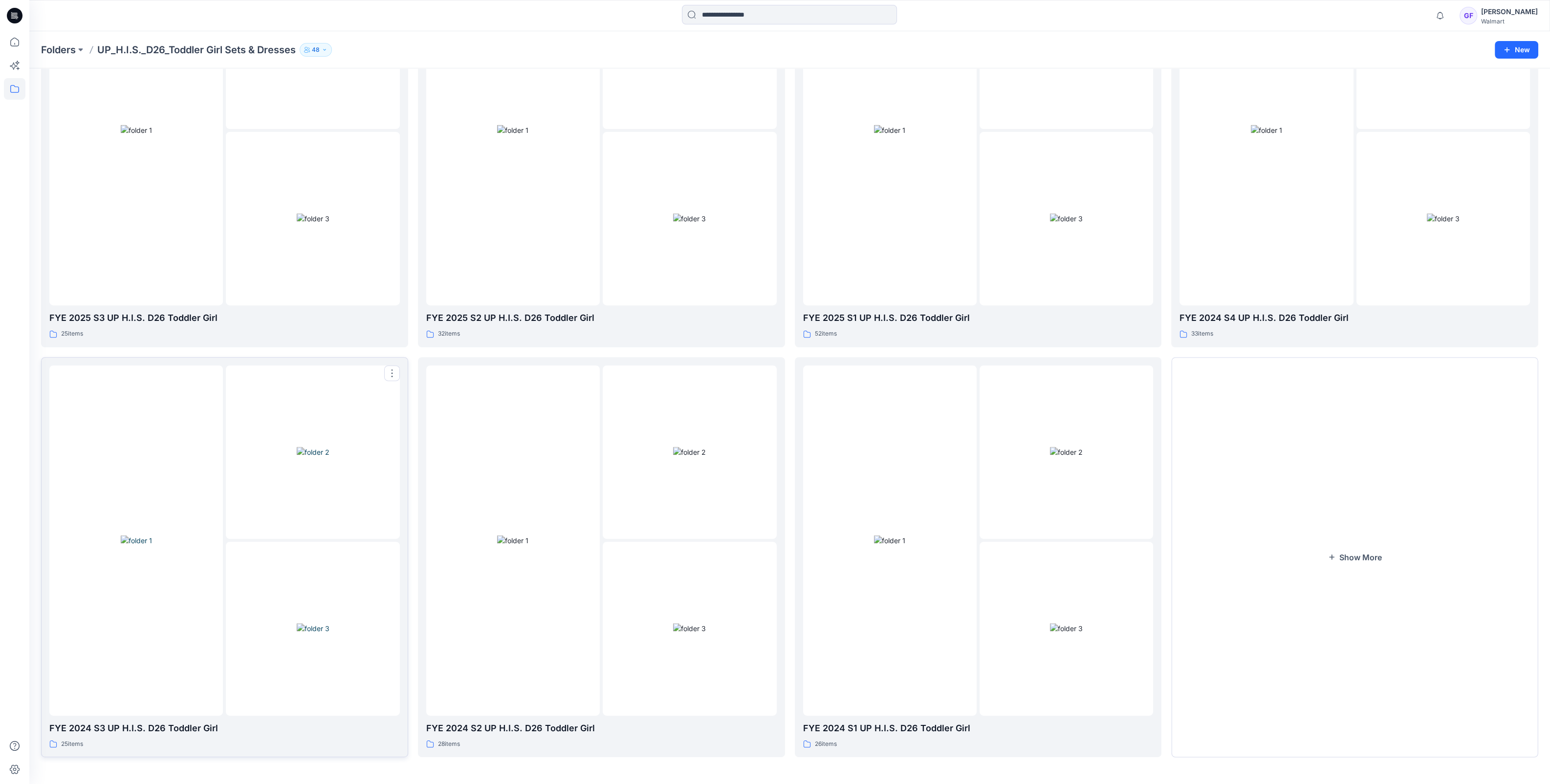
click at [132, 536] on img at bounding box center [136, 540] width 31 height 10
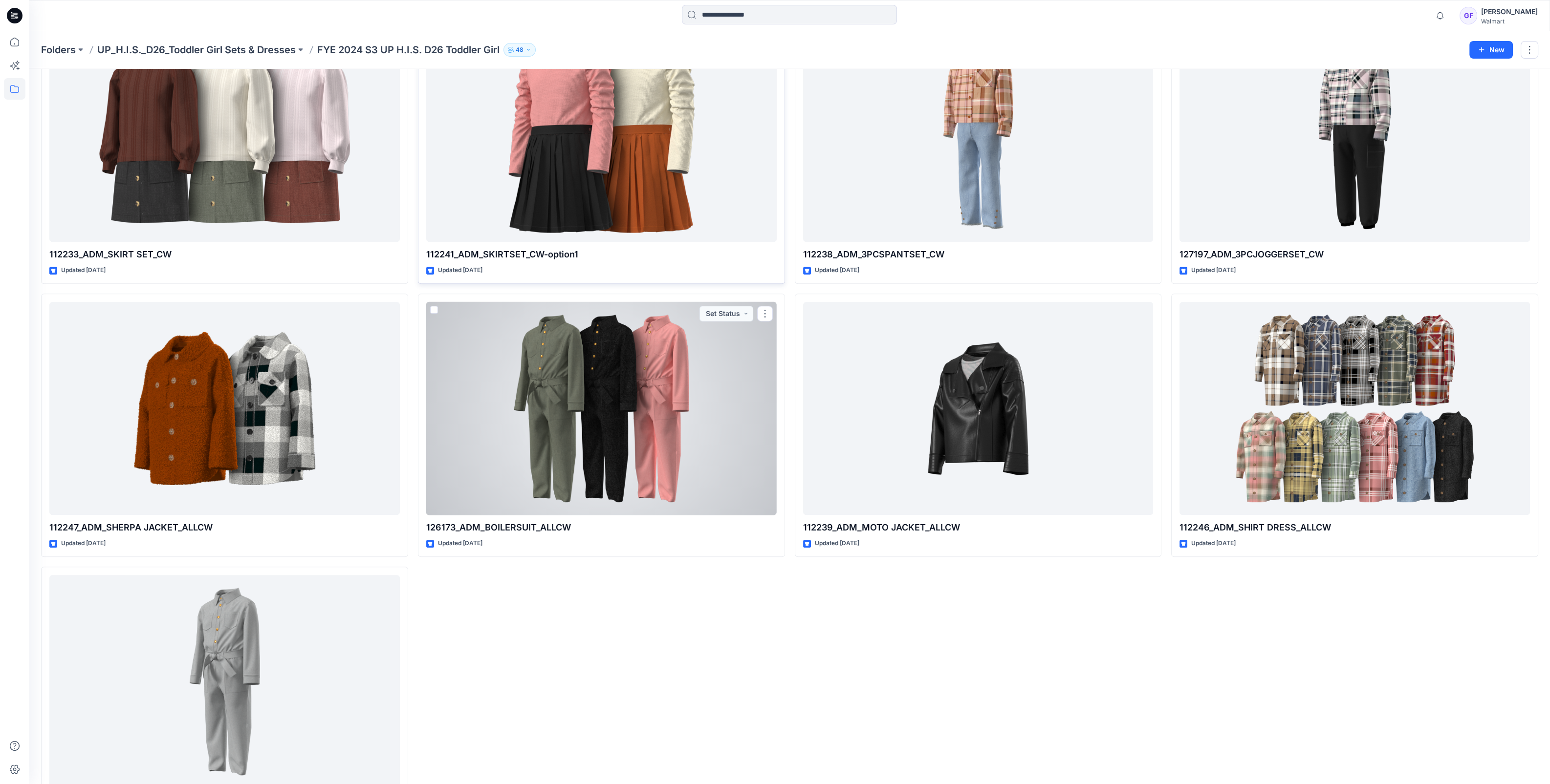
scroll to position [1239, 0]
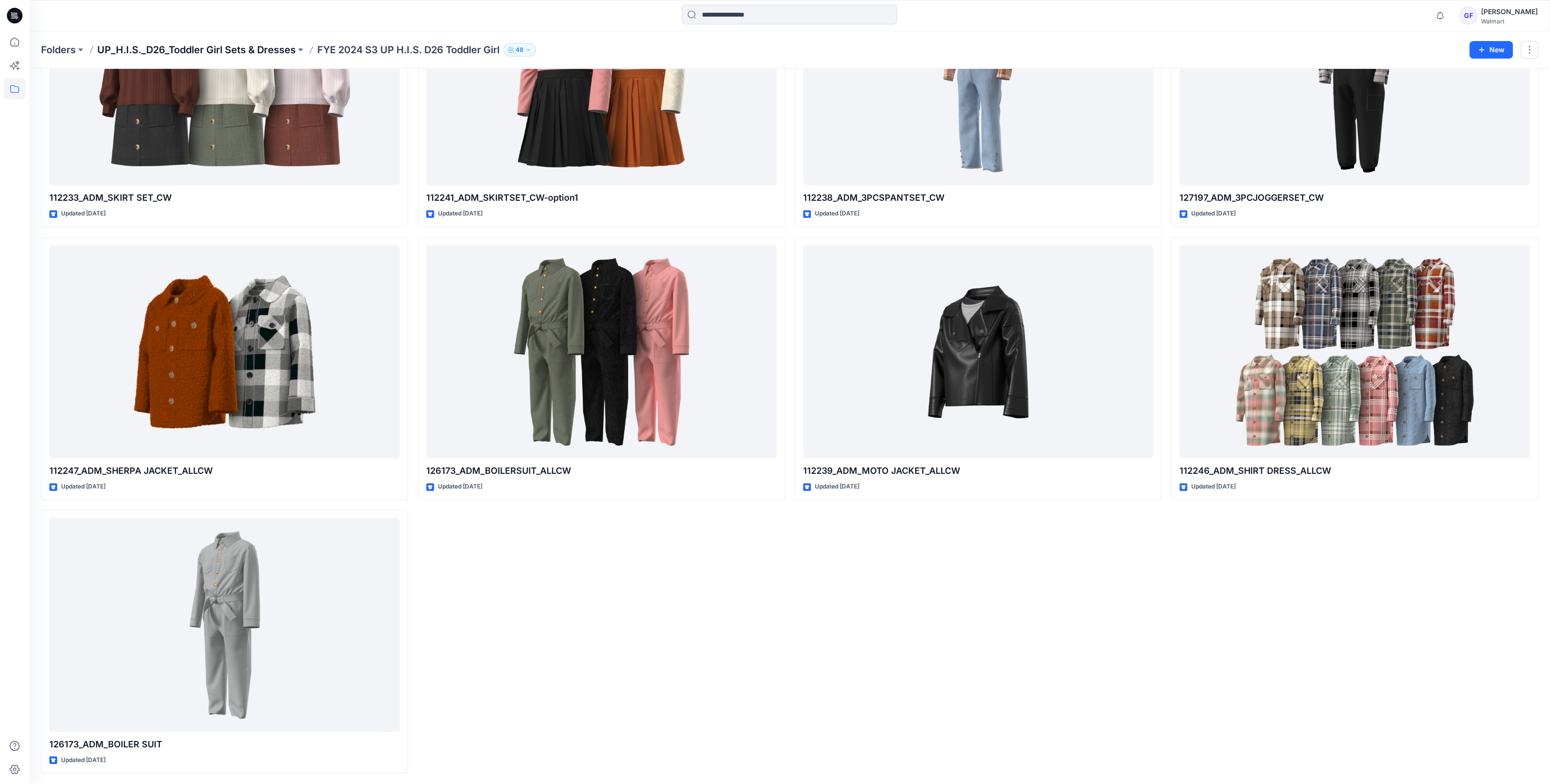
click at [194, 53] on p "UP_H.I.S._D26_Toddler Girl Sets & Dresses" at bounding box center [196, 50] width 199 height 14
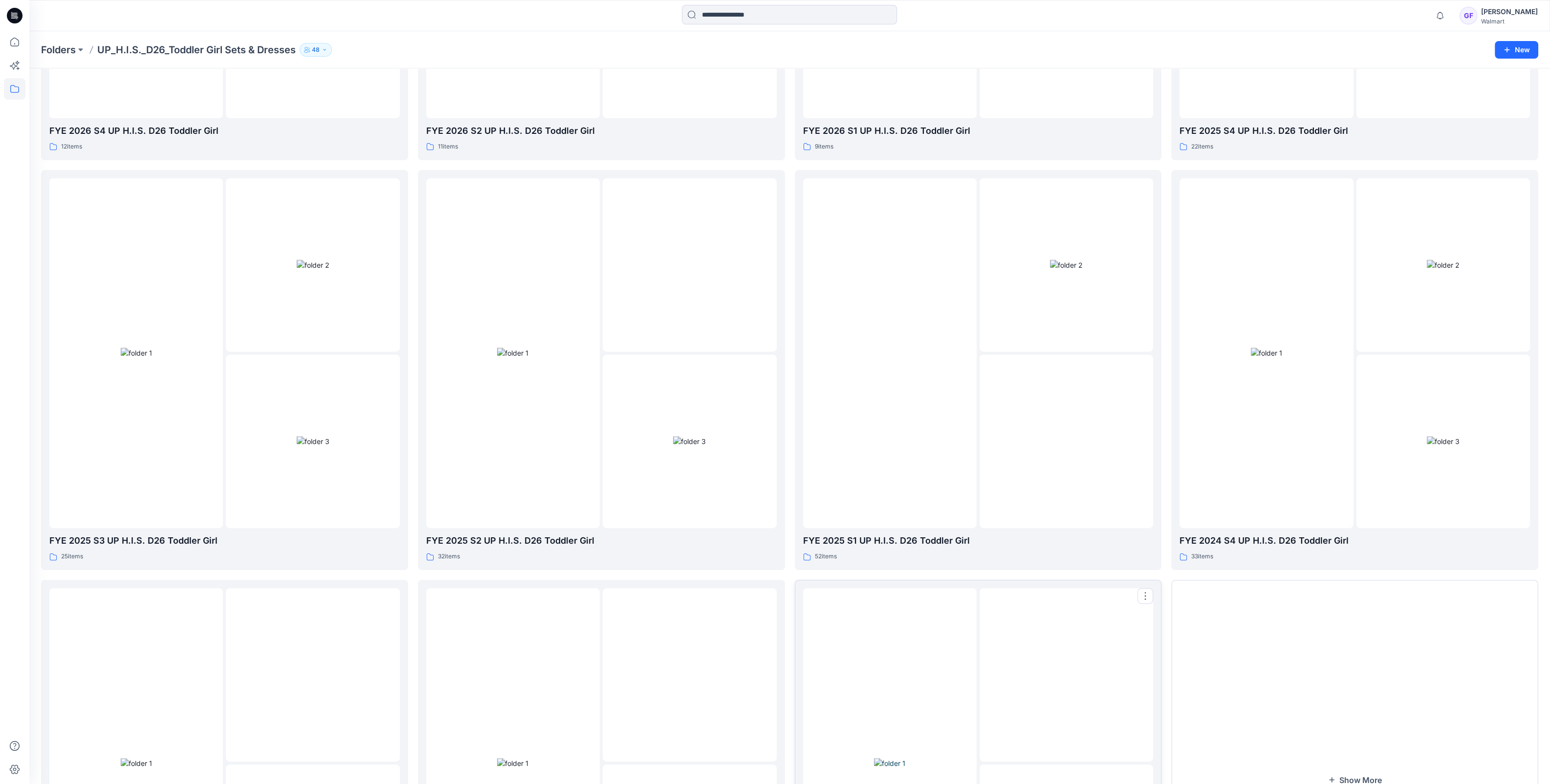
scroll to position [738, 0]
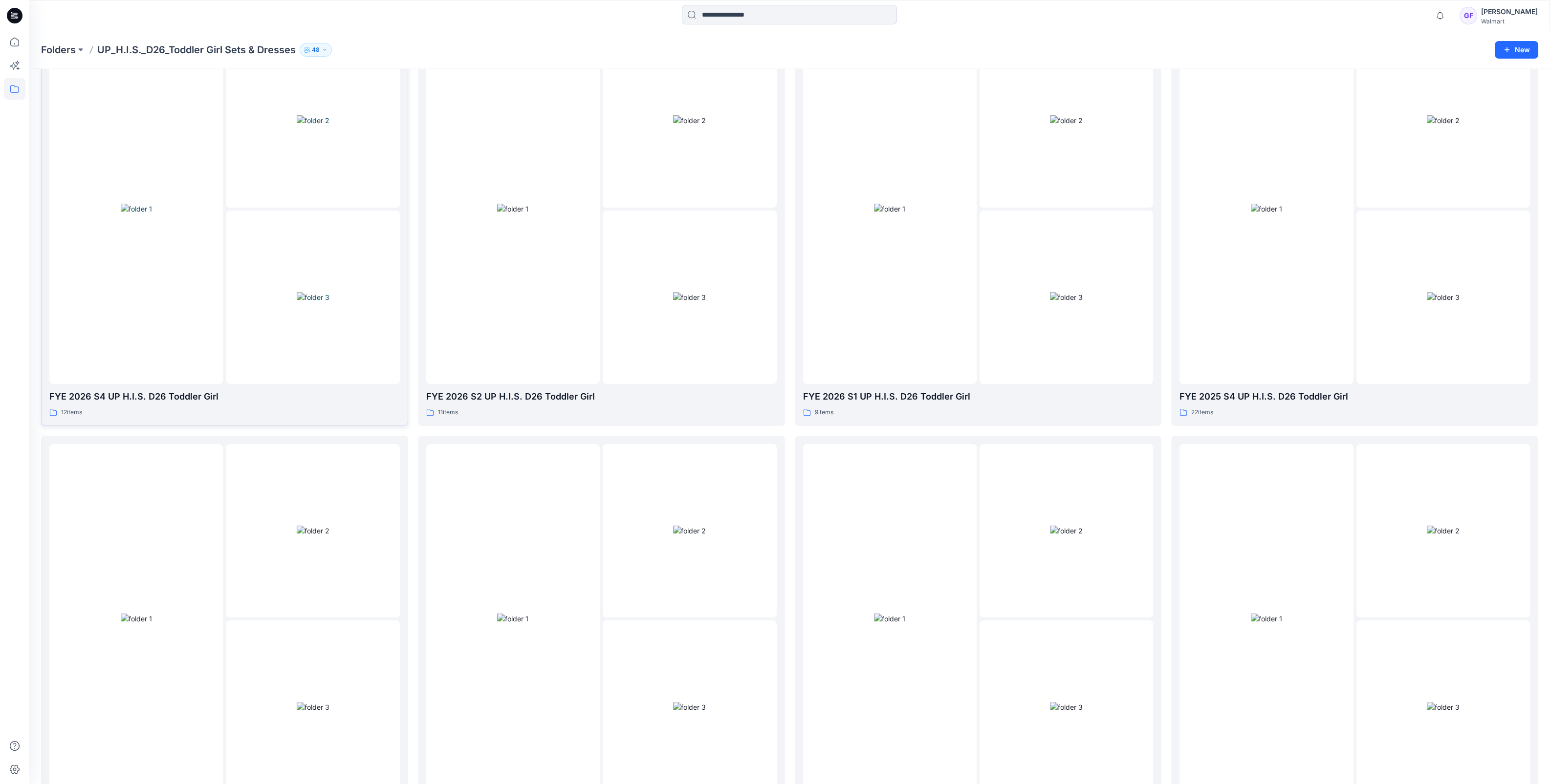
click at [297, 292] on img at bounding box center [313, 297] width 33 height 10
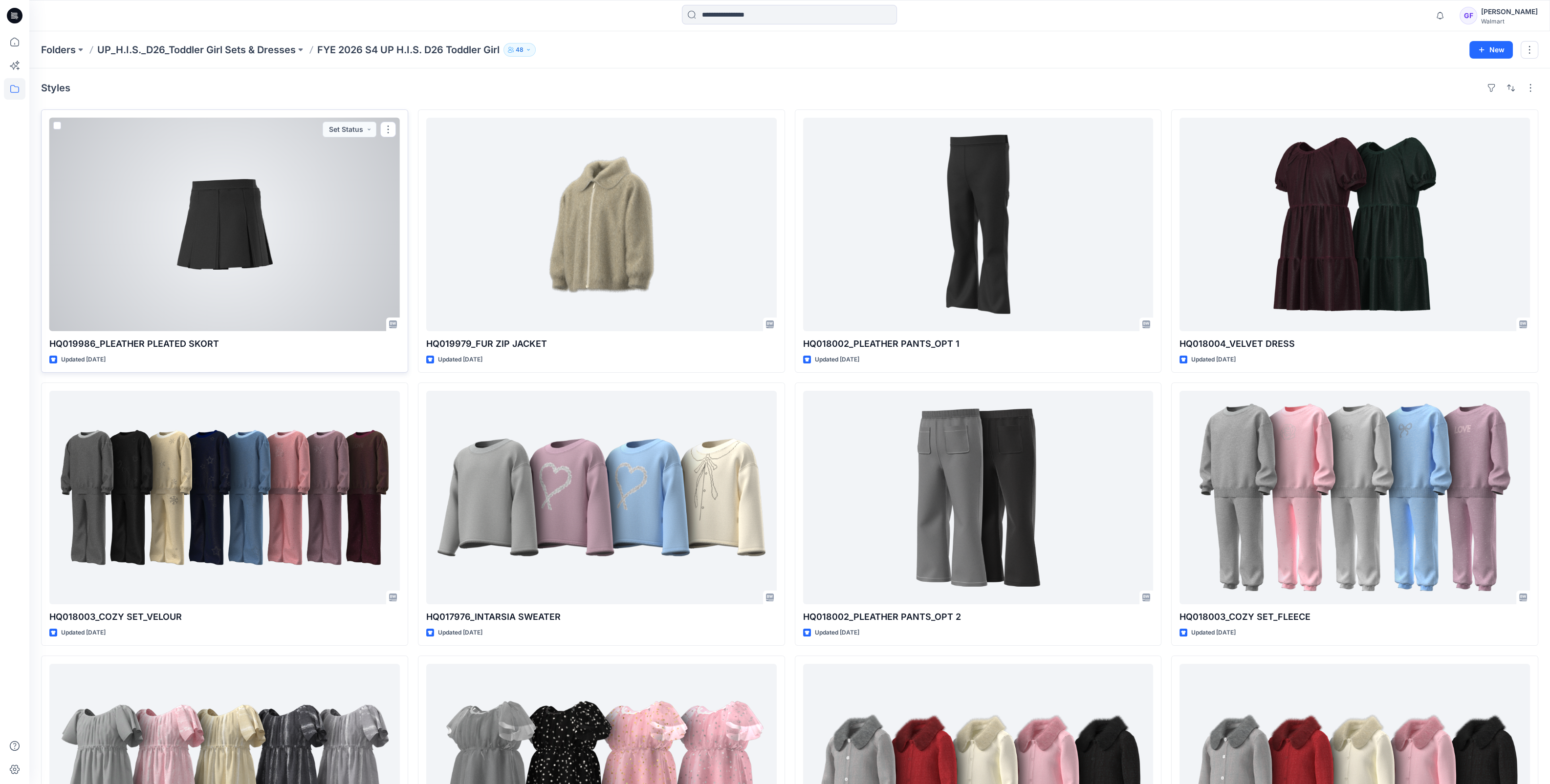
click at [273, 282] on div at bounding box center [224, 224] width 350 height 214
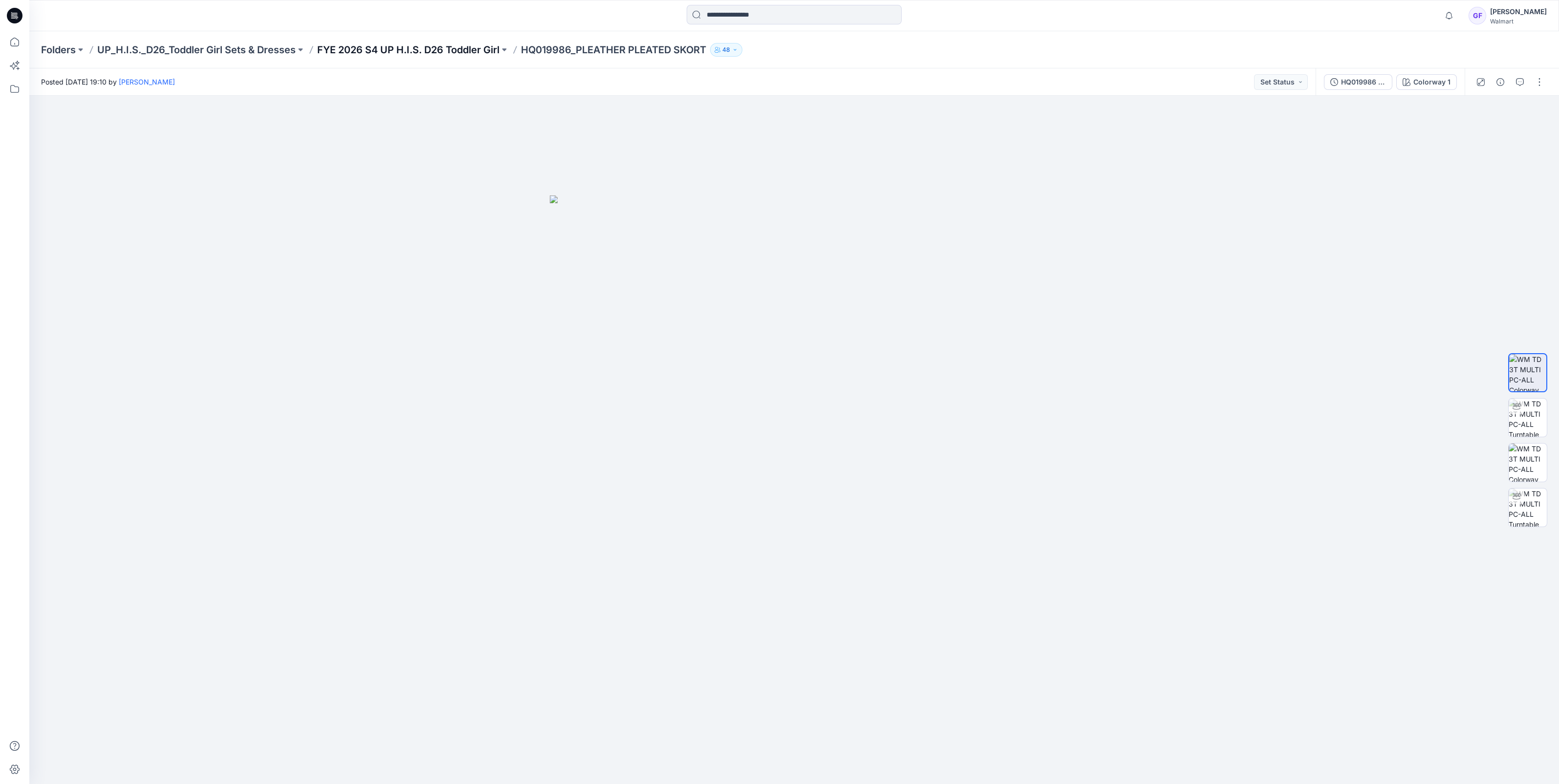
click at [354, 52] on p "FYE 2026 S4 UP H.I.S. D26 Toddler Girl" at bounding box center [408, 50] width 182 height 14
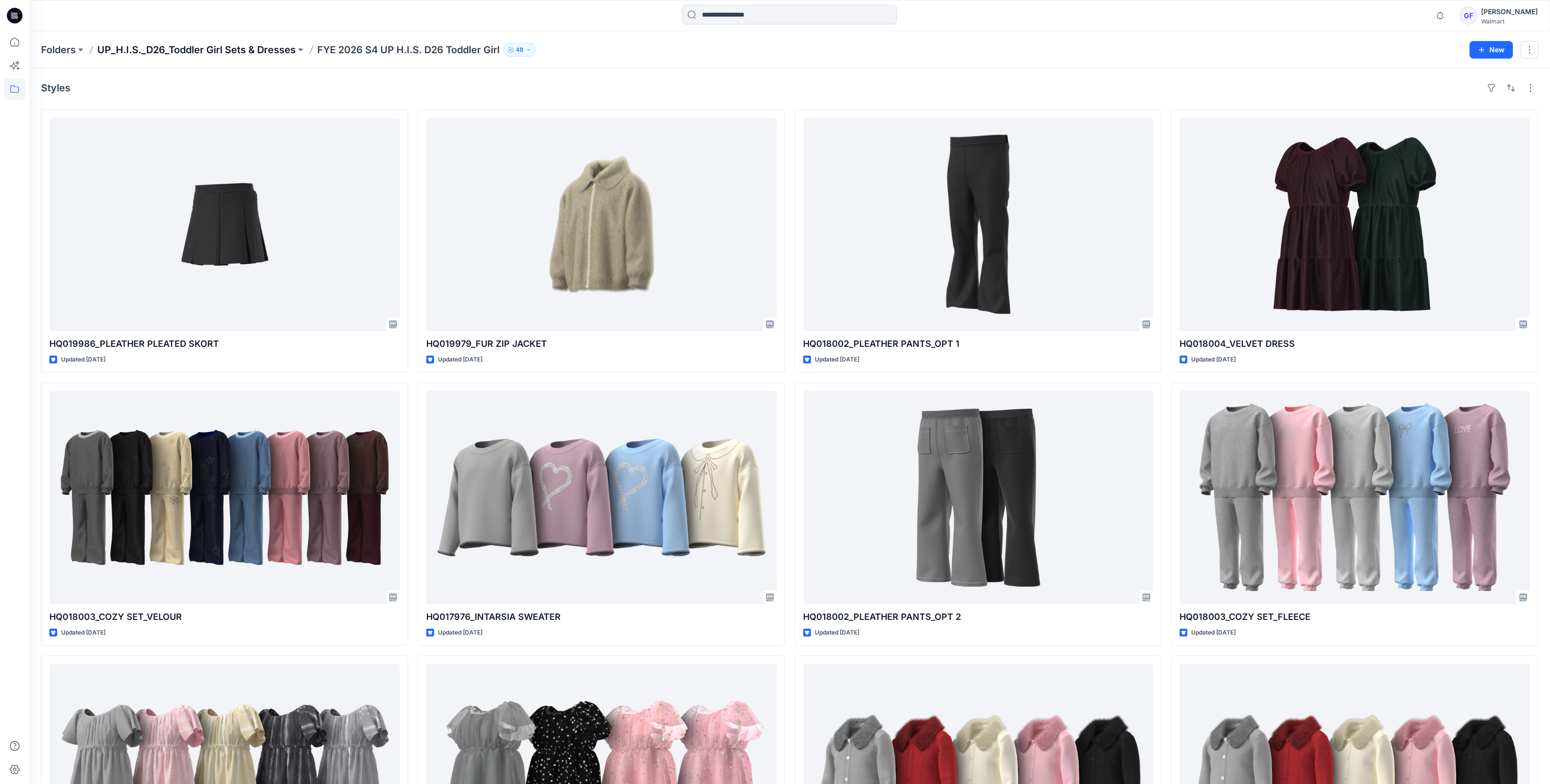
click at [215, 44] on p "UP_H.I.S._D26_Toddler Girl Sets & Dresses" at bounding box center [196, 50] width 199 height 14
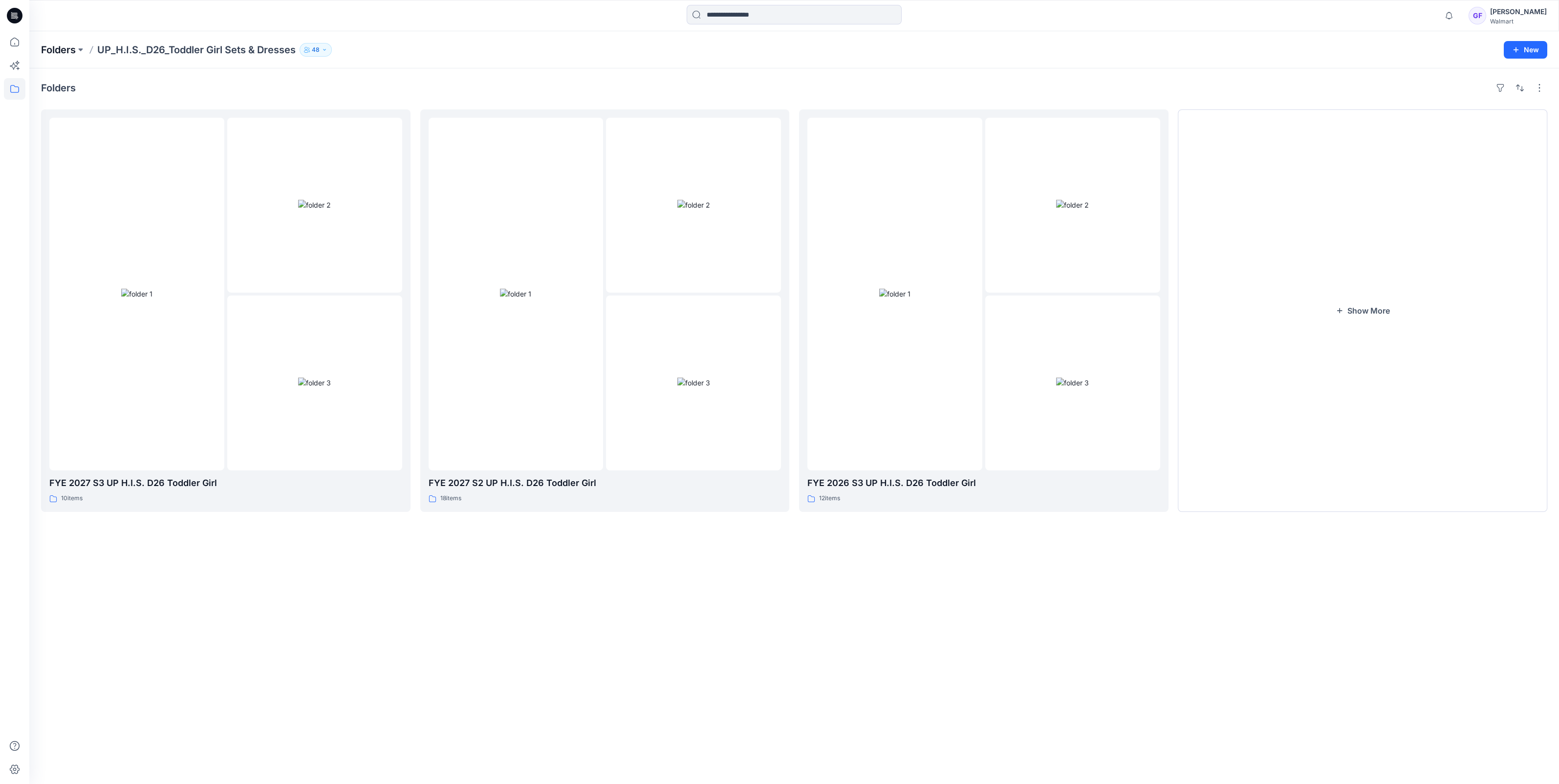
click at [48, 49] on p "Folders" at bounding box center [58, 50] width 35 height 14
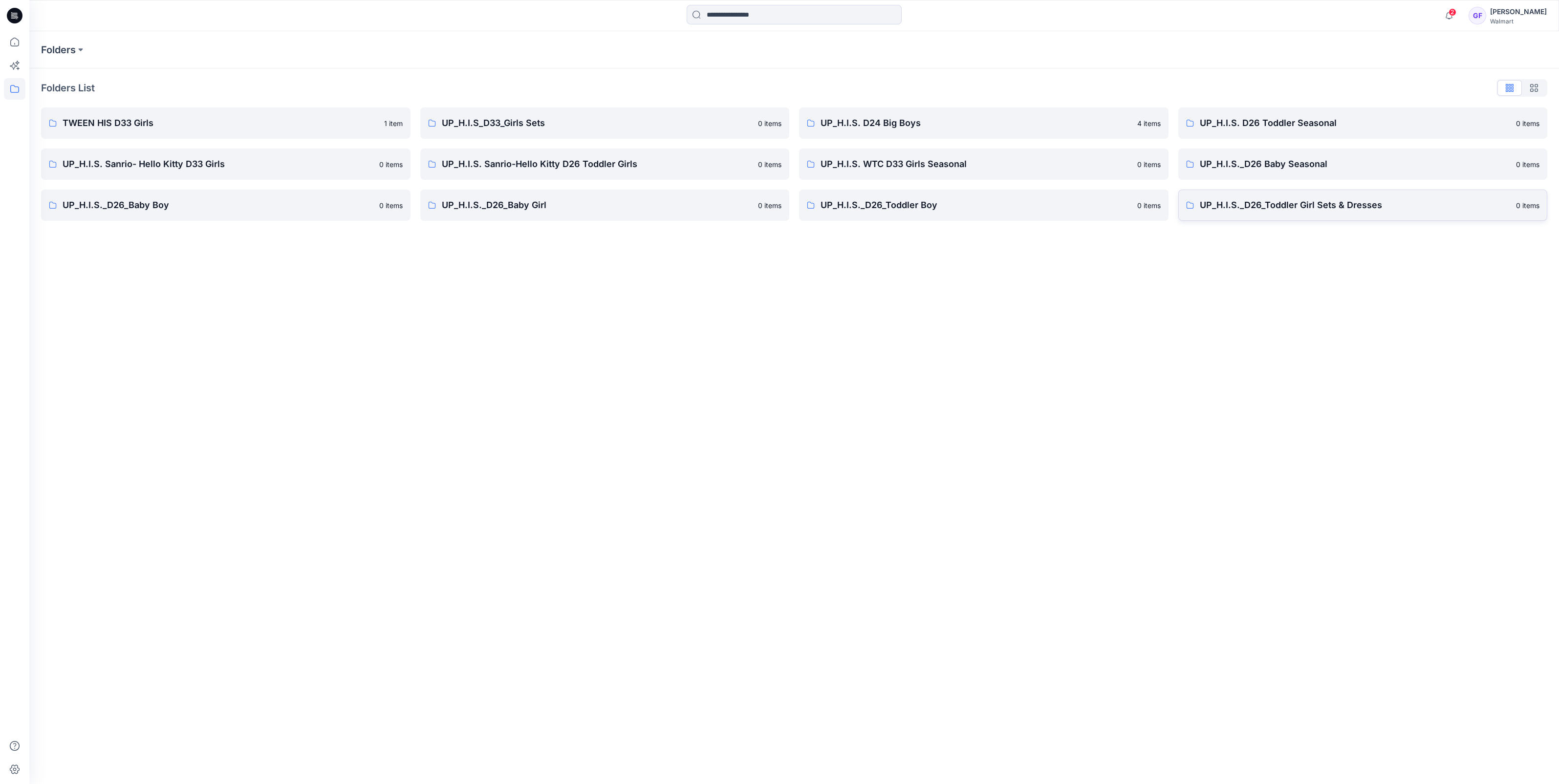
click at [1288, 212] on link "UP_H.I.S._D26_Toddler Girl Sets & Dresses 0 items" at bounding box center [1363, 205] width 370 height 31
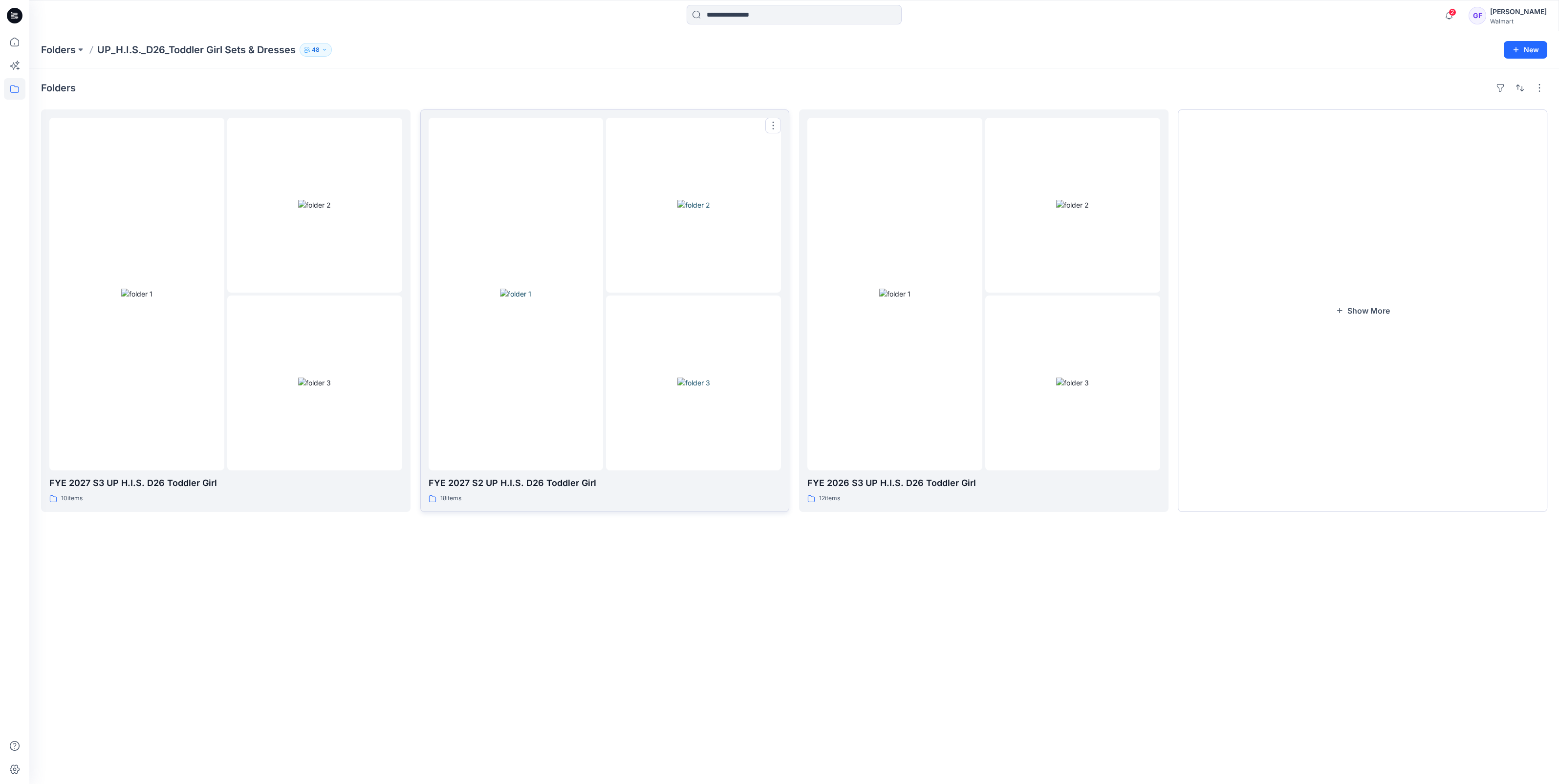
click at [530, 389] on div at bounding box center [516, 294] width 175 height 353
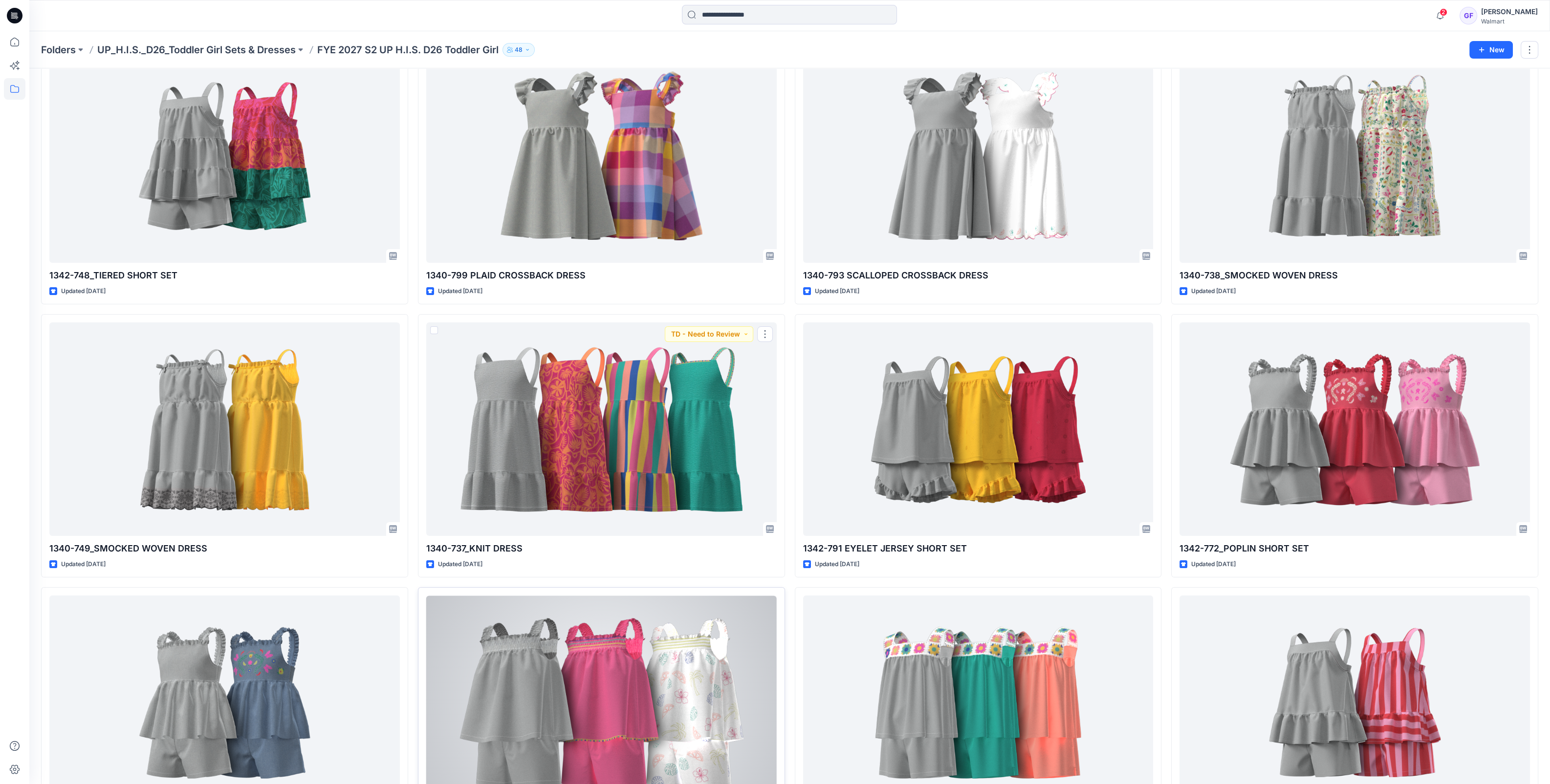
scroll to position [547, 0]
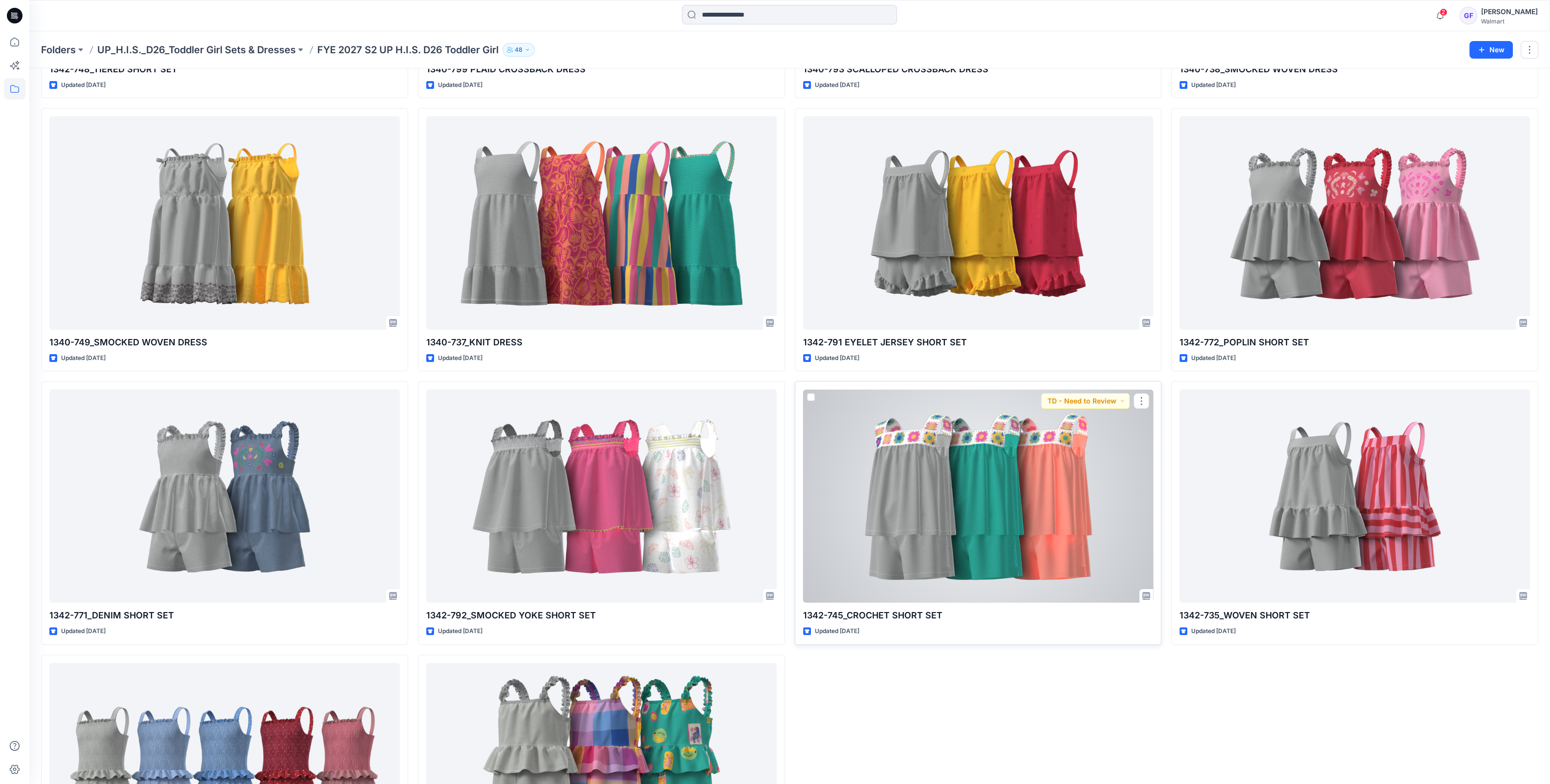
click at [958, 527] on div at bounding box center [978, 496] width 350 height 214
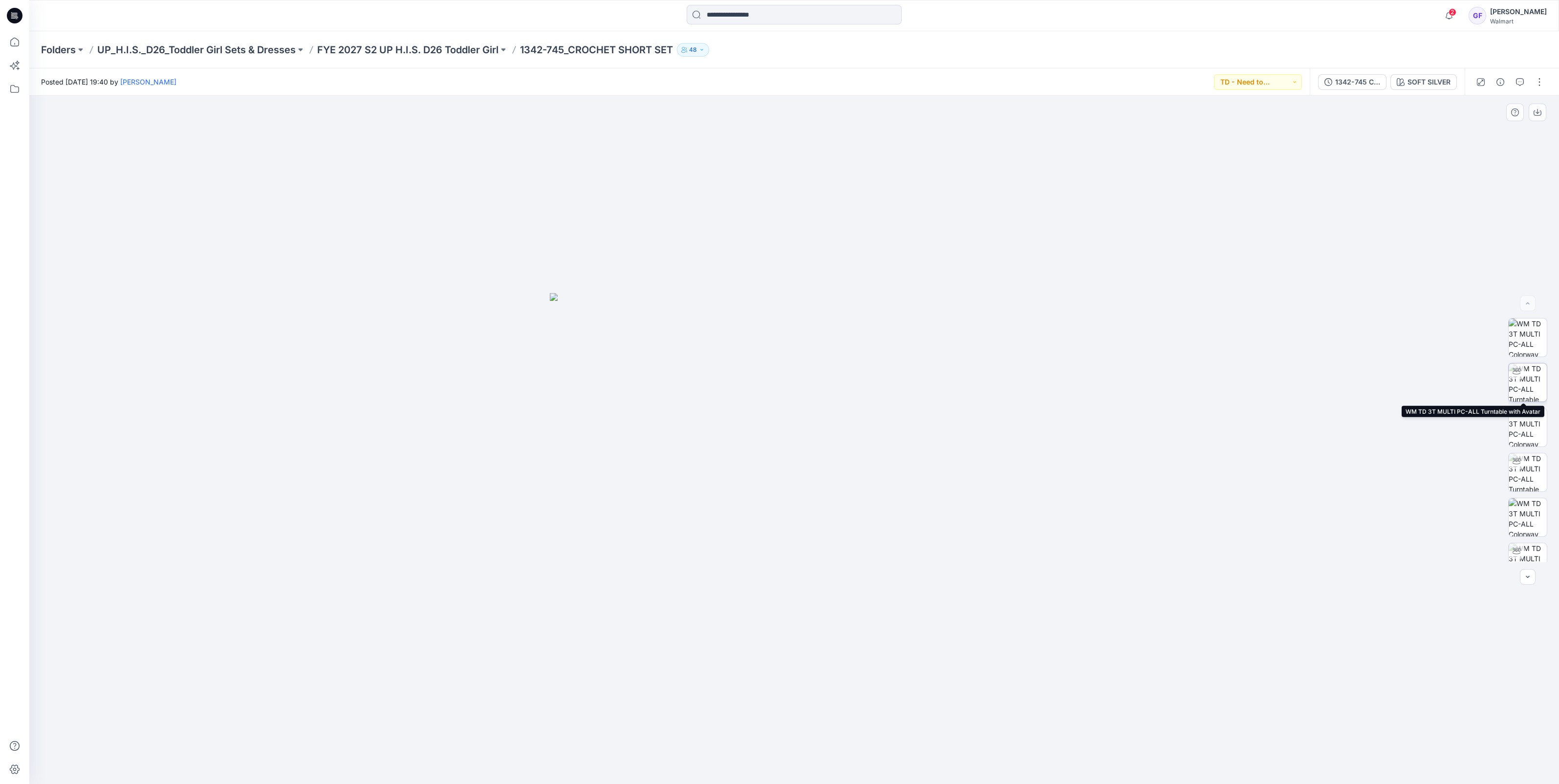
click at [1524, 385] on img at bounding box center [1527, 382] width 38 height 38
drag, startPoint x: 910, startPoint y: 763, endPoint x: 926, endPoint y: 762, distance: 16.0
click at [925, 762] on icon at bounding box center [795, 755] width 296 height 37
